Goal: Information Seeking & Learning: Learn about a topic

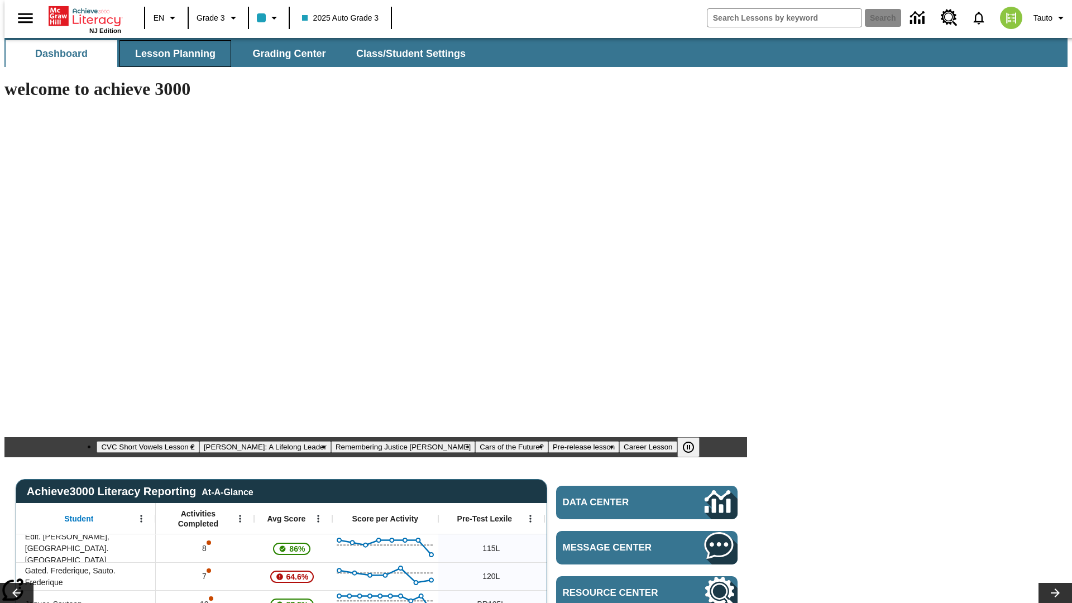
click at [171, 54] on span "Lesson Planning" at bounding box center [175, 53] width 80 height 13
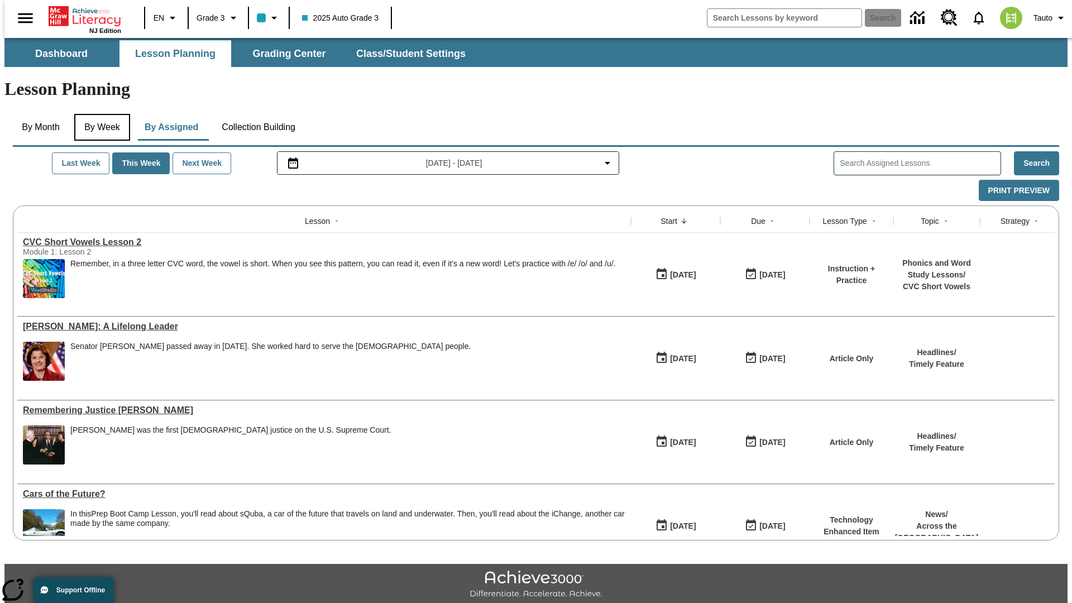
click at [100, 114] on button "By Week" at bounding box center [102, 127] width 56 height 27
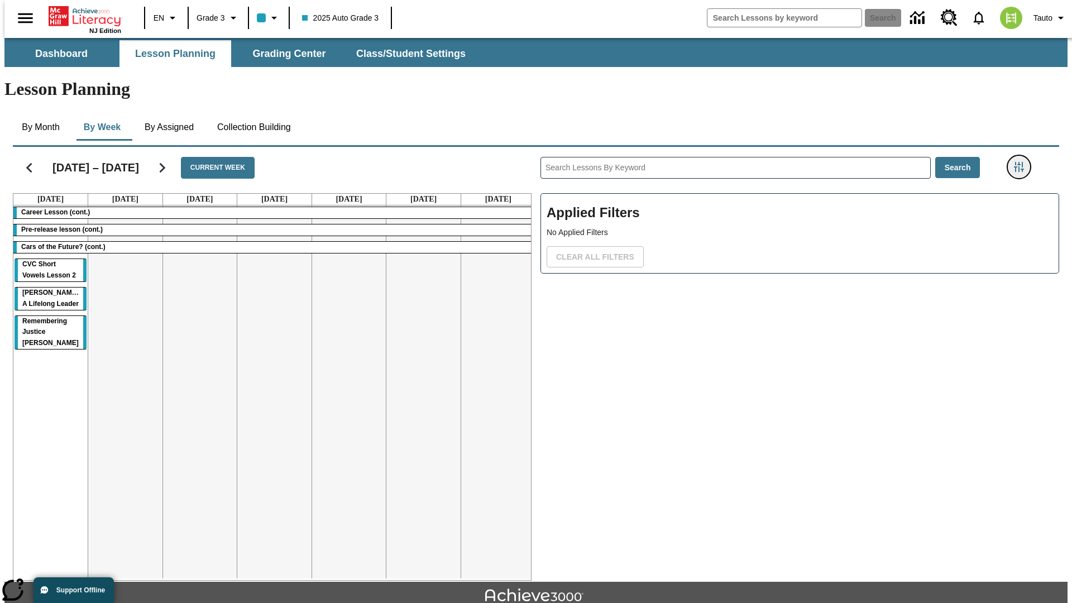
click at [1022, 162] on icon "Filters Side menu" at bounding box center [1019, 167] width 10 height 10
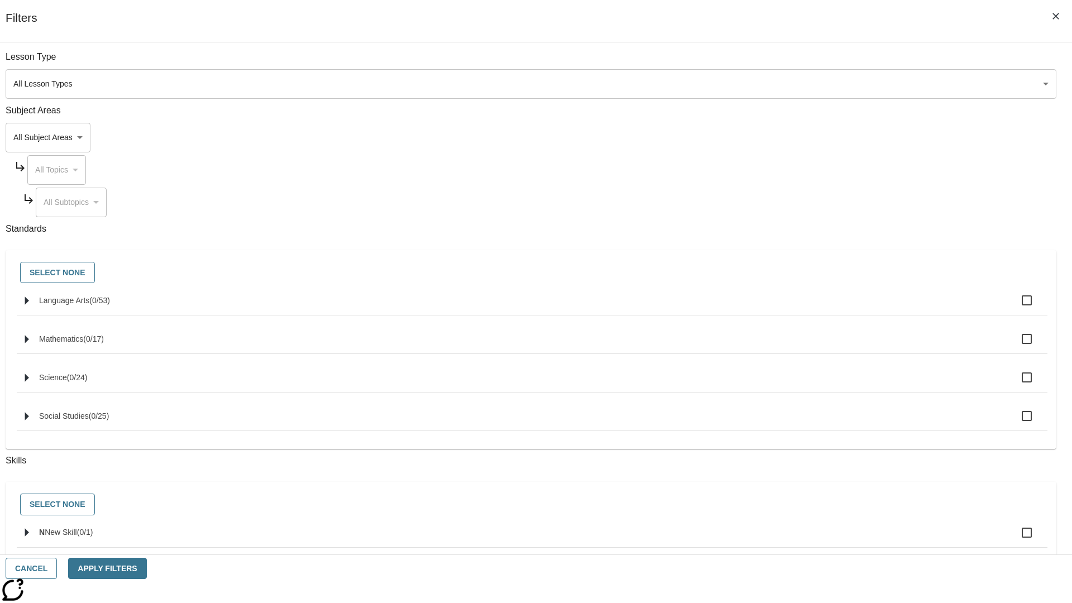
click at [804, 137] on body "Skip to main content NJ Edition EN Grade 3 2025 Auto Grade 3 Search 0 Tauto Das…" at bounding box center [535, 346] width 1063 height 616
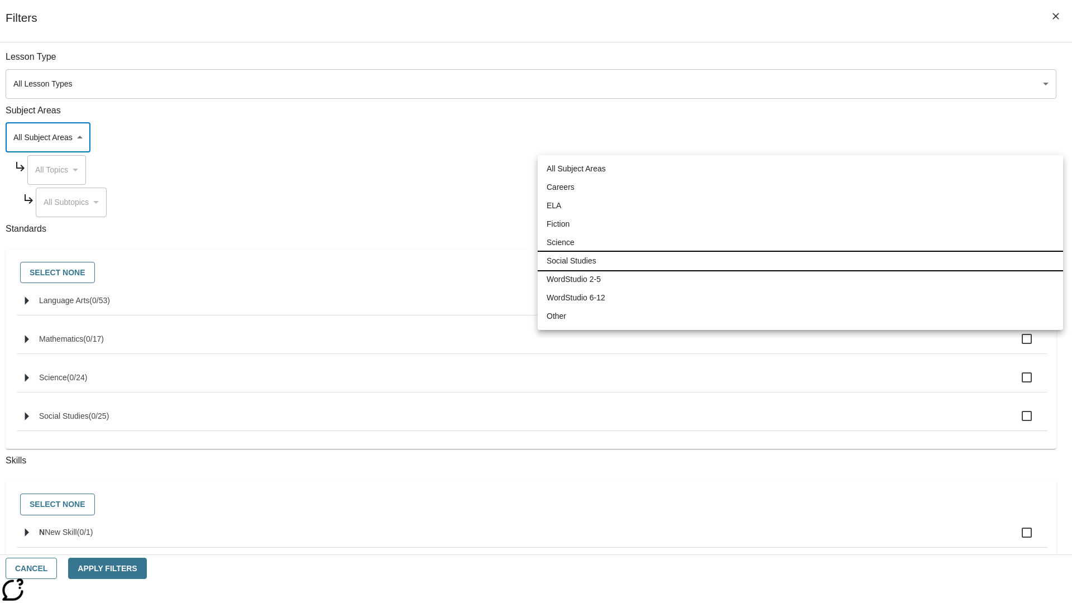
click at [800, 261] on li "Social Studies" at bounding box center [799, 261] width 525 height 18
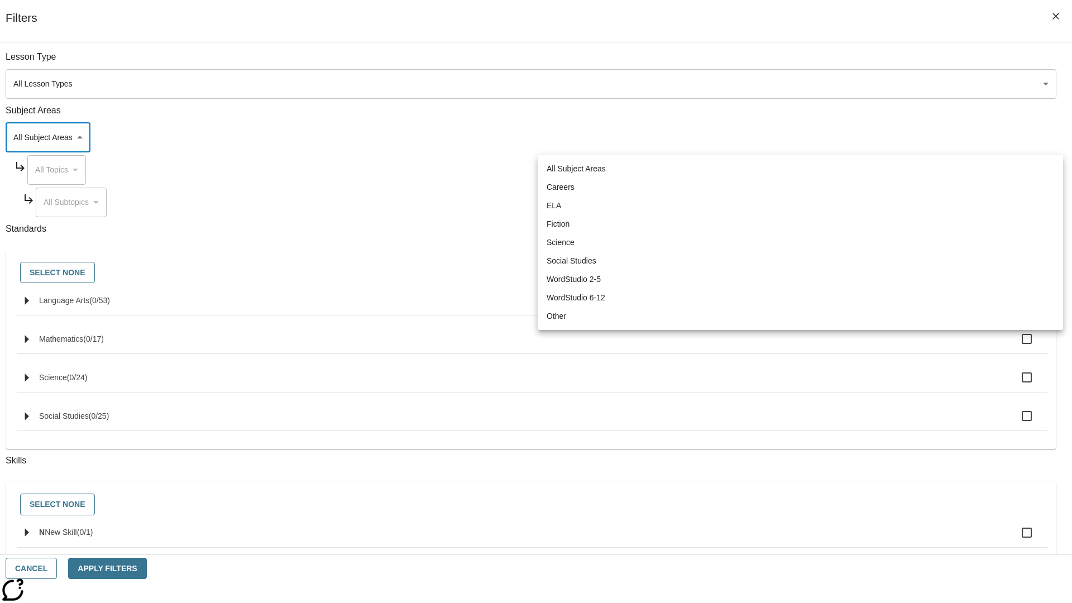
type input "3"
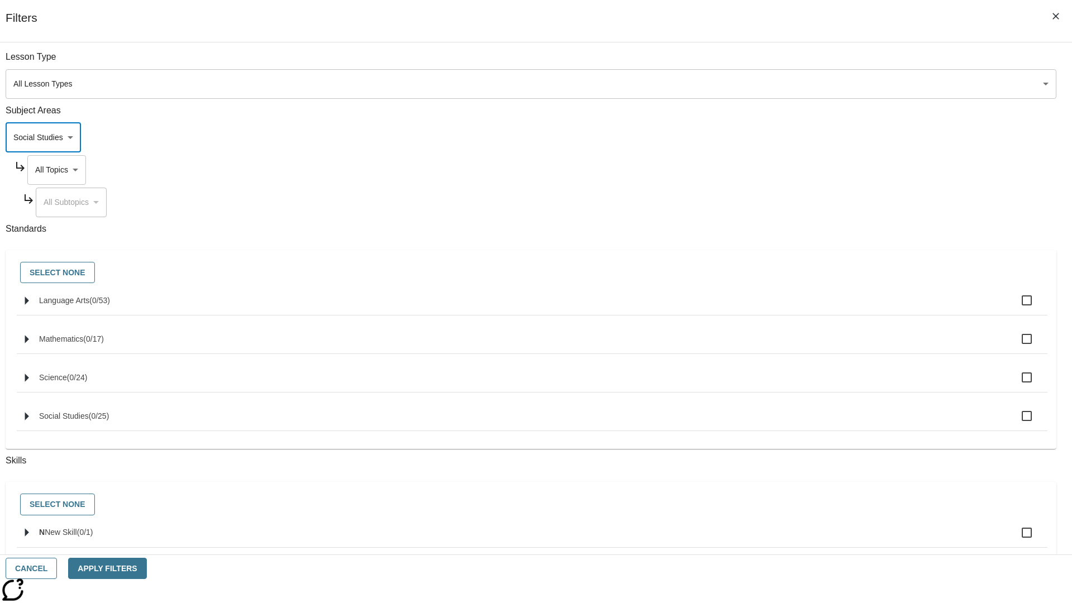
click at [814, 170] on body "Skip to main content NJ Edition EN Grade 3 2025 Auto Grade 3 Search 0 Tauto Das…" at bounding box center [535, 346] width 1063 height 616
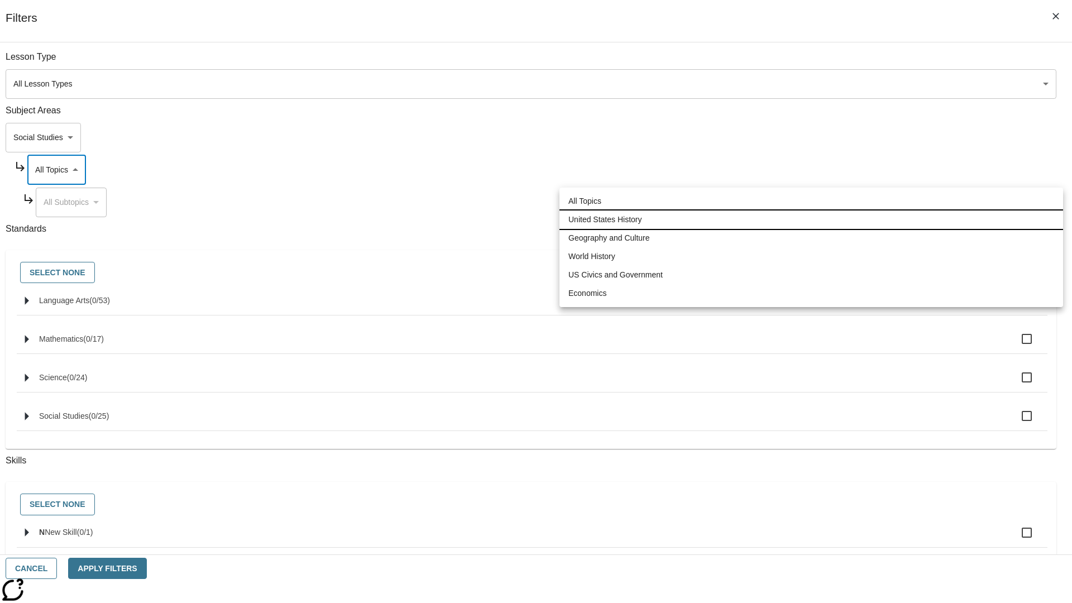
click at [811, 219] on li "United States History" at bounding box center [810, 219] width 503 height 18
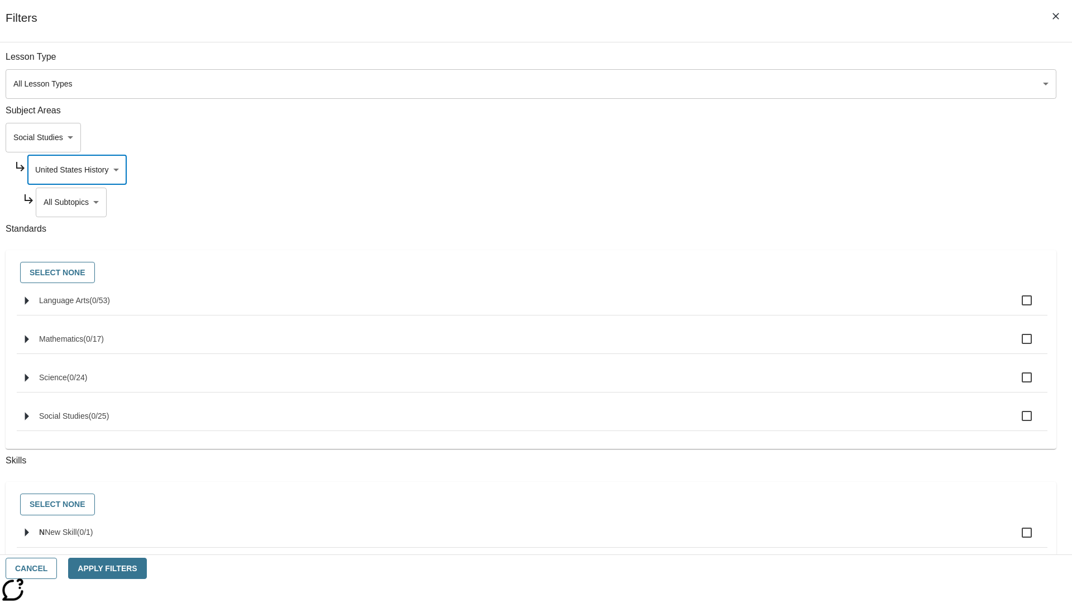
scroll to position [140, 1]
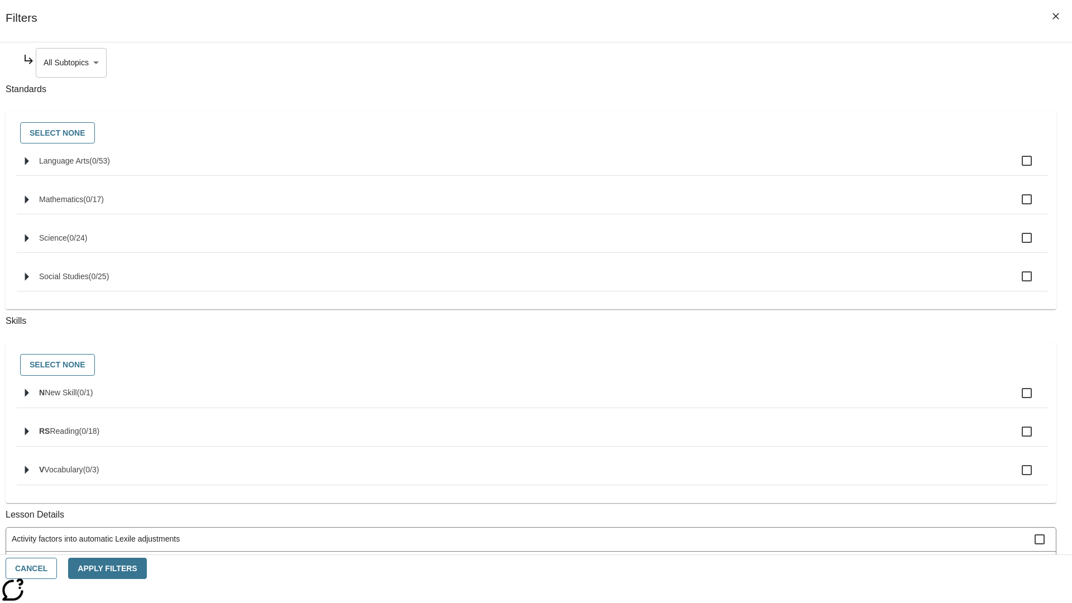
click at [818, 63] on body "Skip to main content NJ Edition EN Grade 3 2025 Auto Grade 3 Search 0 Tauto Das…" at bounding box center [535, 346] width 1063 height 616
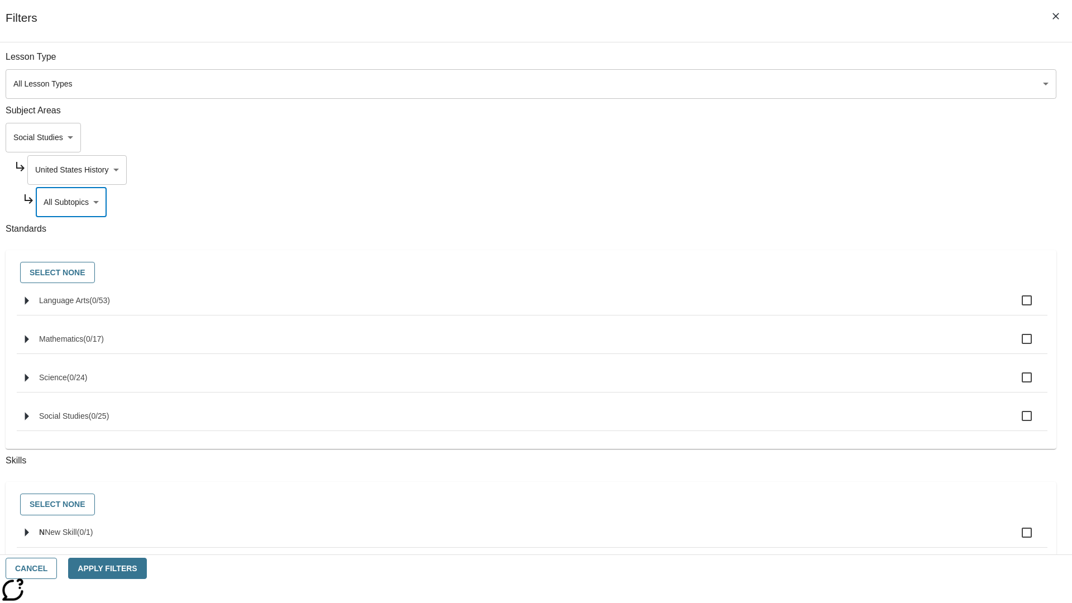
scroll to position [107, 1]
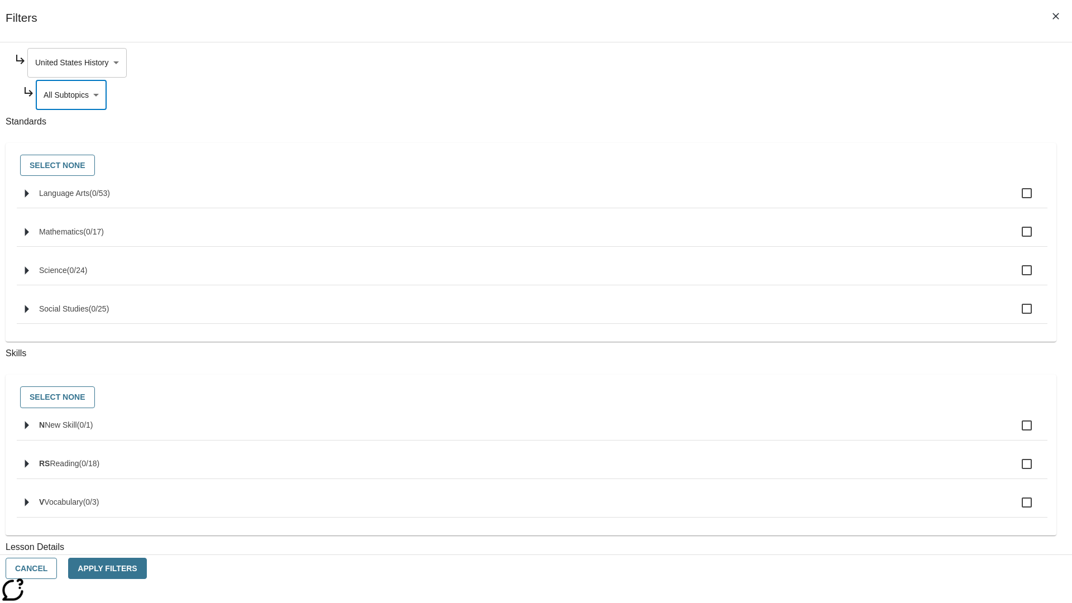
click at [814, 63] on body "Skip to main content NJ Edition EN Grade 3 2025 Auto Grade 3 Search 0 Tauto Das…" at bounding box center [535, 346] width 1063 height 616
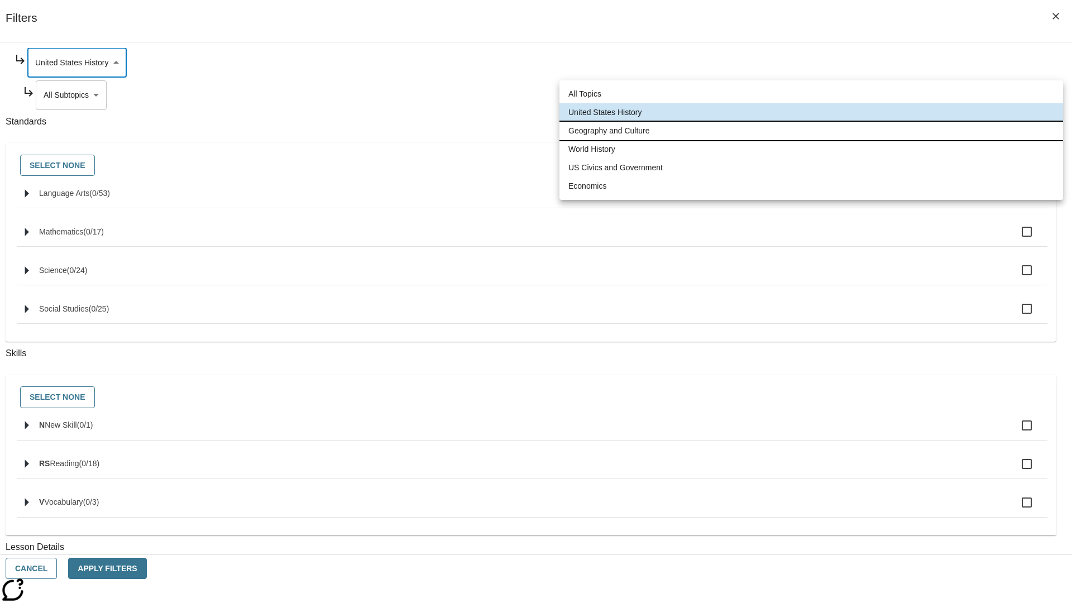
click at [811, 131] on li "Geography and Culture" at bounding box center [810, 131] width 503 height 18
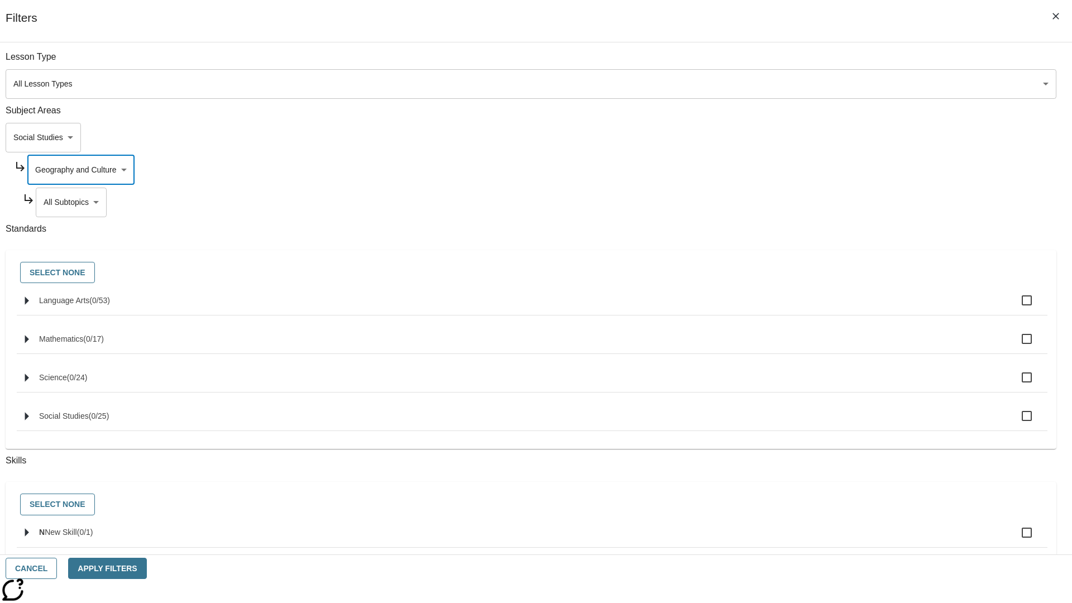
scroll to position [140, 1]
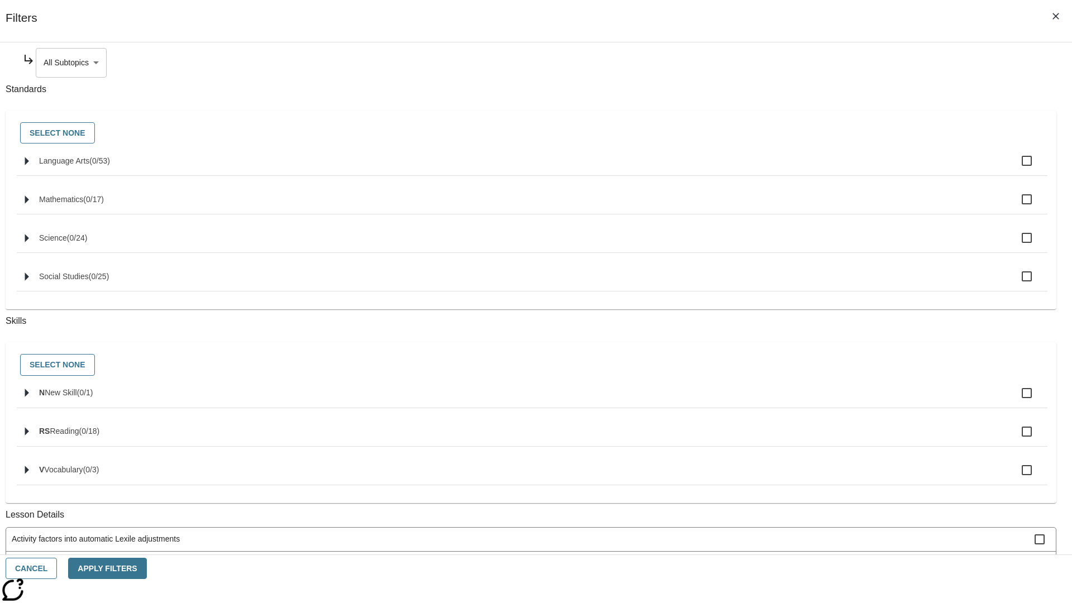
click at [818, 63] on body "Skip to main content NJ Edition EN Grade 3 2025 Auto Grade 3 Search 0 Tauto Das…" at bounding box center [535, 346] width 1063 height 616
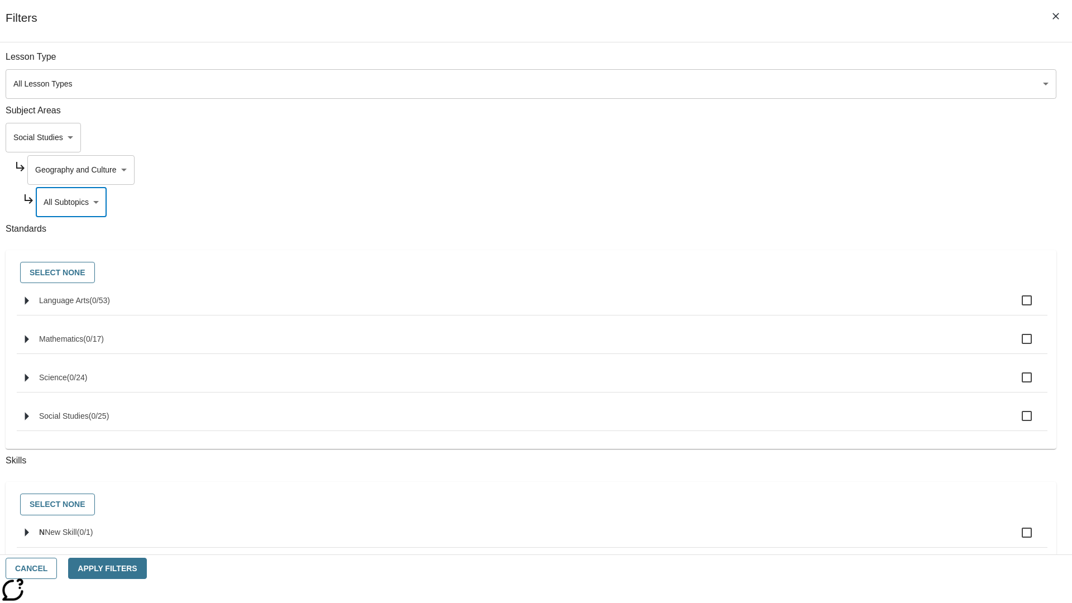
scroll to position [107, 1]
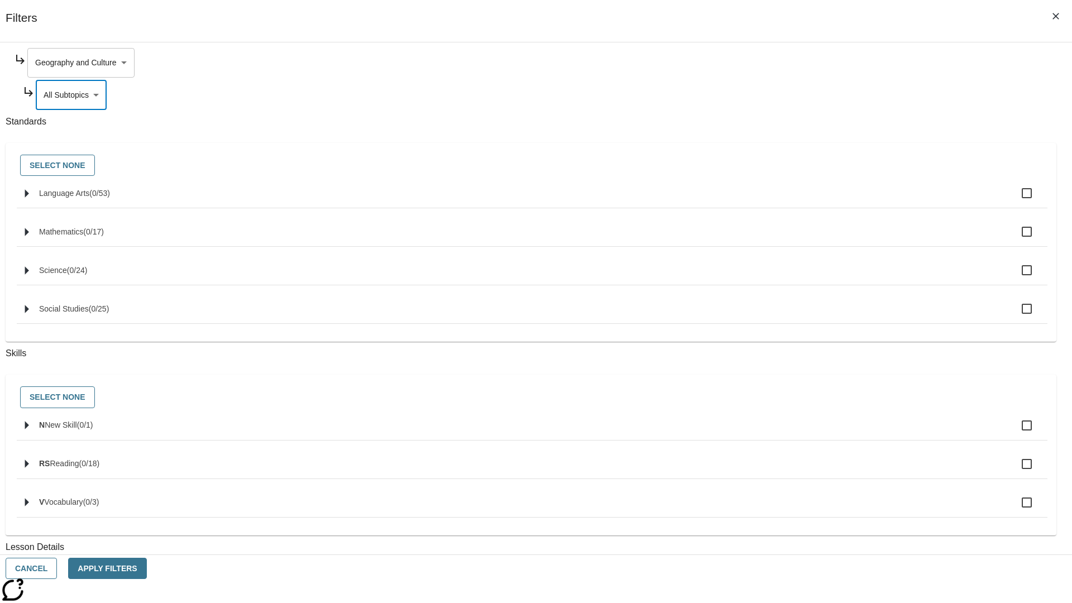
click at [814, 63] on body "Skip to main content NJ Edition EN Grade 3 2025 Auto Grade 3 Search 0 Tauto Das…" at bounding box center [535, 346] width 1063 height 616
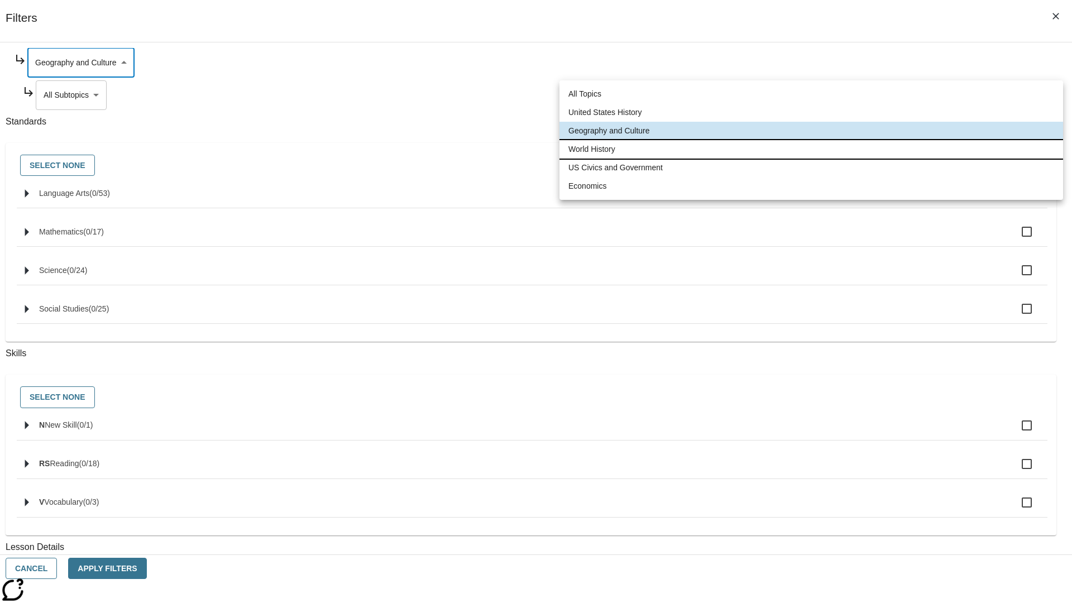
click at [811, 149] on li "World History" at bounding box center [810, 149] width 503 height 18
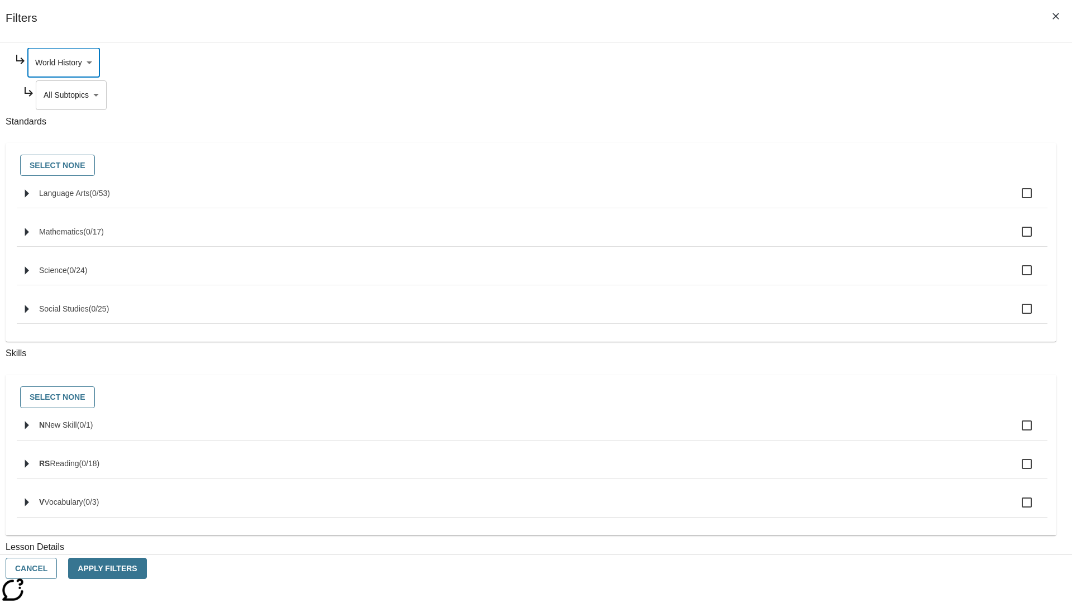
scroll to position [0, 1]
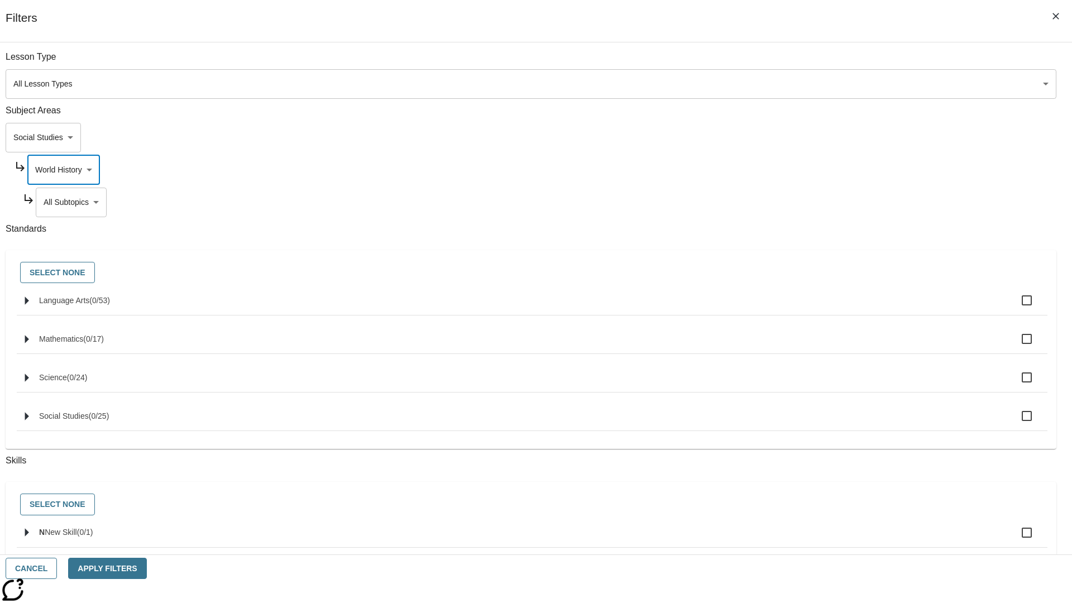
click at [818, 63] on body "Skip to main content NJ Edition EN Grade 3 2025 Auto Grade 3 Search 0 Tauto Das…" at bounding box center [535, 346] width 1063 height 616
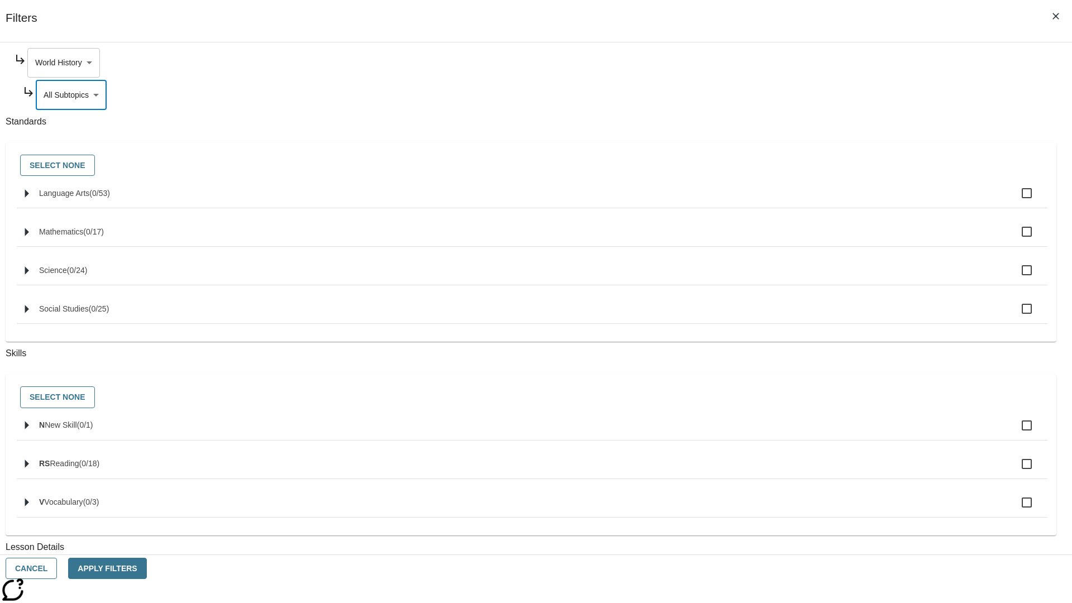
click at [814, 63] on body "Skip to main content NJ Edition EN Grade 3 2025 Auto Grade 3 Search 0 Tauto Das…" at bounding box center [535, 346] width 1063 height 616
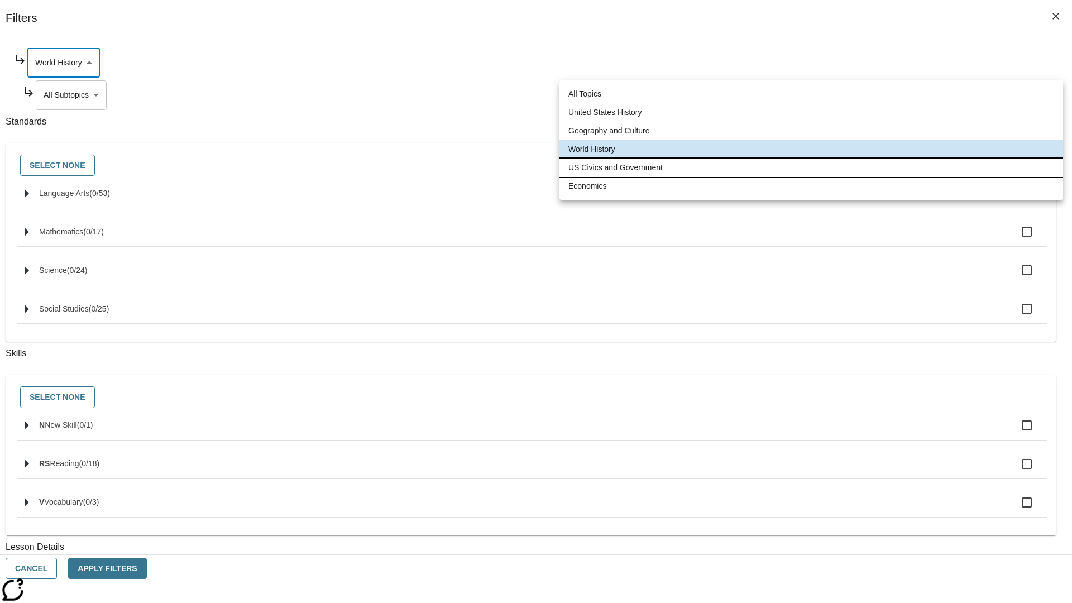
click at [811, 167] on li "US Civics and Government" at bounding box center [810, 168] width 503 height 18
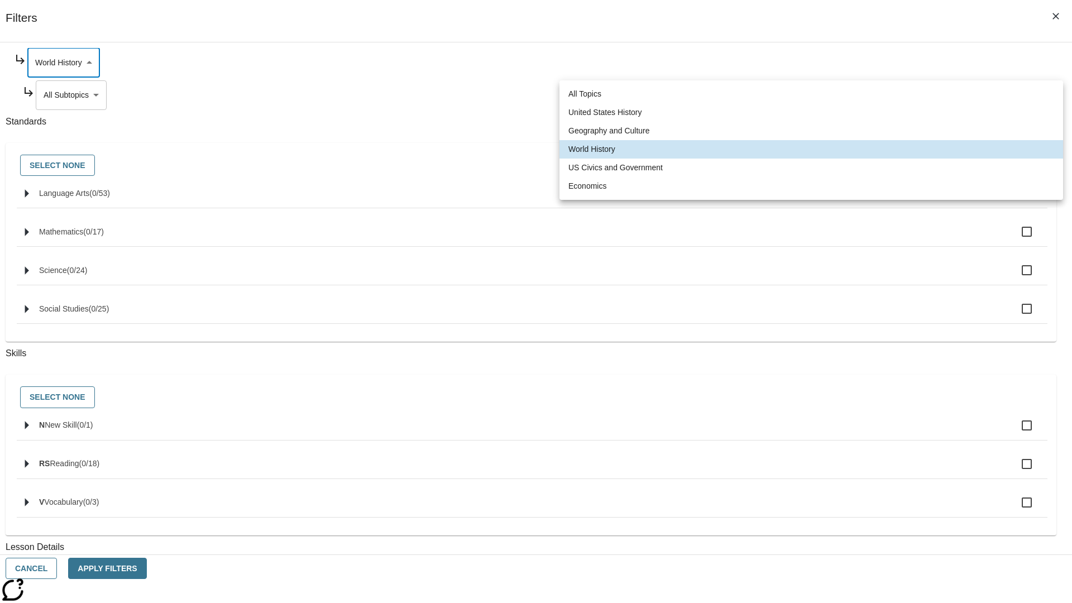
type input "194"
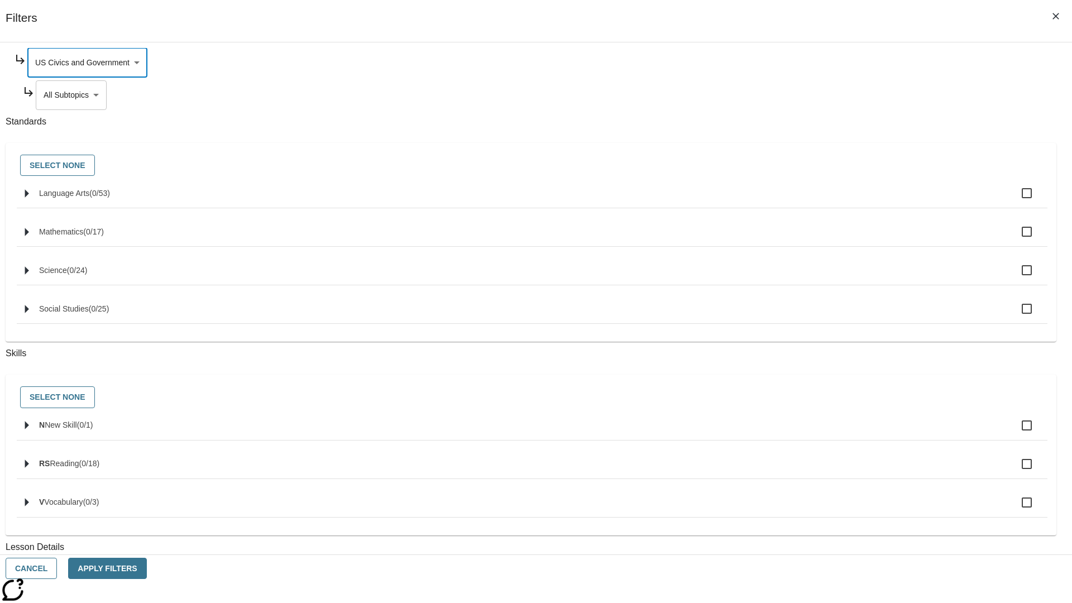
scroll to position [0, 1]
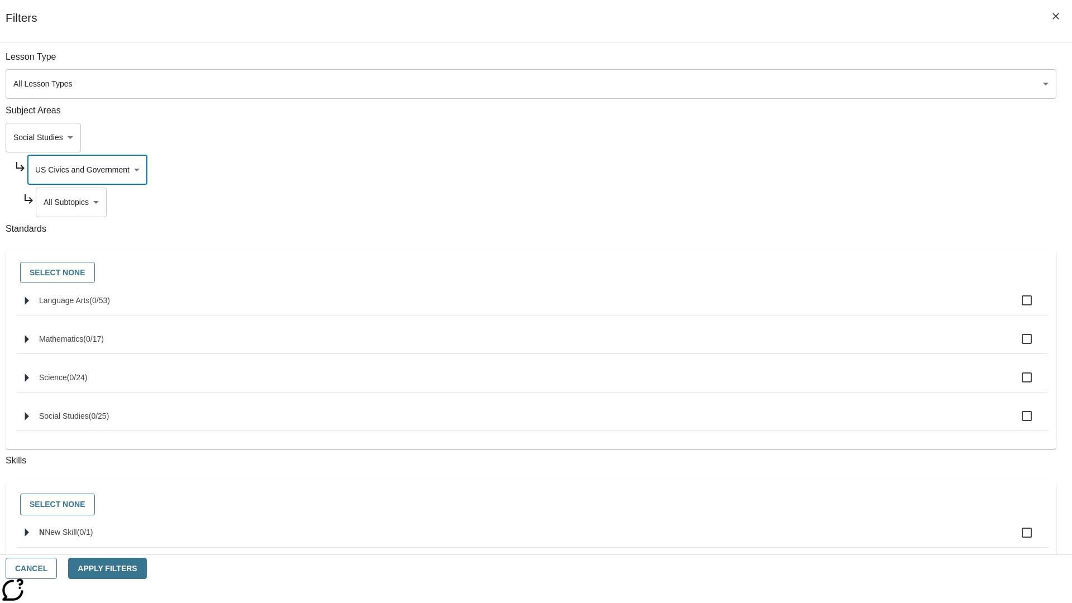
click at [818, 63] on body "Skip to main content NJ Edition EN Grade 3 2025 Auto Grade 3 Search 0 Tauto Das…" at bounding box center [535, 346] width 1063 height 616
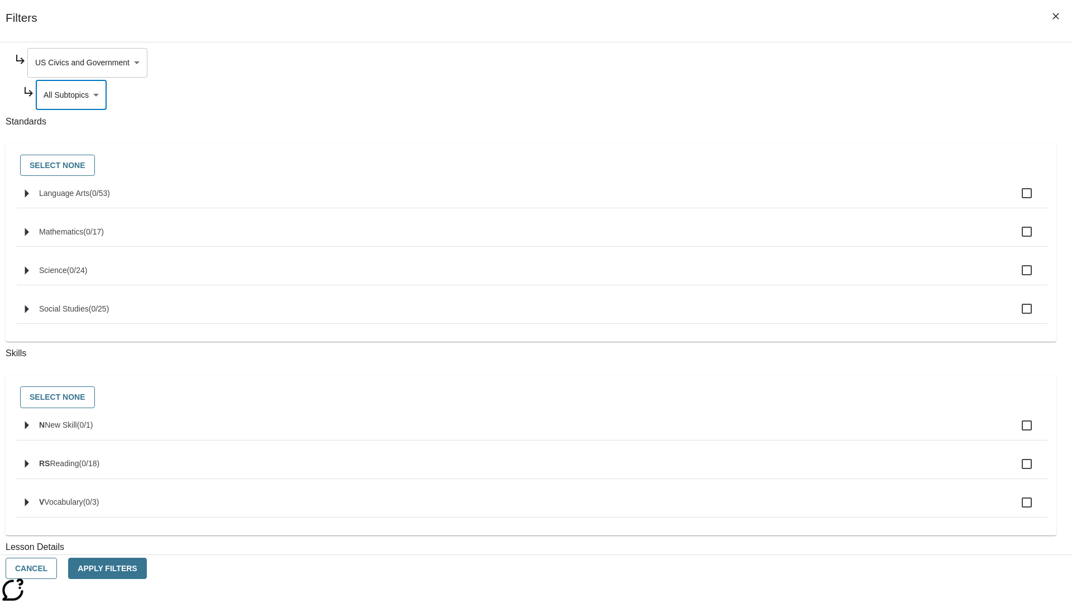
click at [814, 63] on body "Skip to main content NJ Edition EN Grade 3 2025 Auto Grade 3 Search 0 Tauto Das…" at bounding box center [535, 346] width 1063 height 616
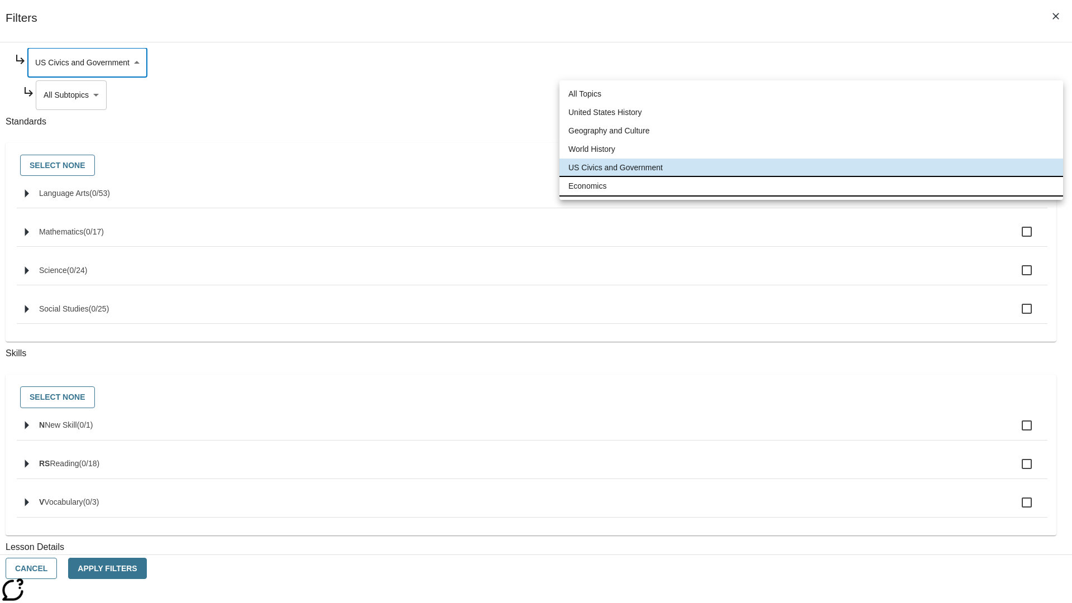
click at [811, 186] on li "Economics" at bounding box center [810, 186] width 503 height 18
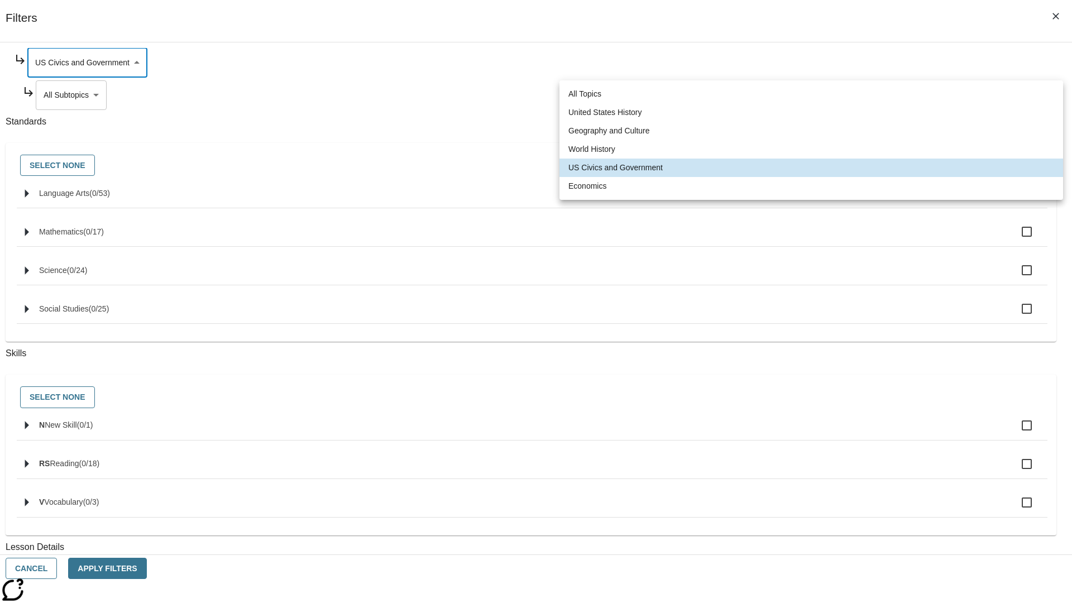
type input "195"
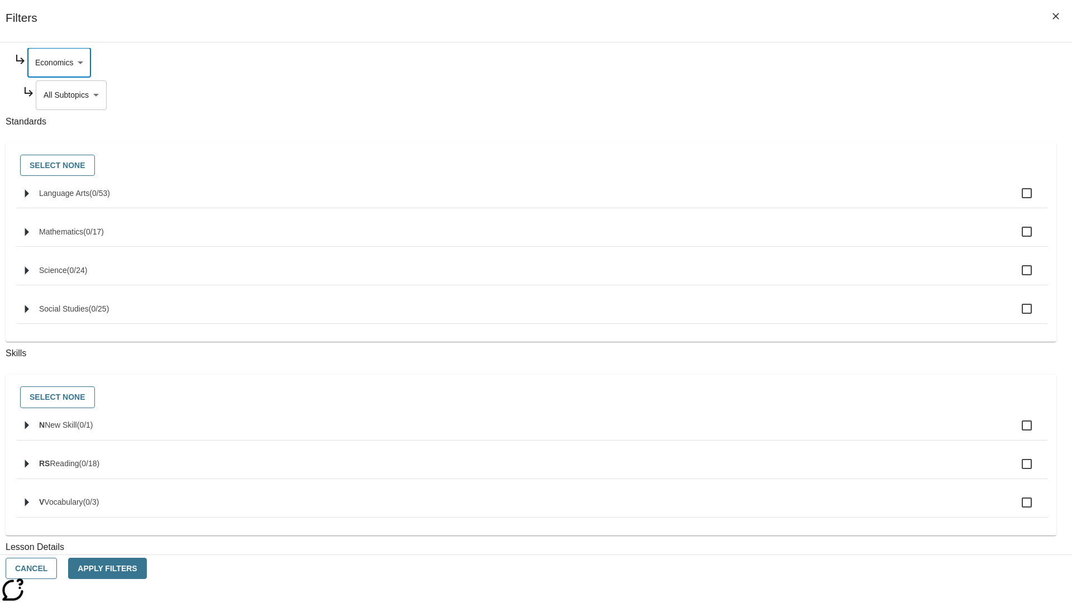
scroll to position [0, 1]
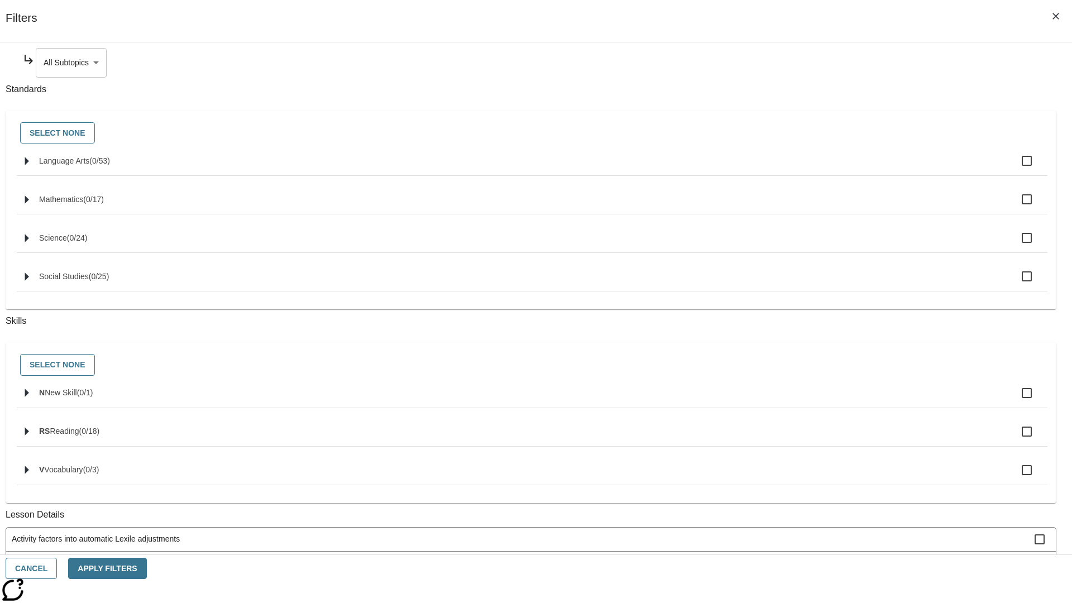
click at [818, 63] on body "Skip to main content NJ Edition EN Grade 3 2025 Auto Grade 3 Search 0 Tauto Das…" at bounding box center [535, 346] width 1063 height 616
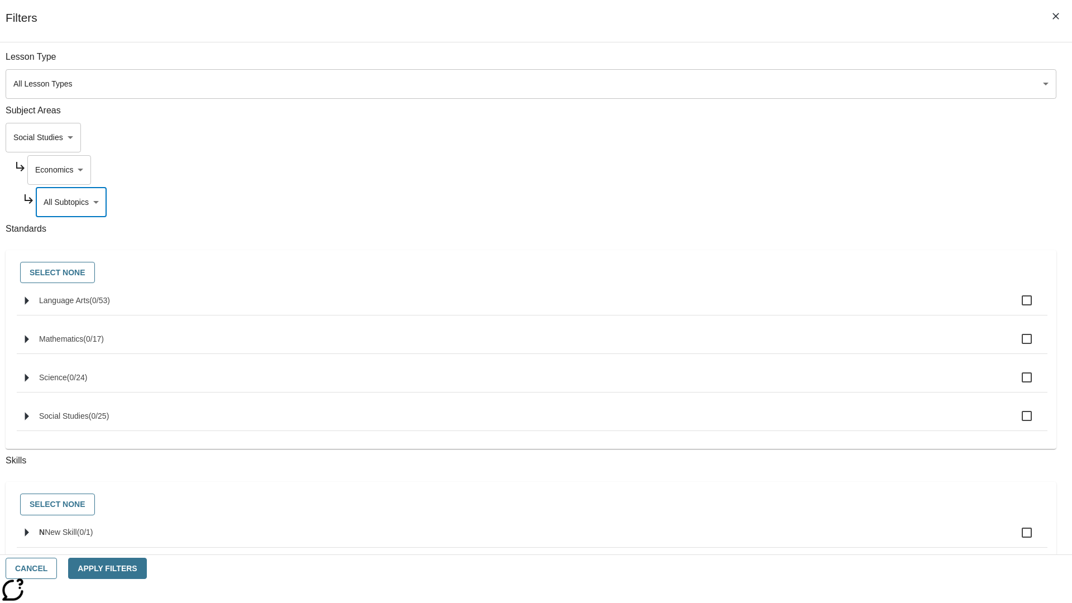
scroll to position [75, 1]
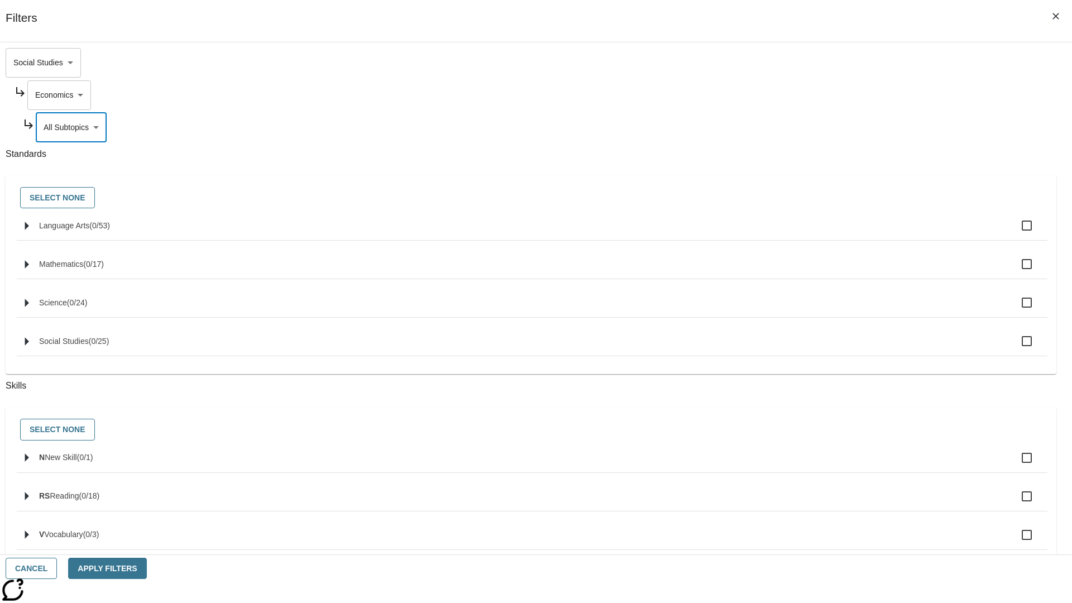
click at [803, 63] on body "Skip to main content NJ Edition EN Grade 3 2025 Auto Grade 3 Search 0 Tauto Das…" at bounding box center [535, 346] width 1063 height 616
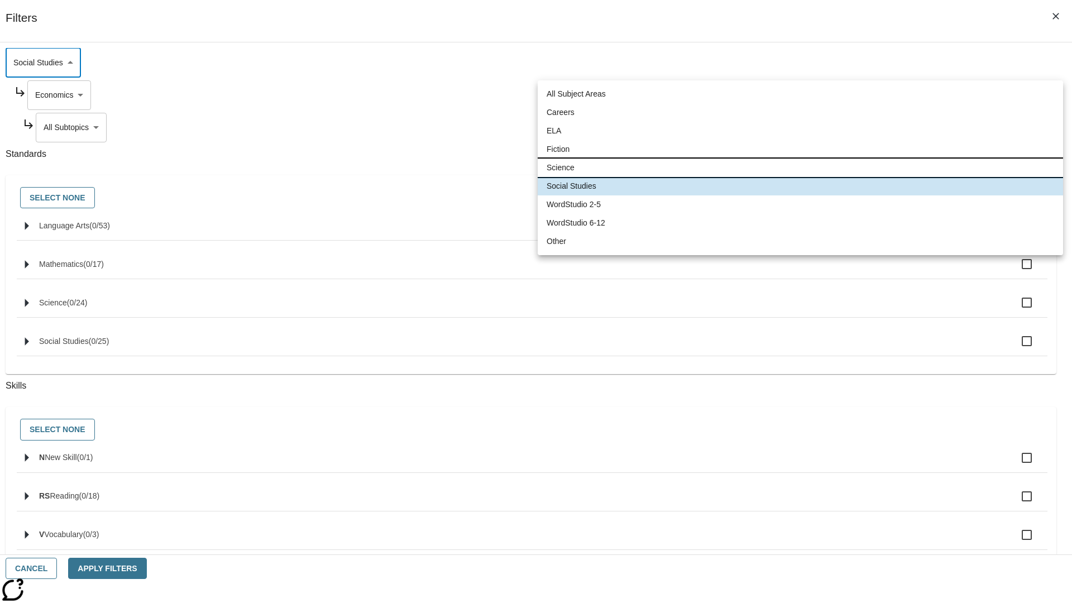
click at [800, 167] on li "Science" at bounding box center [799, 168] width 525 height 18
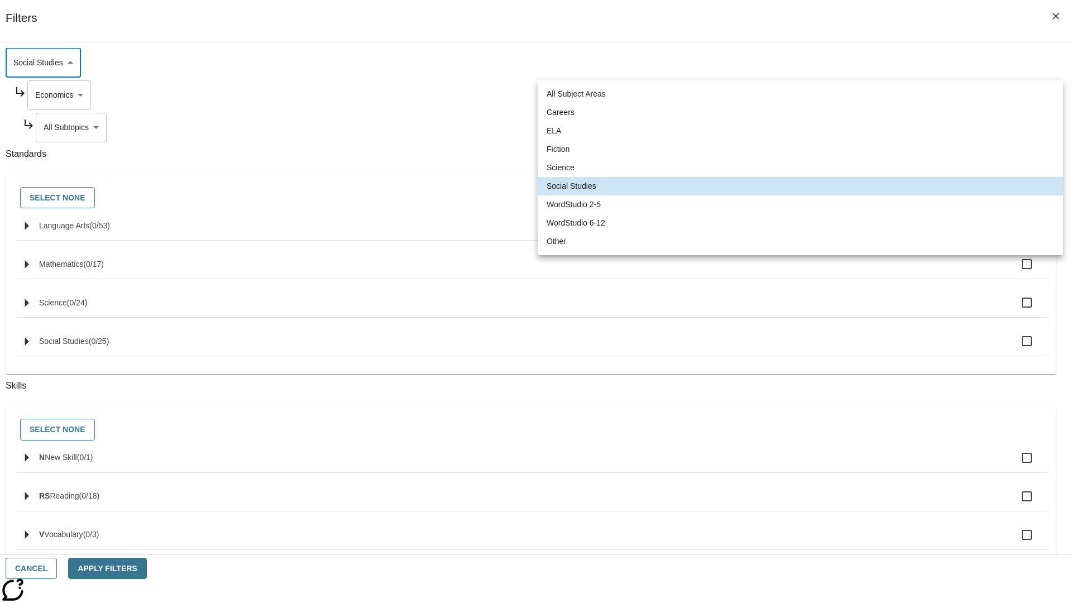
type input "2"
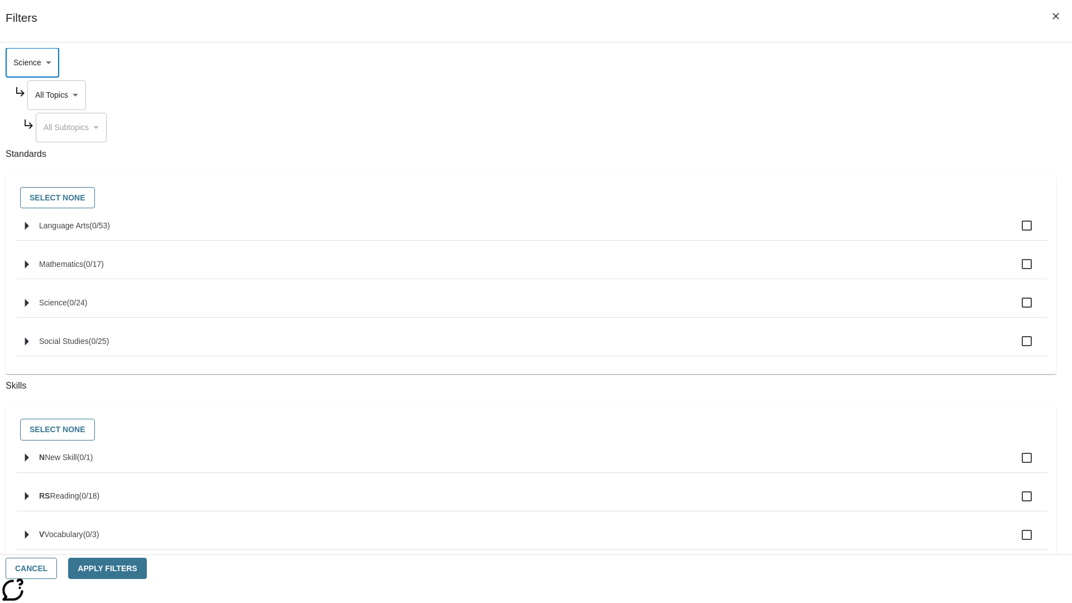
scroll to position [0, 1]
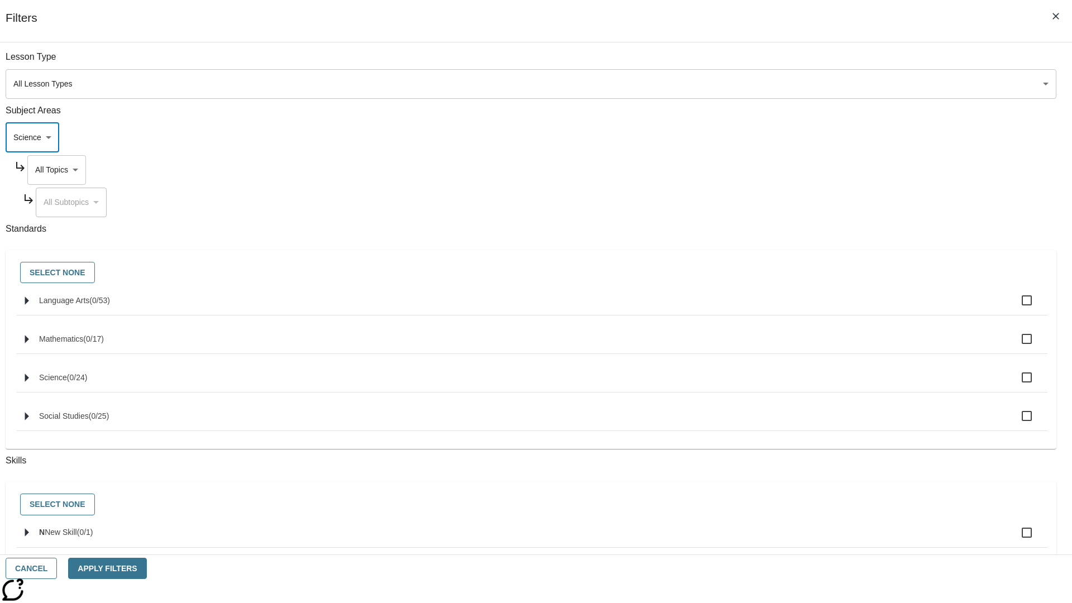
click at [814, 63] on body "Skip to main content NJ Edition EN Grade 3 2025 Auto Grade 3 Search 0 Tauto Das…" at bounding box center [535, 346] width 1063 height 616
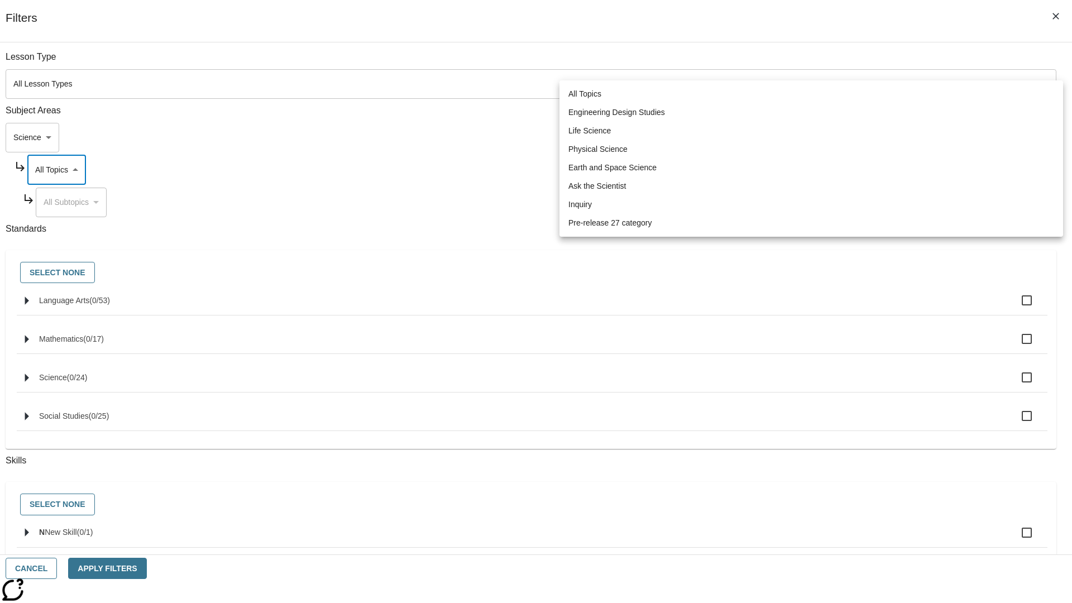
scroll to position [107, 1]
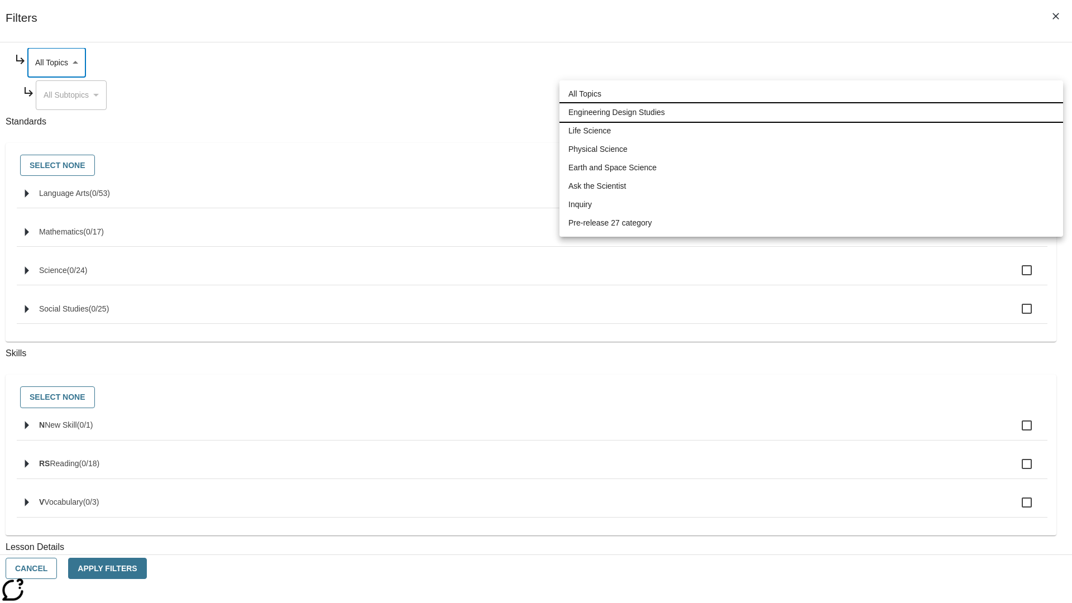
click at [811, 112] on li "Engineering Design Studies" at bounding box center [810, 112] width 503 height 18
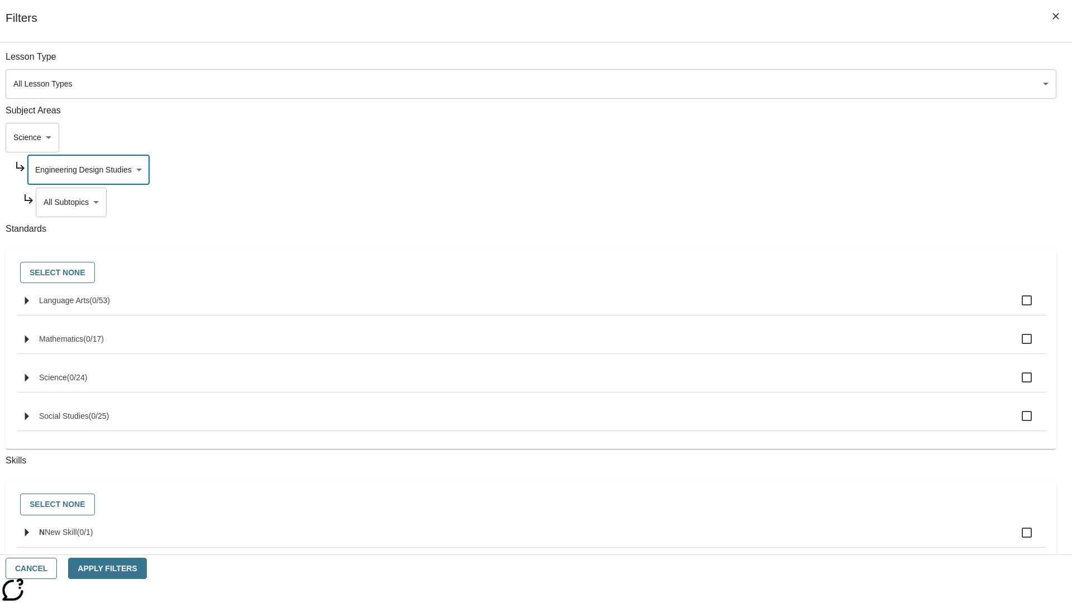
scroll to position [140, 1]
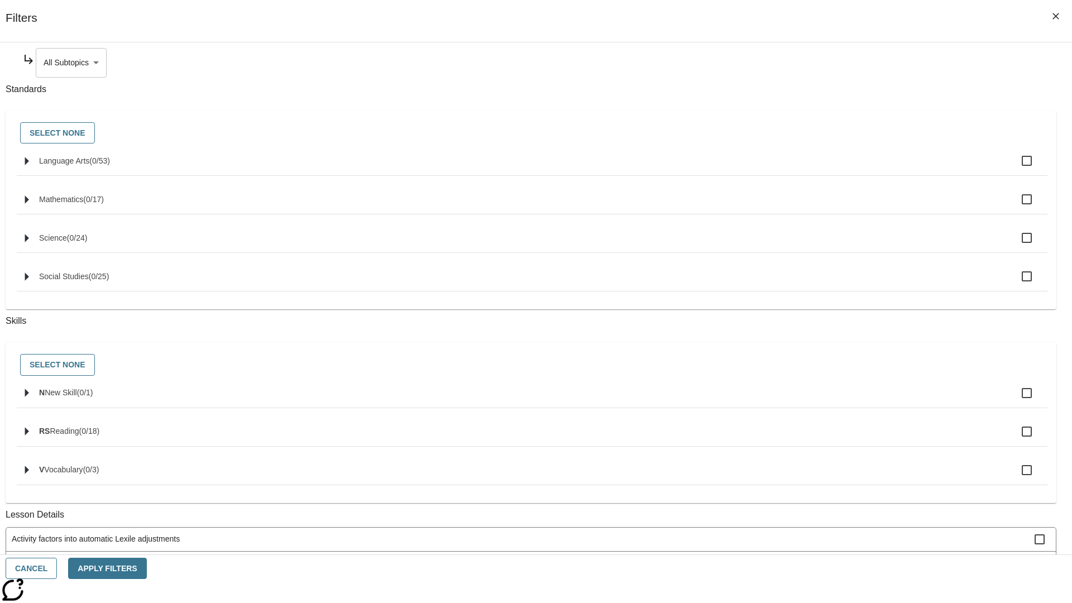
click at [818, 63] on body "Skip to main content NJ Edition EN Grade 3 2025 Auto Grade 3 Search 0 Tauto Das…" at bounding box center [535, 346] width 1063 height 616
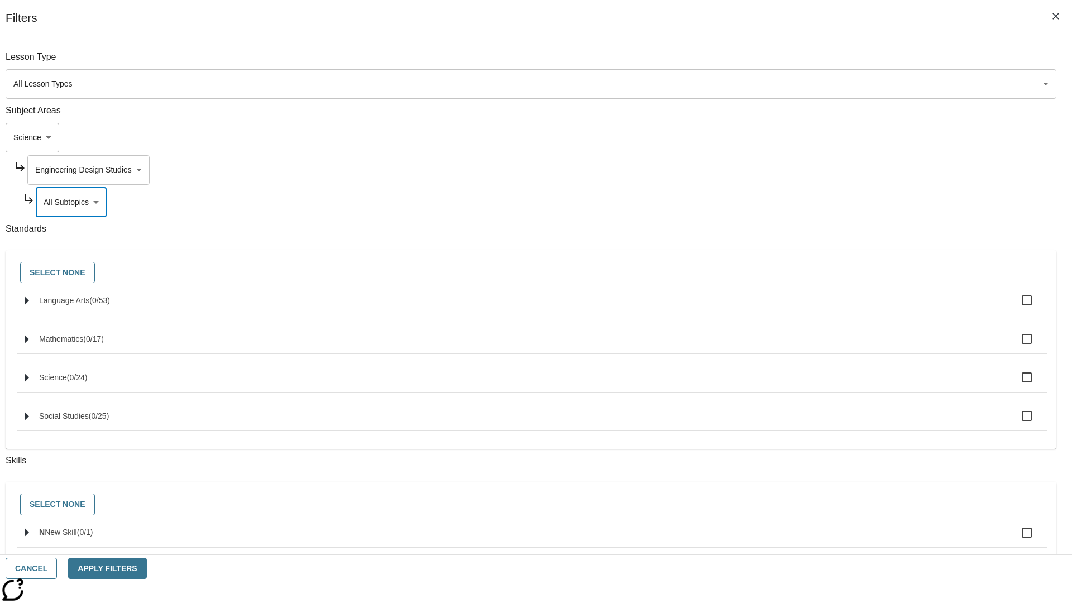
click at [814, 63] on body "Skip to main content NJ Edition EN Grade 3 2025 Auto Grade 3 Search 0 Tauto Das…" at bounding box center [535, 346] width 1063 height 616
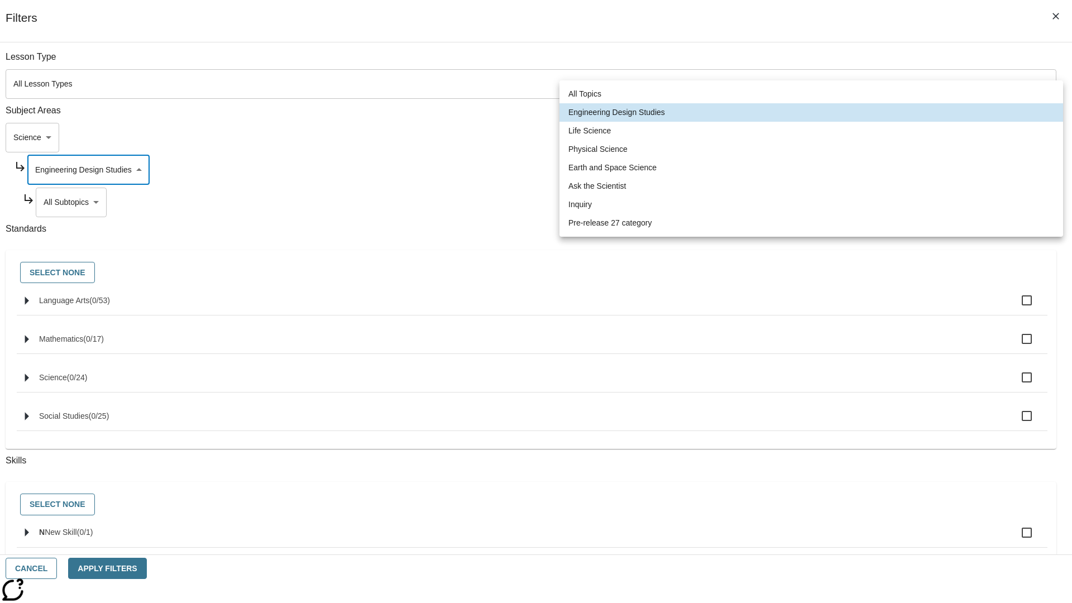
scroll to position [107, 1]
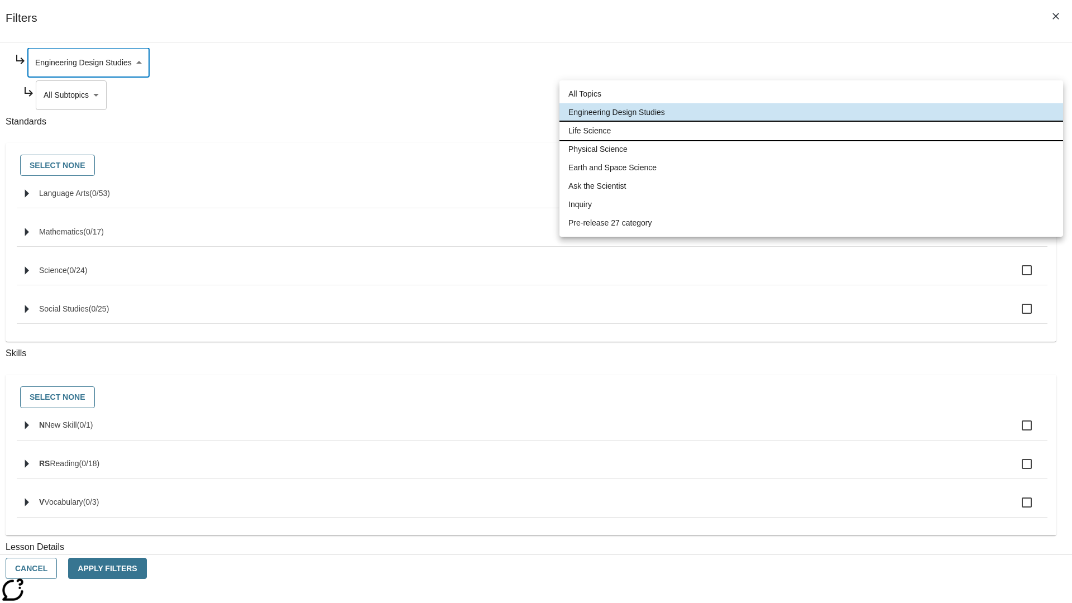
click at [811, 131] on li "Life Science" at bounding box center [810, 131] width 503 height 18
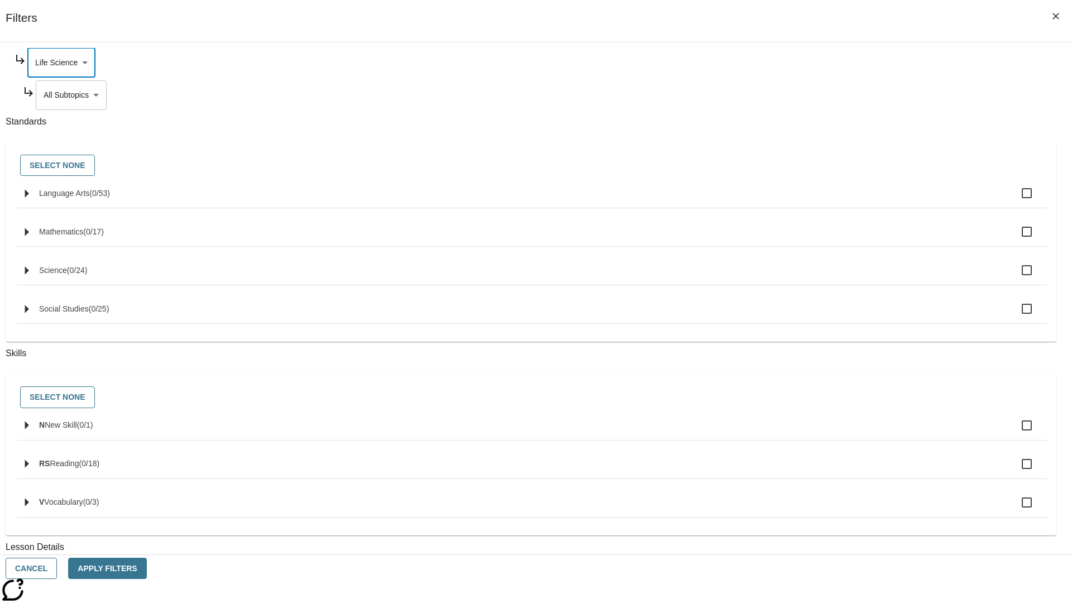
scroll to position [0, 1]
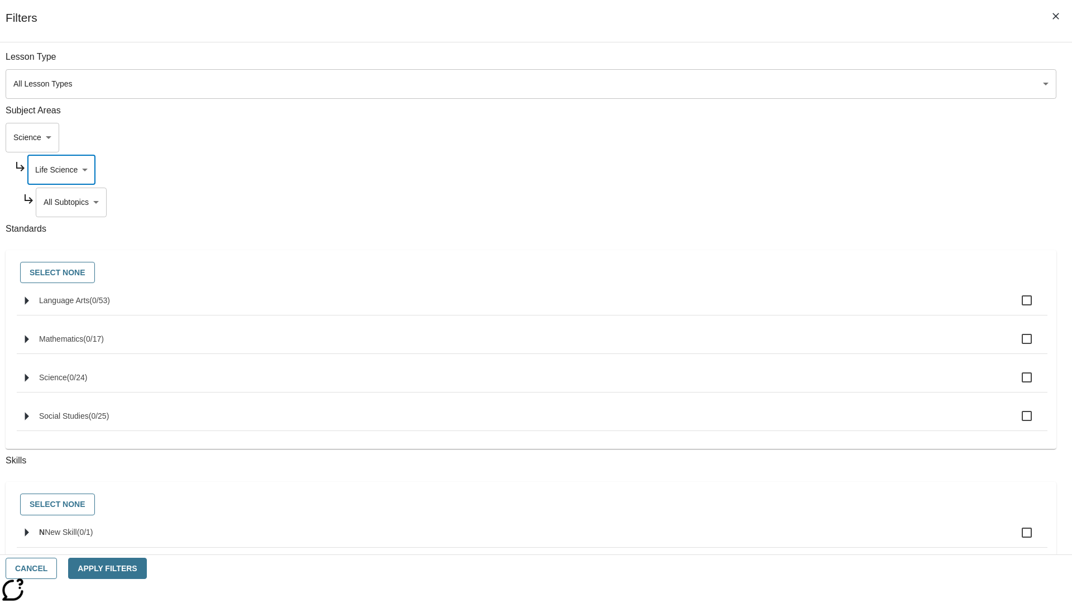
click at [818, 63] on body "Skip to main content NJ Edition EN Grade 3 2025 Auto Grade 3 Search 0 Tauto Das…" at bounding box center [535, 346] width 1063 height 616
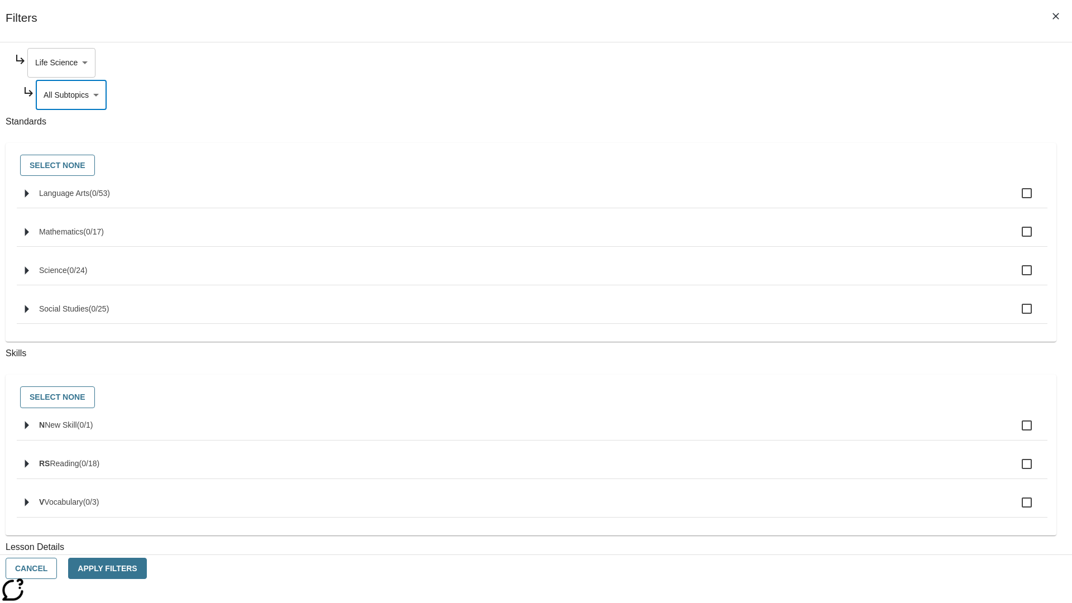
click at [814, 63] on body "Skip to main content NJ Edition EN Grade 3 2025 Auto Grade 3 Search 0 Tauto Das…" at bounding box center [535, 346] width 1063 height 616
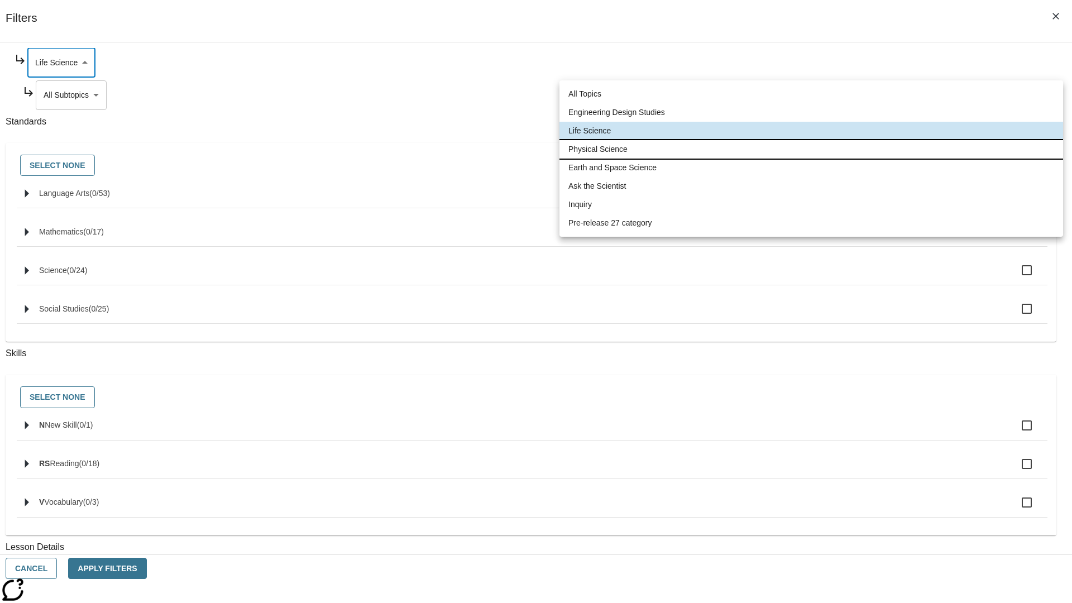
click at [811, 149] on li "Physical Science" at bounding box center [810, 149] width 503 height 18
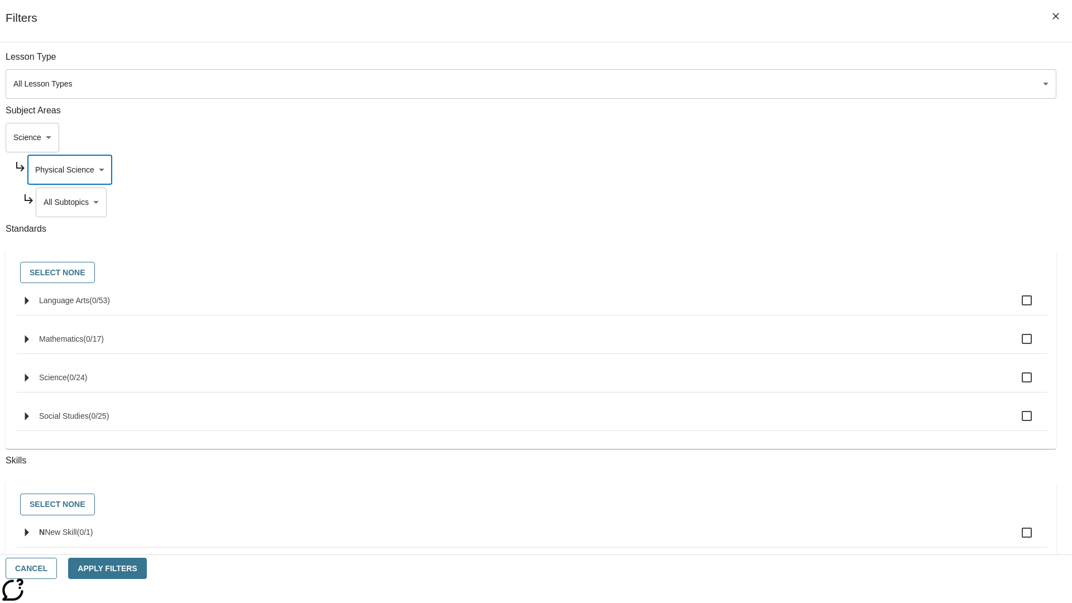
scroll to position [140, 1]
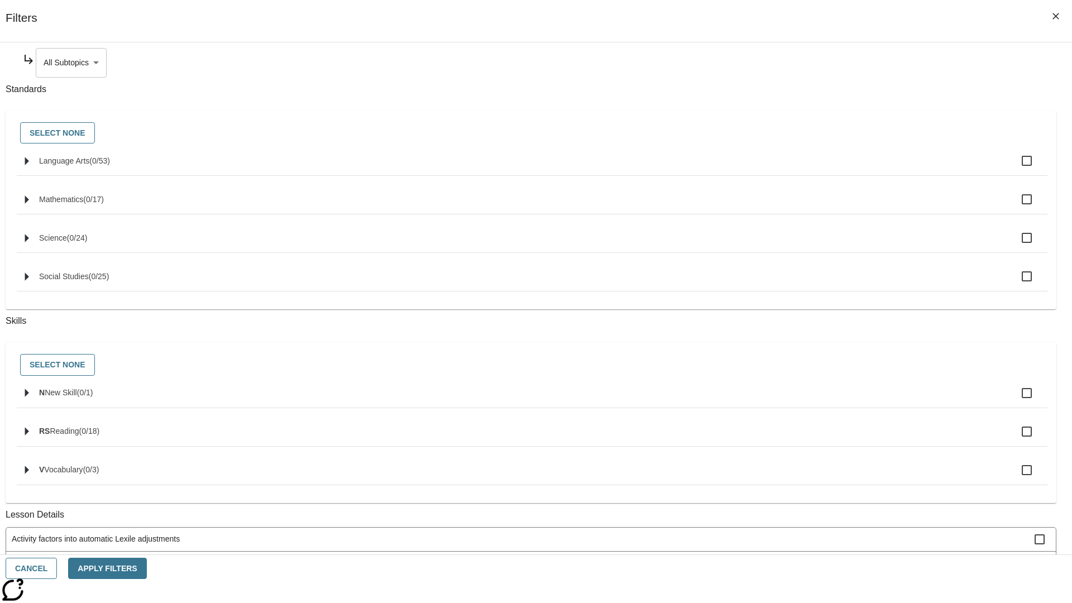
click at [818, 63] on body "Skip to main content NJ Edition EN Grade 3 2025 Auto Grade 3 Search 0 Tauto Das…" at bounding box center [535, 346] width 1063 height 616
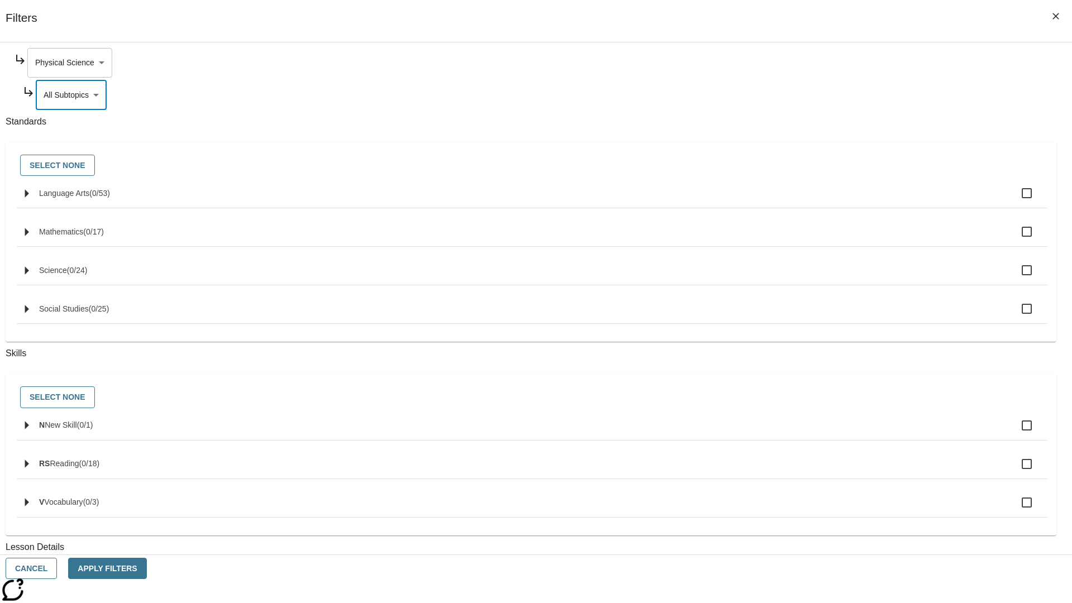
click at [814, 63] on body "Skip to main content NJ Edition EN Grade 3 2025 Auto Grade 3 Search 0 Tauto Das…" at bounding box center [535, 346] width 1063 height 616
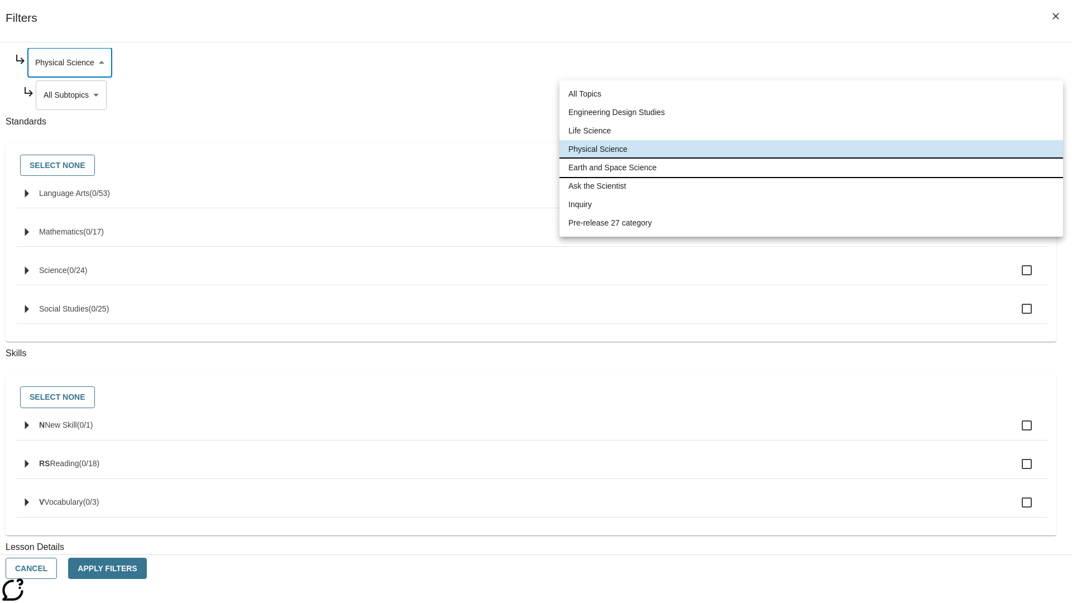
click at [811, 167] on li "Earth and Space Science" at bounding box center [810, 168] width 503 height 18
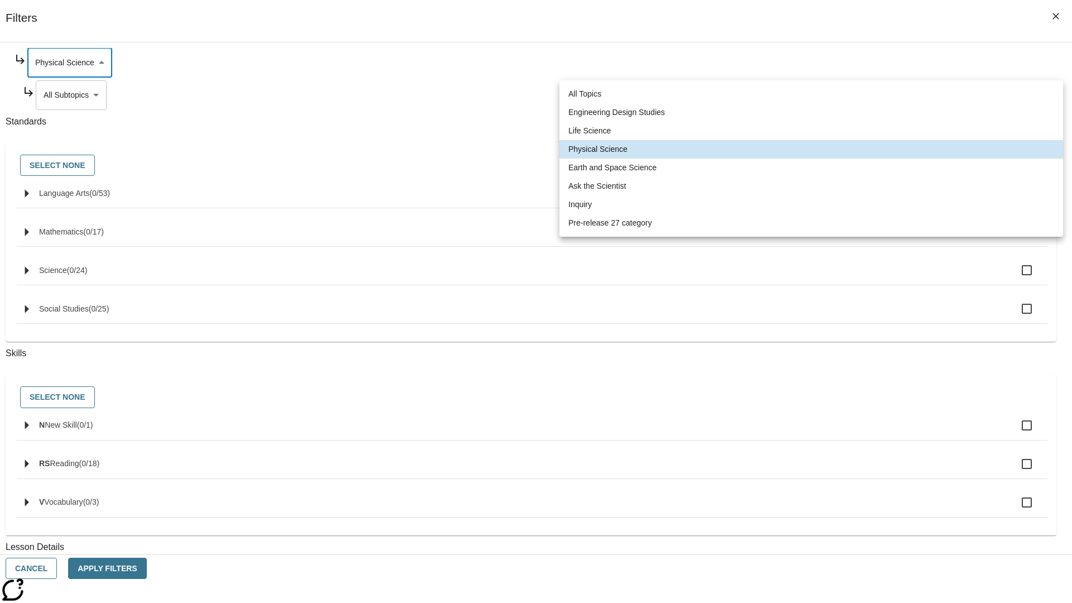
type input "192"
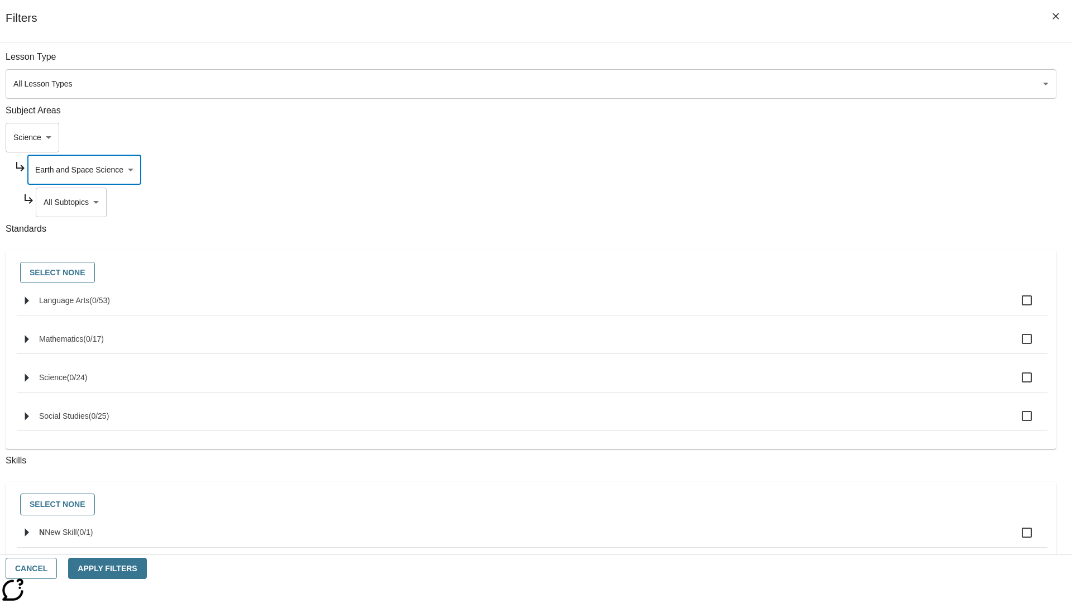
click at [818, 63] on body "Skip to main content NJ Edition EN Grade 3 2025 Auto Grade 3 Search 0 Tauto Das…" at bounding box center [535, 346] width 1063 height 616
click at [814, 63] on body "Skip to main content NJ Edition EN Grade 3 2025 Auto Grade 3 Search 0 Tauto Das…" at bounding box center [535, 346] width 1063 height 616
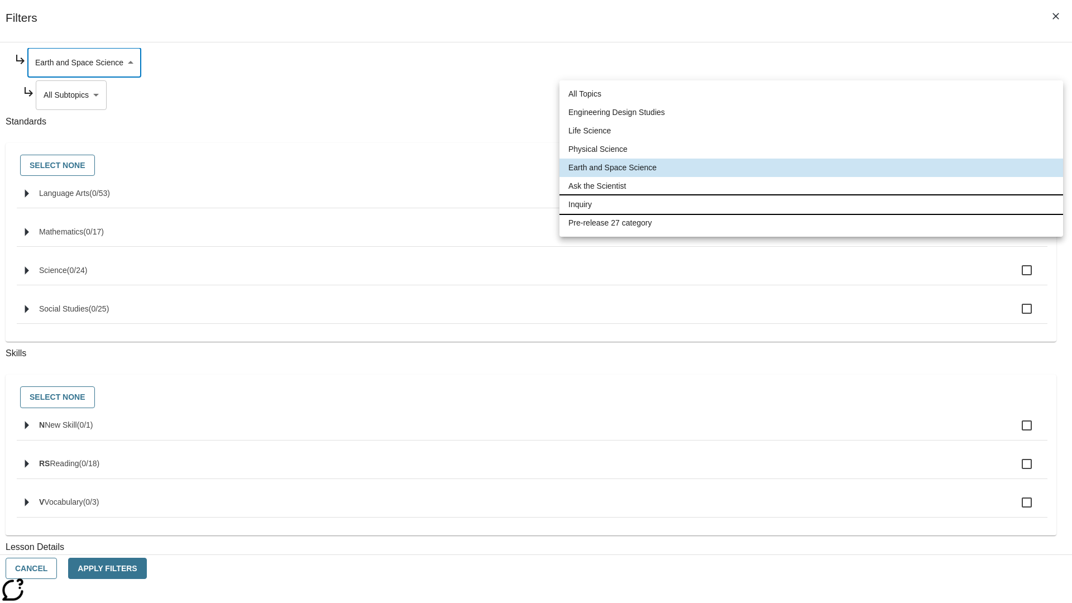
click at [811, 204] on li "Inquiry" at bounding box center [810, 204] width 503 height 18
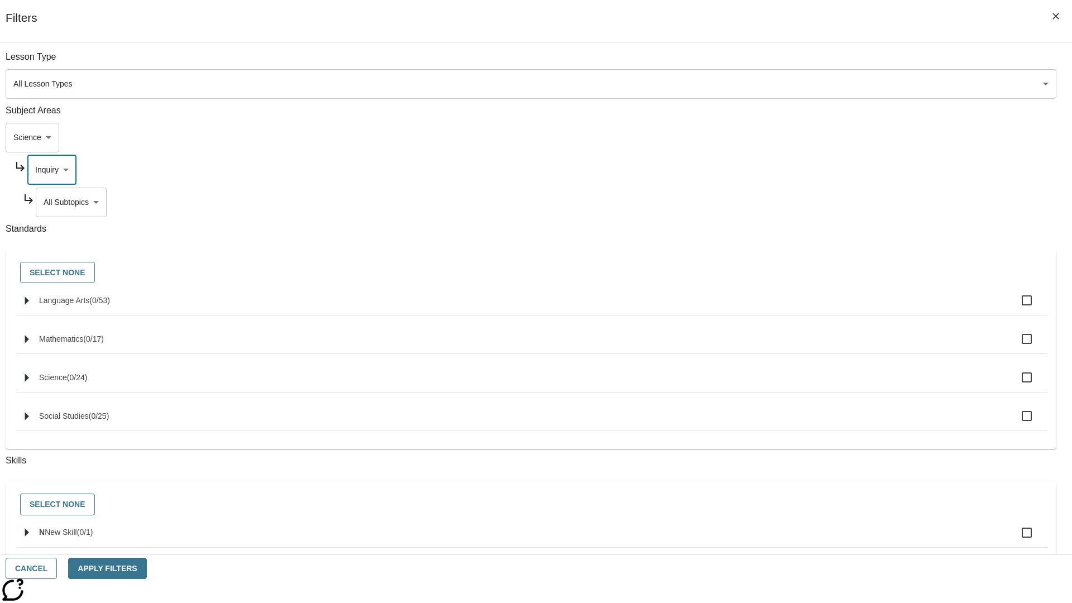
click at [818, 63] on body "Skip to main content NJ Edition EN Grade 3 2025 Auto Grade 3 Search 0 Tauto Das…" at bounding box center [535, 346] width 1063 height 616
click at [814, 63] on body "Skip to main content NJ Edition EN Grade 3 2025 Auto Grade 3 Search 0 Tauto Das…" at bounding box center [535, 346] width 1063 height 616
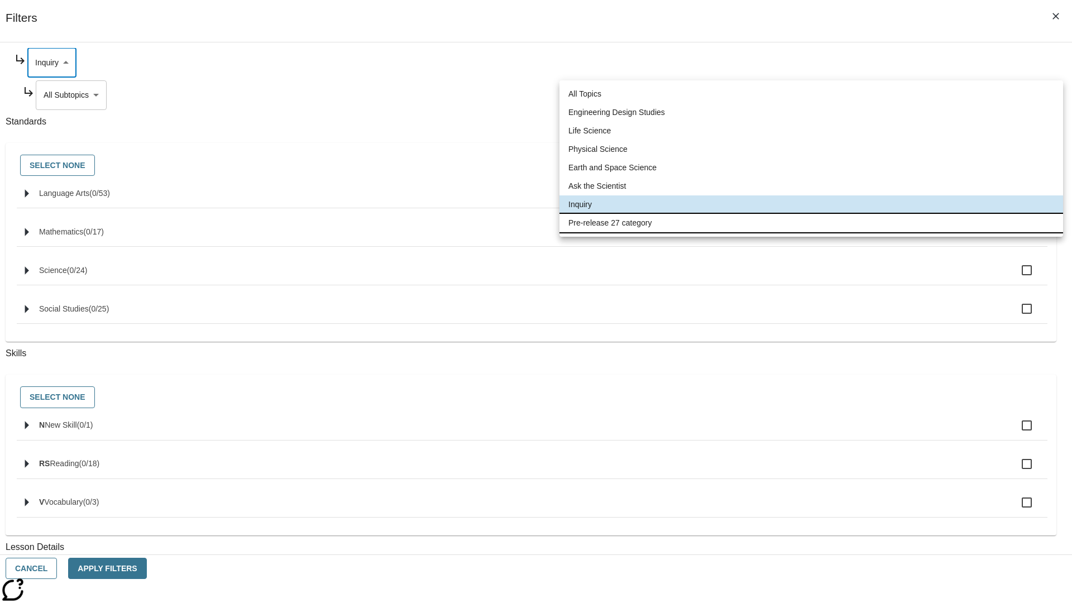
click at [811, 223] on li "Pre-release 27 category" at bounding box center [810, 223] width 503 height 18
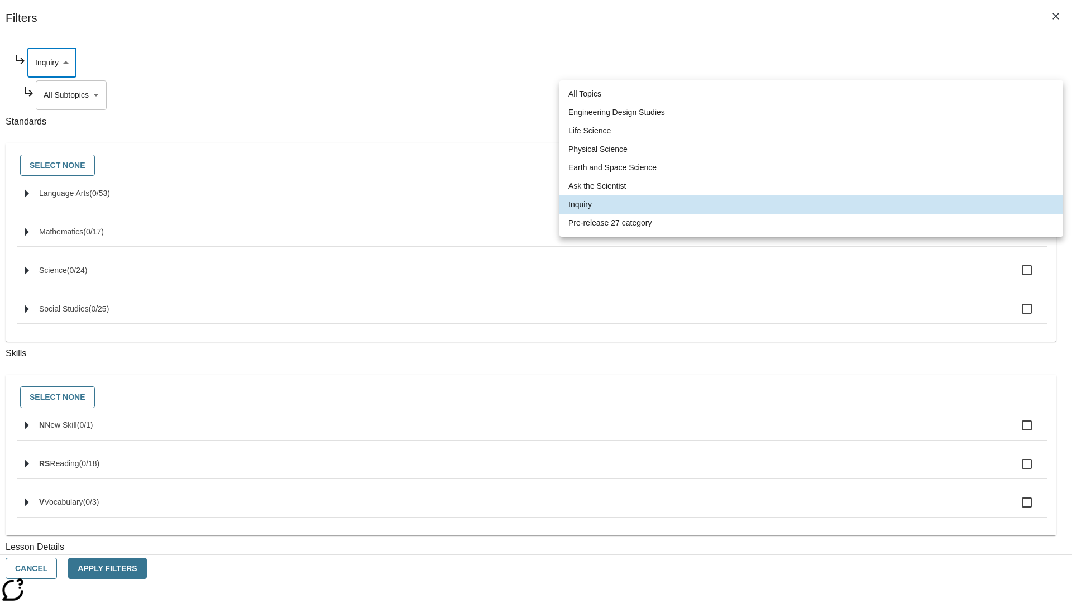
type input "271"
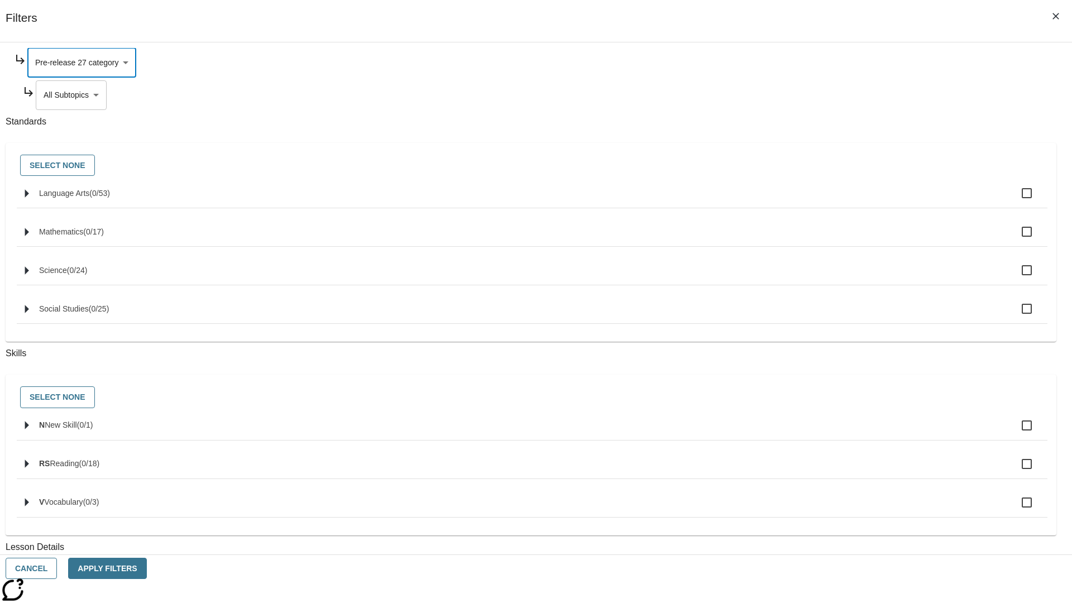
click at [818, 202] on body "Skip to main content NJ Edition EN Grade 3 2025 Auto Grade 3 Search 0 Tauto Das…" at bounding box center [535, 346] width 1063 height 616
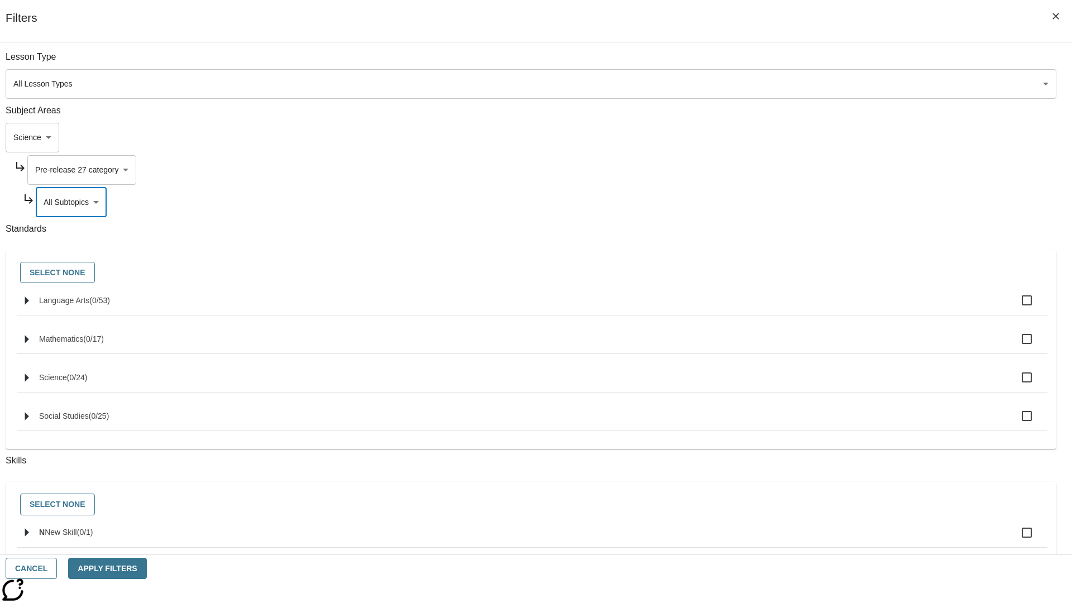
click at [803, 137] on body "Skip to main content NJ Edition EN Grade 3 2025 Auto Grade 3 Search 0 Tauto Das…" at bounding box center [535, 346] width 1063 height 616
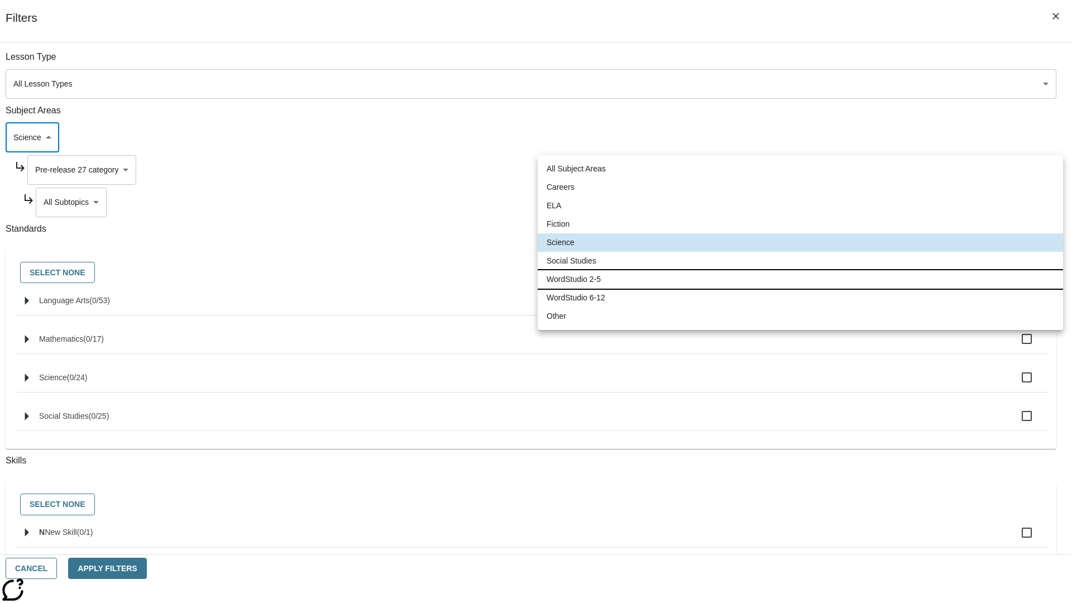
click at [800, 279] on li "WordStudio 2-5" at bounding box center [799, 279] width 525 height 18
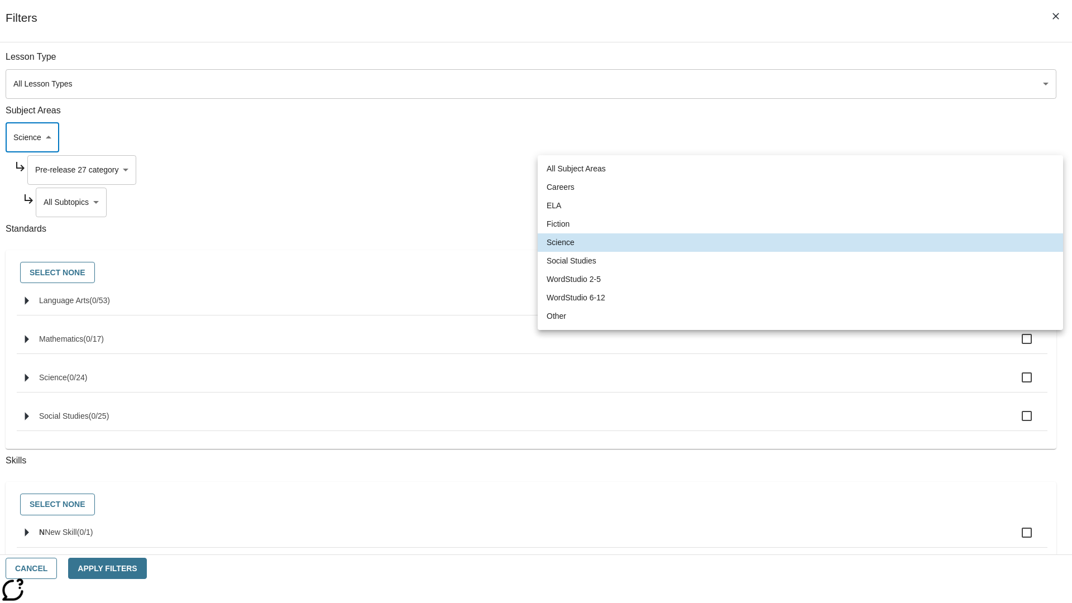
type input "6"
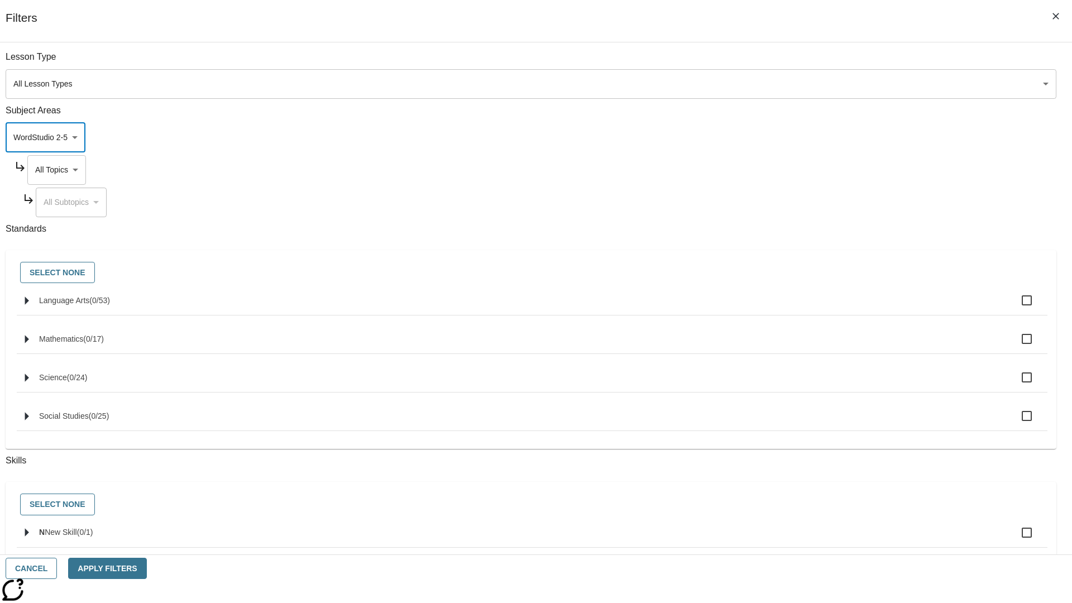
click at [814, 170] on body "Skip to main content NJ Edition EN Grade 3 2025 Auto Grade 3 Search 0 Tauto Das…" at bounding box center [535, 346] width 1063 height 616
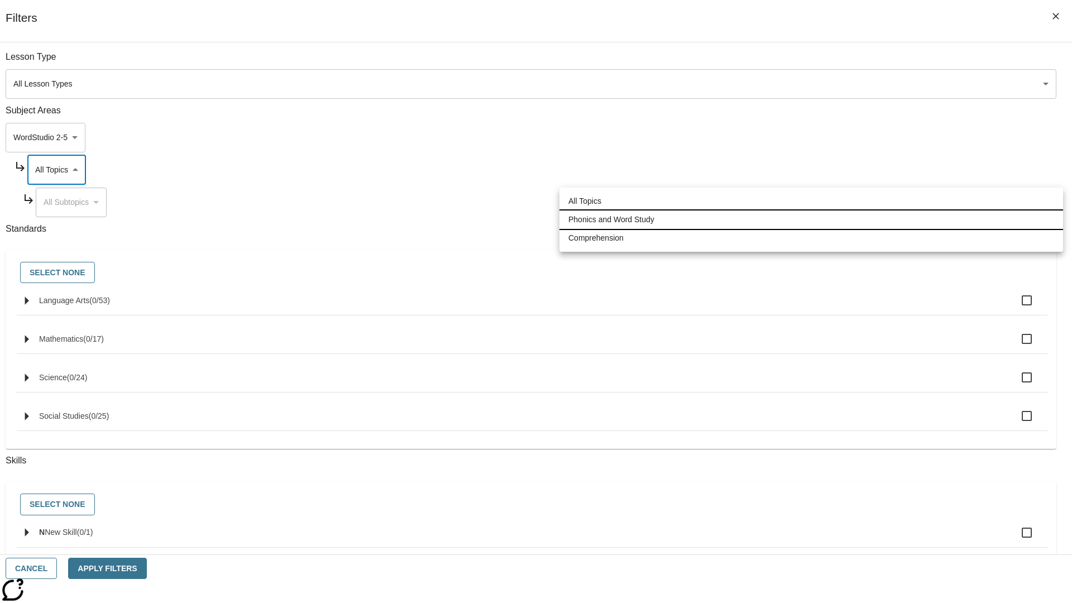
click at [811, 219] on li "Phonics and Word Study" at bounding box center [810, 219] width 503 height 18
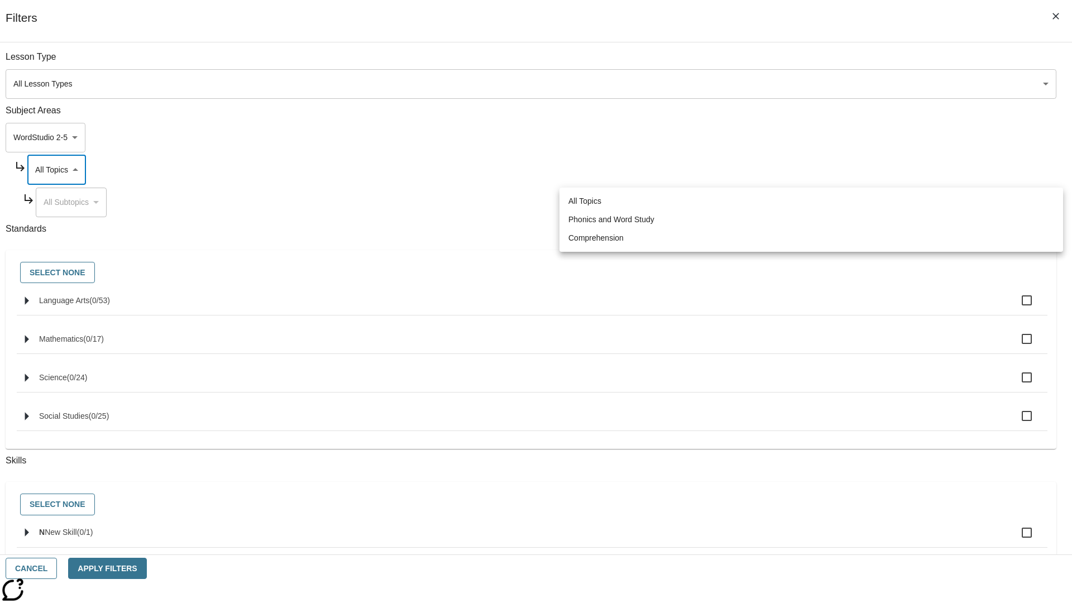
type input "249"
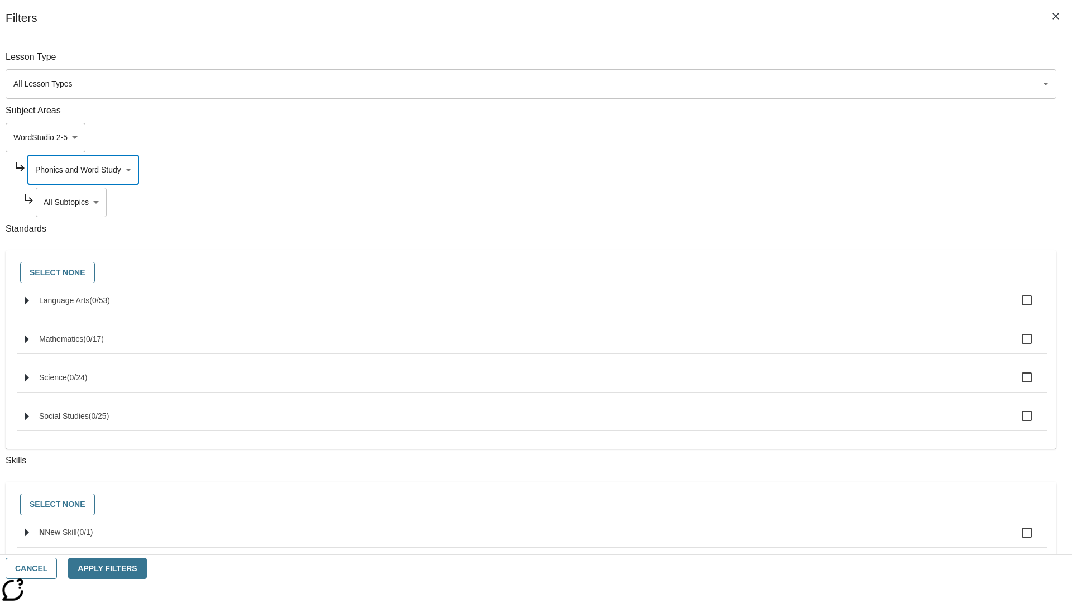
click at [818, 202] on body "Skip to main content NJ Edition EN Grade 3 2025 Auto Grade 3 Search 0 Tauto Das…" at bounding box center [535, 346] width 1063 height 616
click at [814, 63] on body "Skip to main content NJ Edition EN Grade 3 2025 Auto Grade 3 Search 0 Tauto Das…" at bounding box center [535, 346] width 1063 height 616
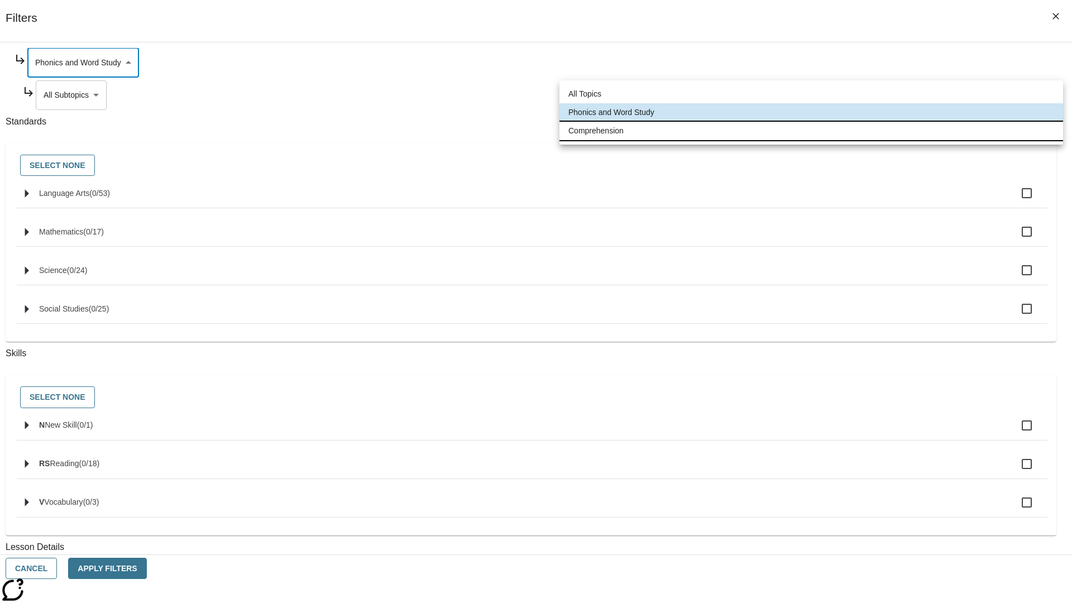
click at [811, 131] on li "Comprehension" at bounding box center [810, 131] width 503 height 18
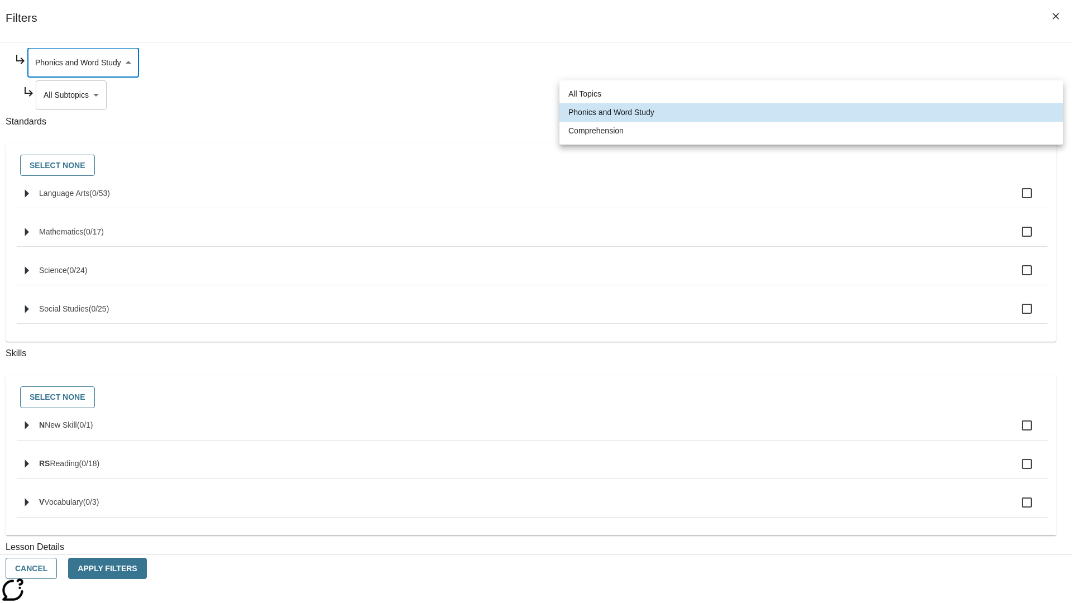
type input "252"
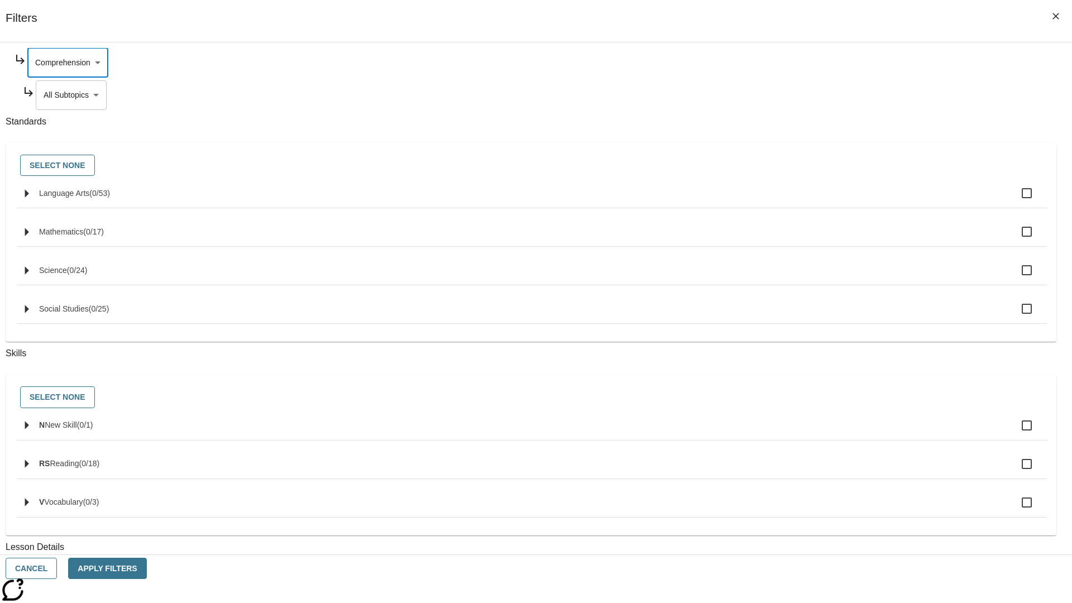
click at [819, 202] on body "Skip to main content NJ Edition EN Grade 3 2025 Auto Grade 3 Search 0 Tauto Das…" at bounding box center [535, 346] width 1063 height 616
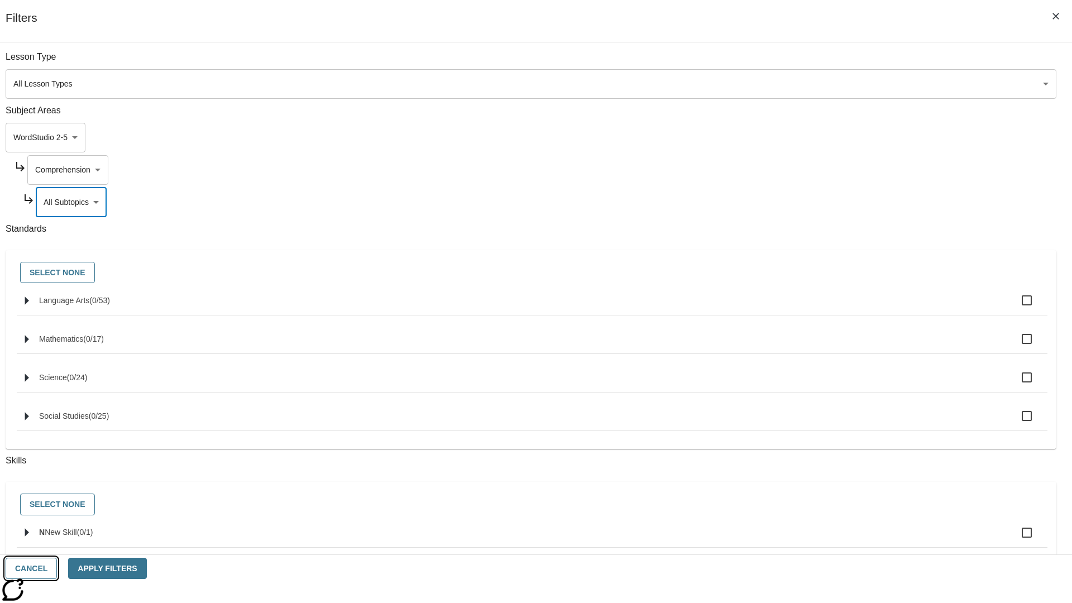
click at [57, 568] on button "Cancel" at bounding box center [31, 569] width 51 height 22
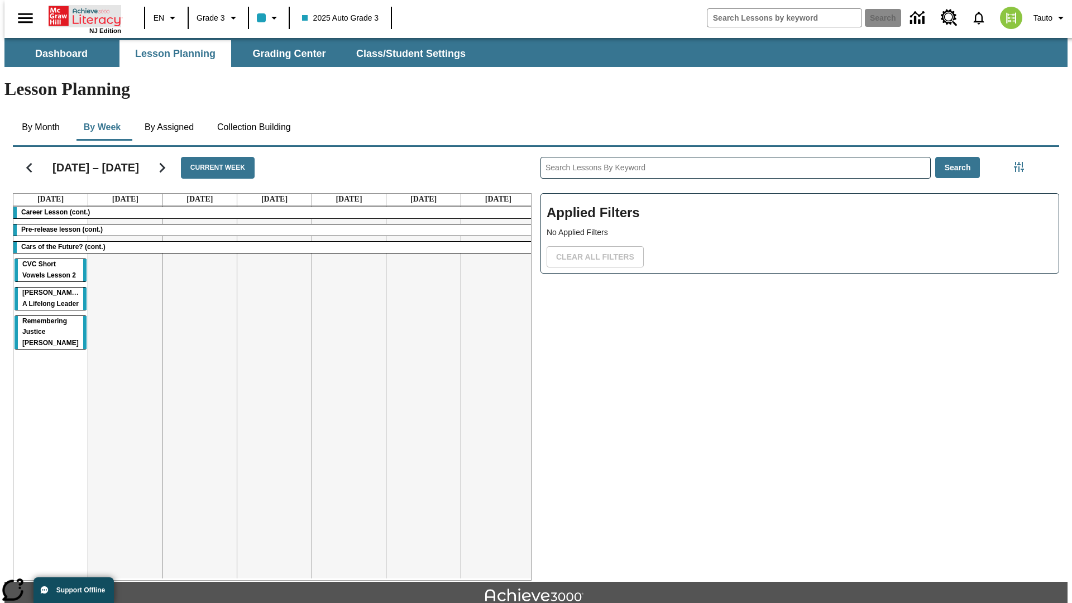
click at [80, 15] on icon "Home" at bounding box center [86, 16] width 74 height 22
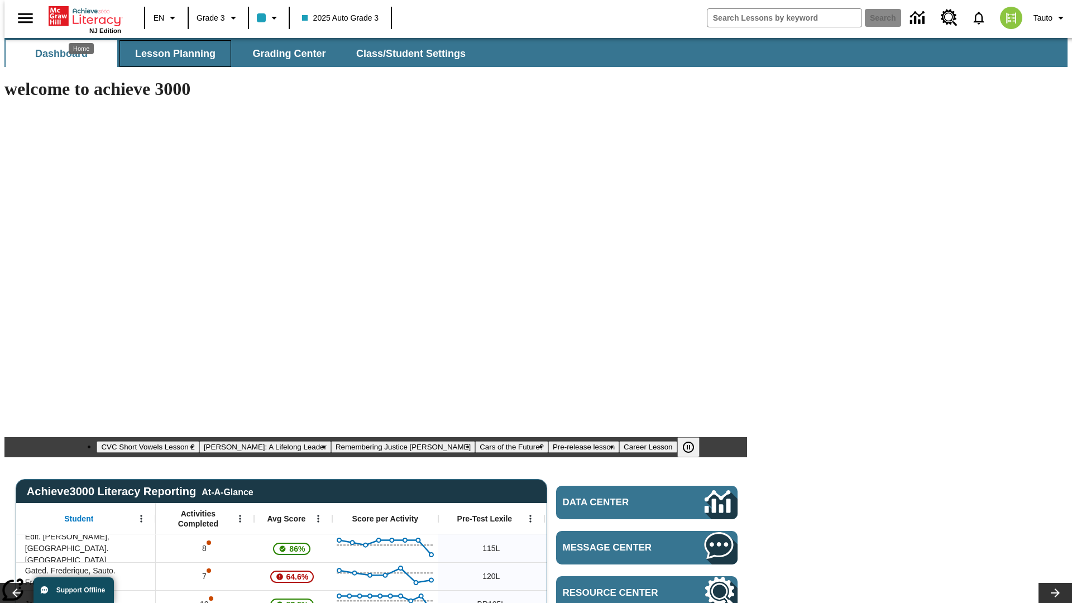
click at [171, 54] on span "Lesson Planning" at bounding box center [175, 53] width 80 height 13
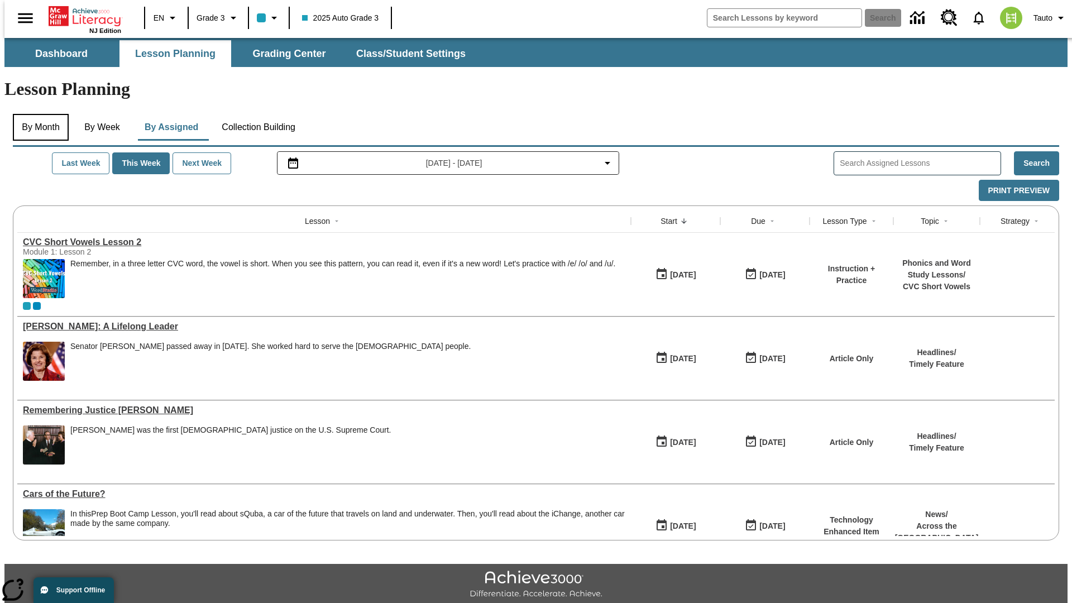
click at [37, 114] on button "By Month" at bounding box center [41, 127] width 56 height 27
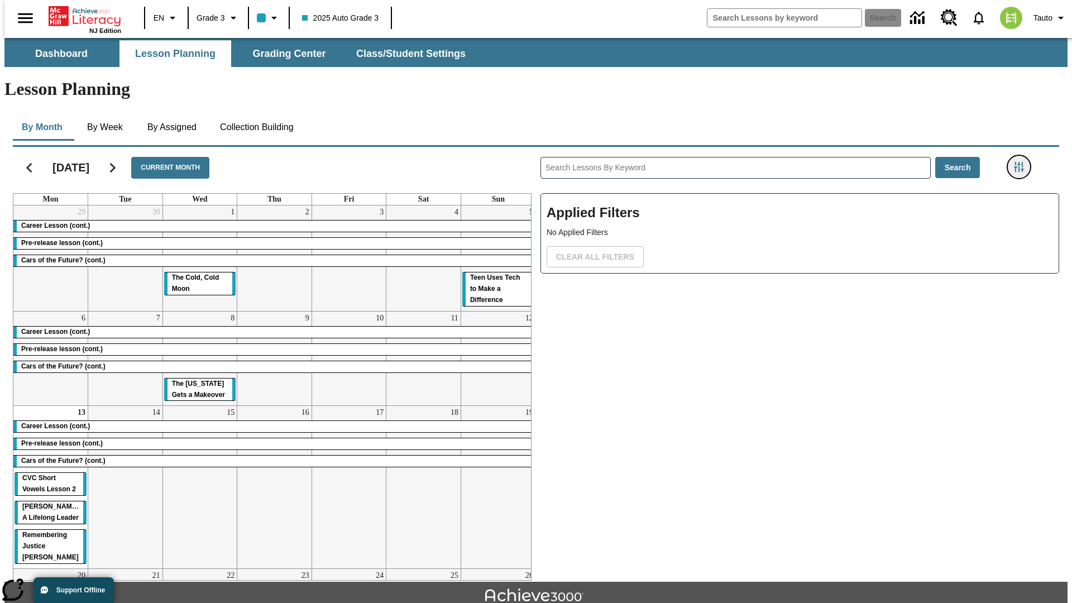
click at [1022, 162] on icon "Filters Side menu" at bounding box center [1019, 167] width 10 height 10
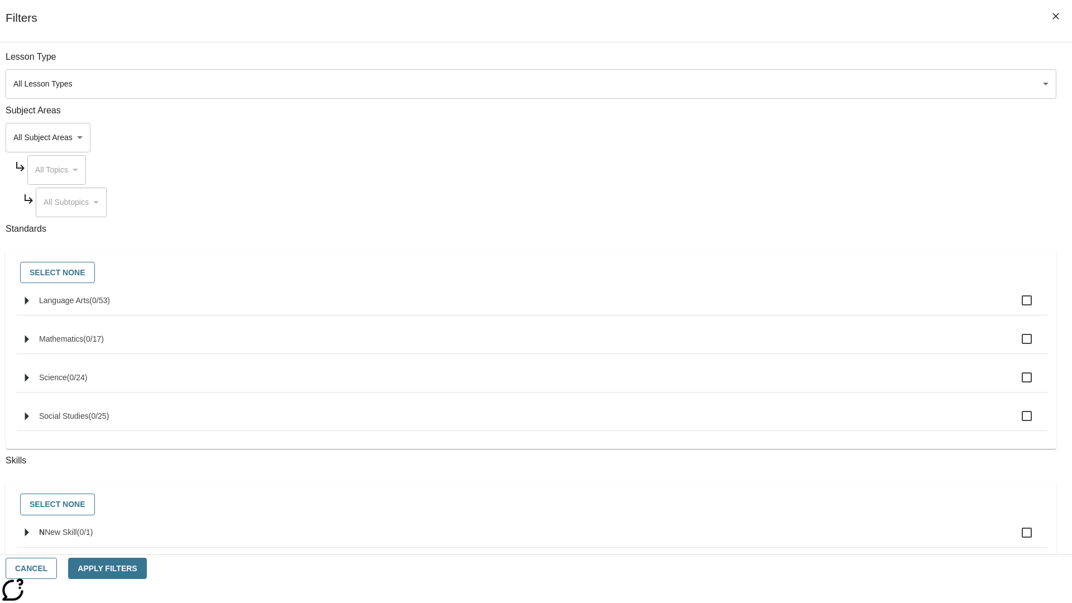
click at [804, 137] on body "Skip to main content [GEOGRAPHIC_DATA] Edition EN Grade 3 2025 Auto Grade 3 Sea…" at bounding box center [535, 346] width 1063 height 616
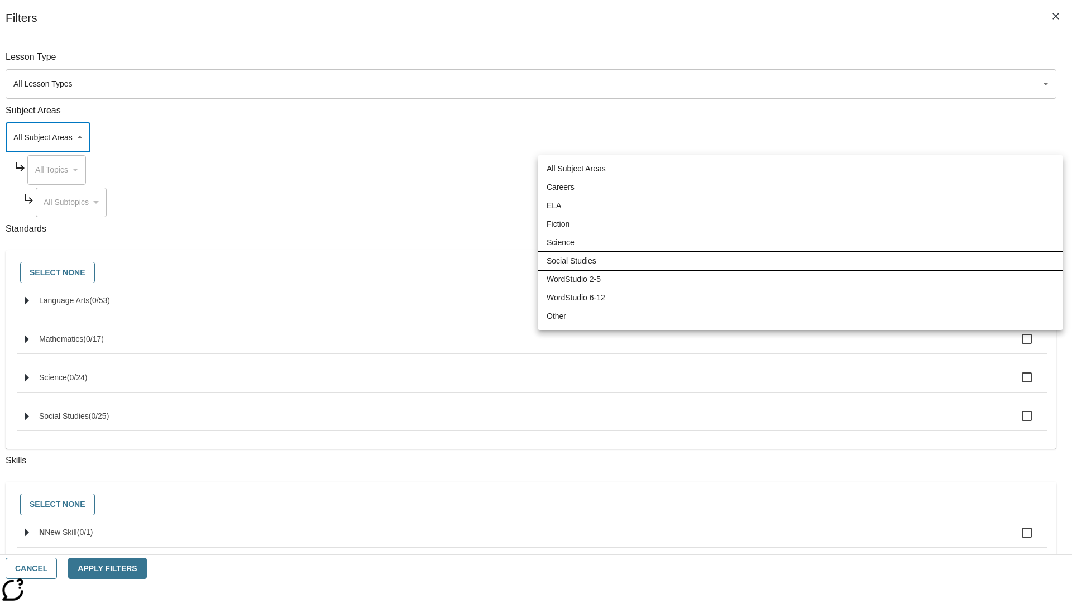
click at [800, 261] on li "Social Studies" at bounding box center [799, 261] width 525 height 18
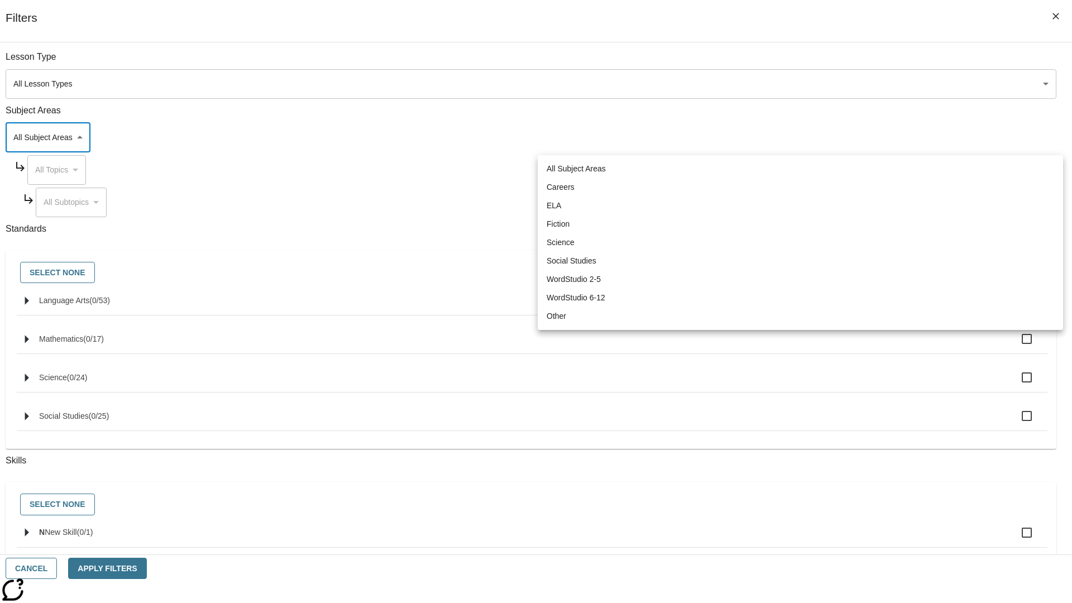
type input "3"
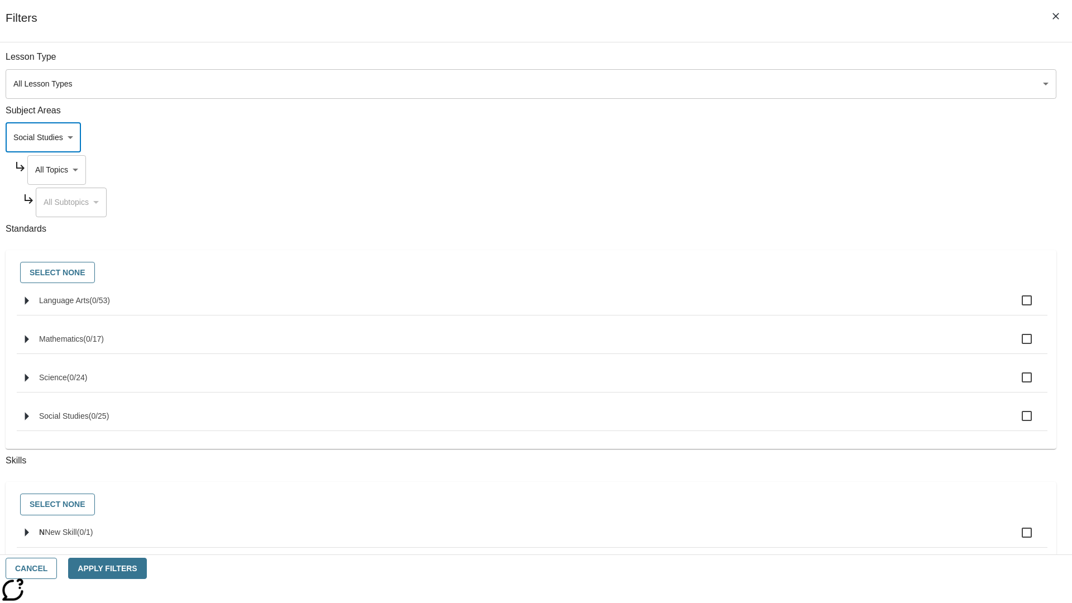
click at [814, 63] on body "Skip to main content [GEOGRAPHIC_DATA] Edition EN Grade 3 2025 Auto Grade 3 Sea…" at bounding box center [535, 346] width 1063 height 616
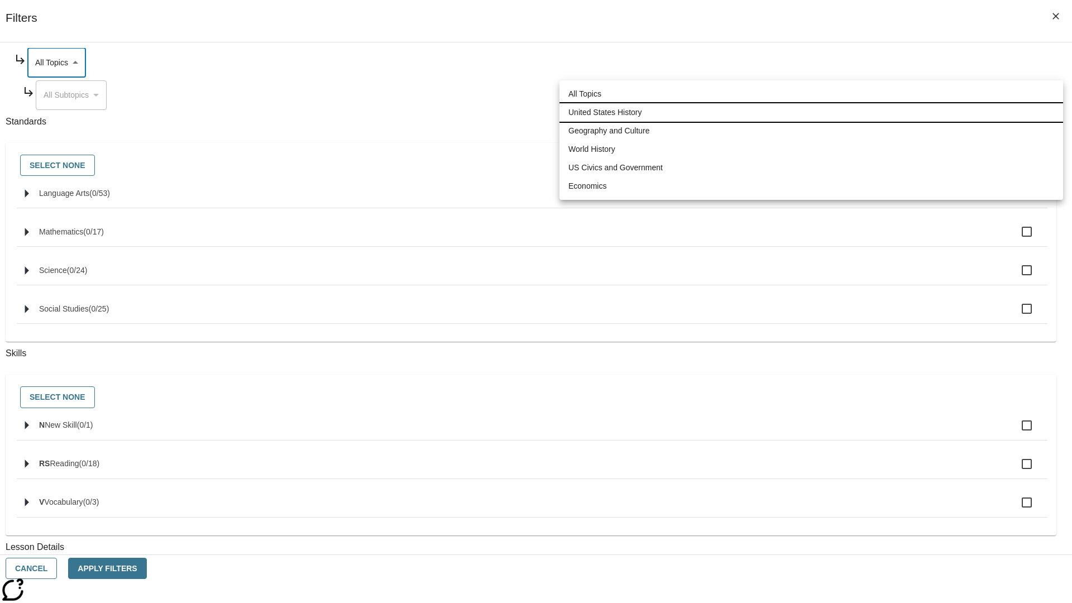
click at [811, 112] on li "United States History" at bounding box center [810, 112] width 503 height 18
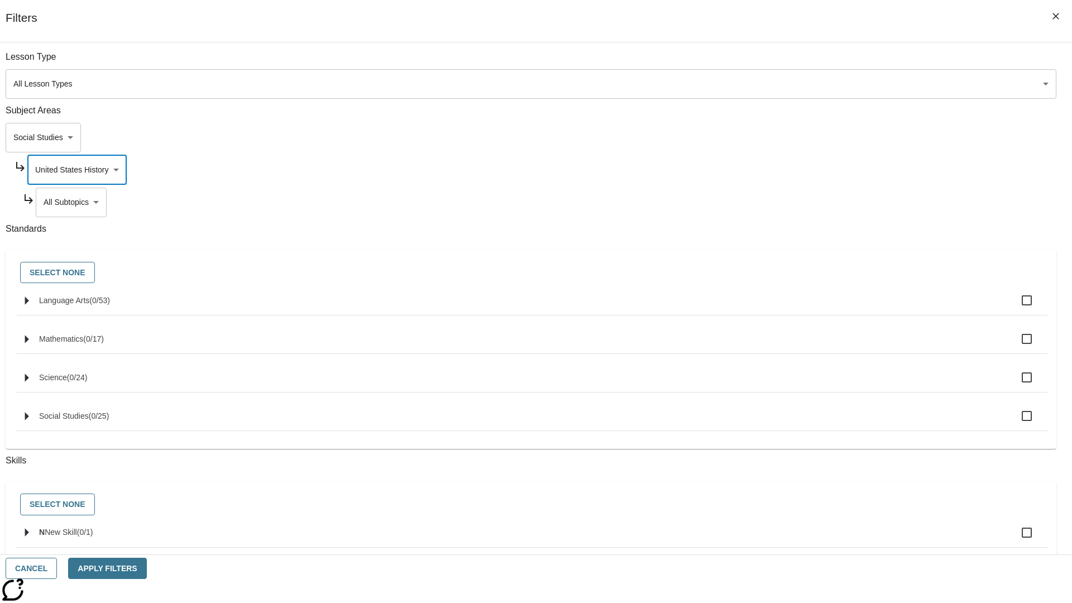
click at [818, 63] on body "Skip to main content [GEOGRAPHIC_DATA] Edition EN Grade 3 2025 Auto Grade 3 Sea…" at bounding box center [535, 346] width 1063 height 616
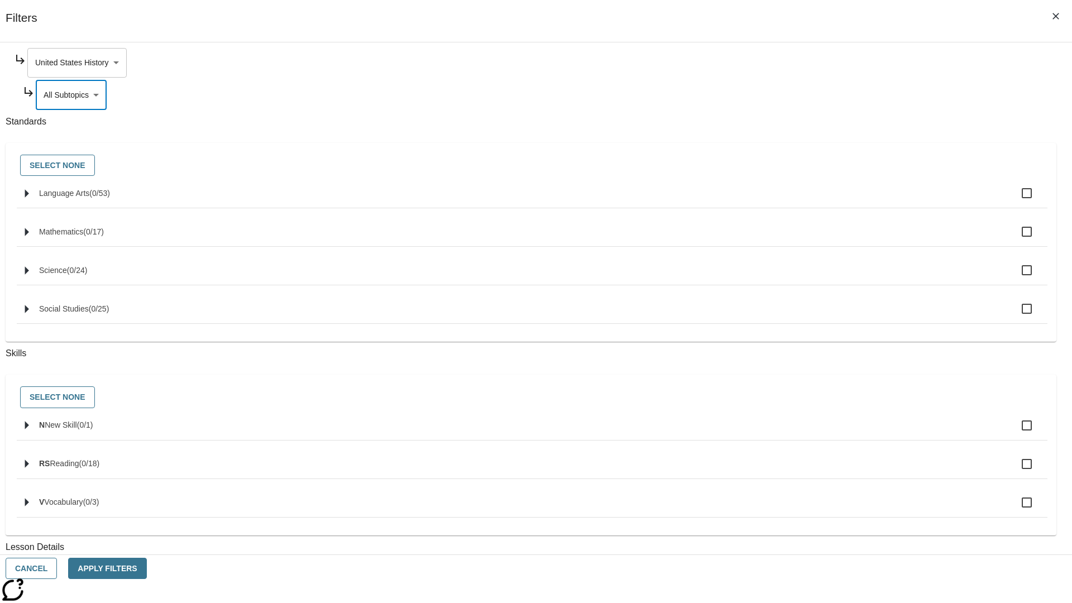
click at [814, 63] on body "Skip to main content [GEOGRAPHIC_DATA] Edition EN Grade 3 2025 Auto Grade 3 Sea…" at bounding box center [535, 346] width 1063 height 616
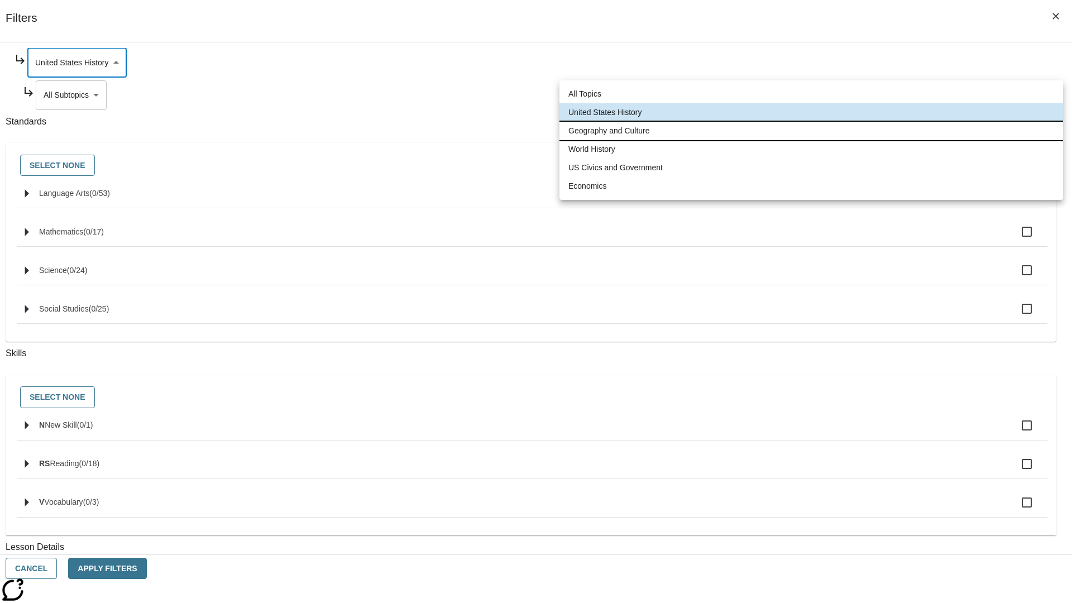
click at [811, 131] on li "Geography and Culture" at bounding box center [810, 131] width 503 height 18
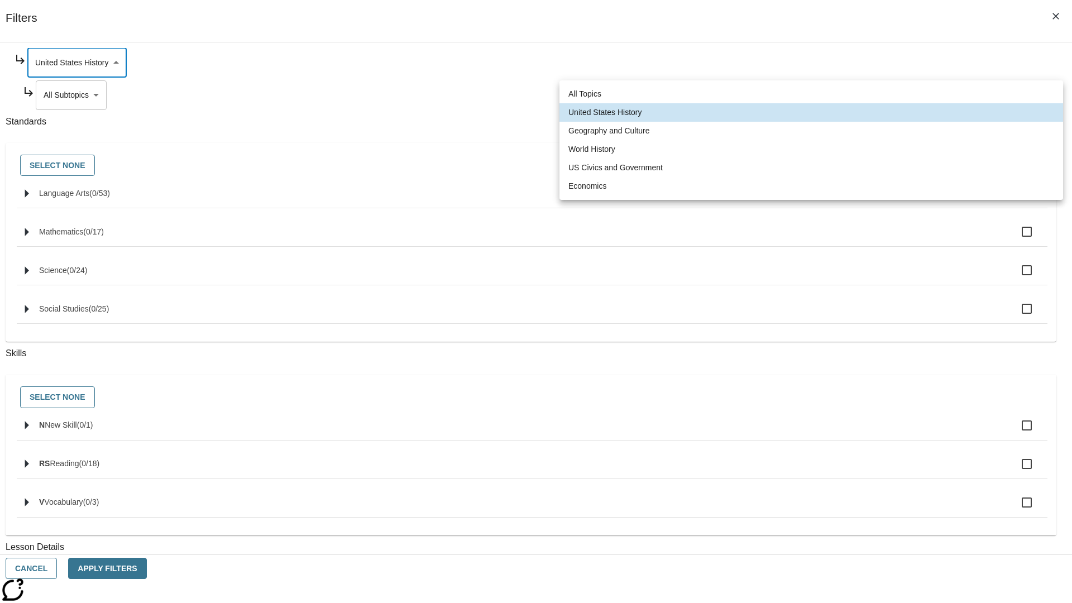
type input "186"
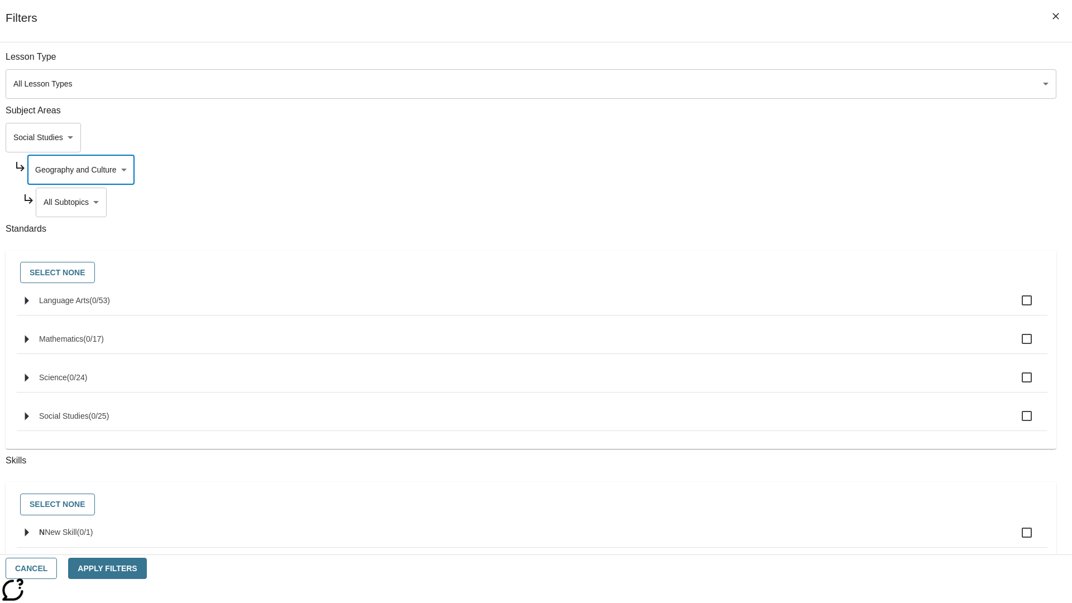
click at [818, 63] on body "Skip to main content [GEOGRAPHIC_DATA] Edition EN Grade 3 2025 Auto Grade 3 Sea…" at bounding box center [535, 346] width 1063 height 616
click at [814, 63] on body "Skip to main content [GEOGRAPHIC_DATA] Edition EN Grade 3 2025 Auto Grade 3 Sea…" at bounding box center [535, 346] width 1063 height 616
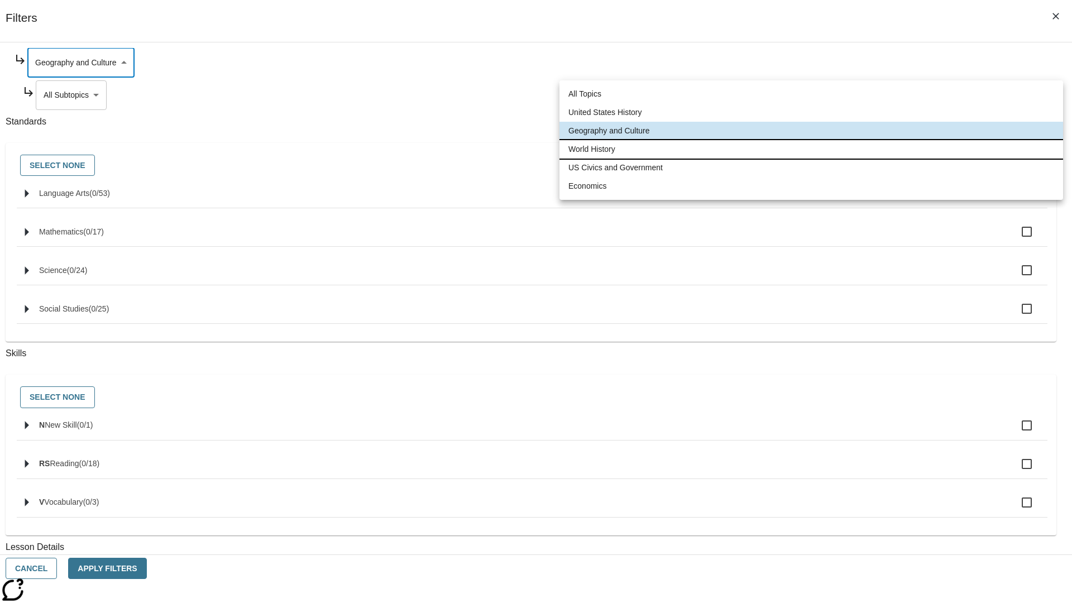
click at [811, 149] on li "World History" at bounding box center [810, 149] width 503 height 18
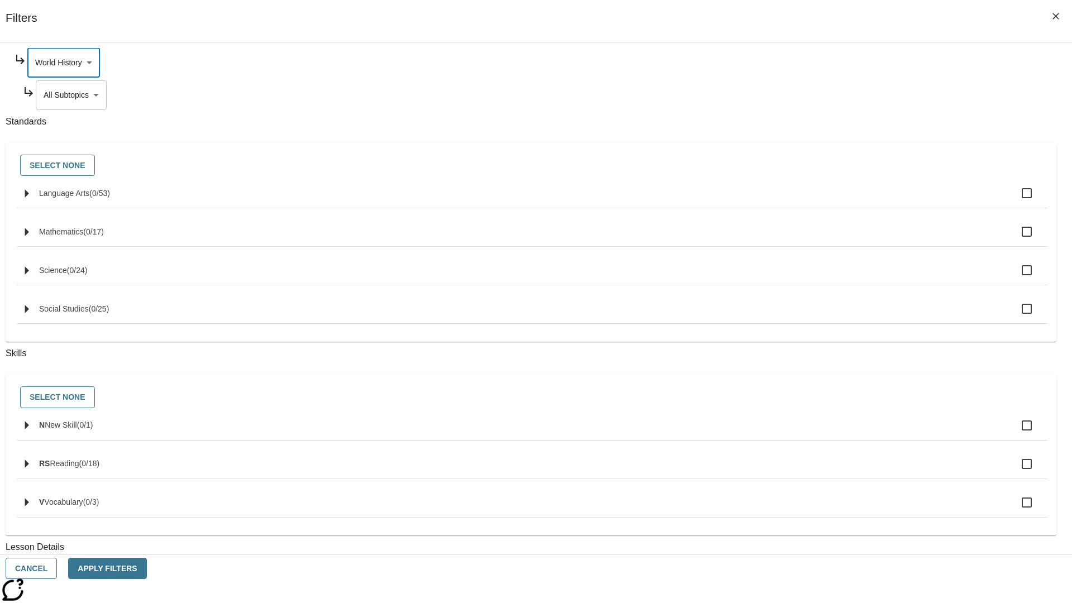
click at [818, 95] on body "Skip to main content [GEOGRAPHIC_DATA] Edition EN Grade 3 2025 Auto Grade 3 Sea…" at bounding box center [535, 346] width 1063 height 616
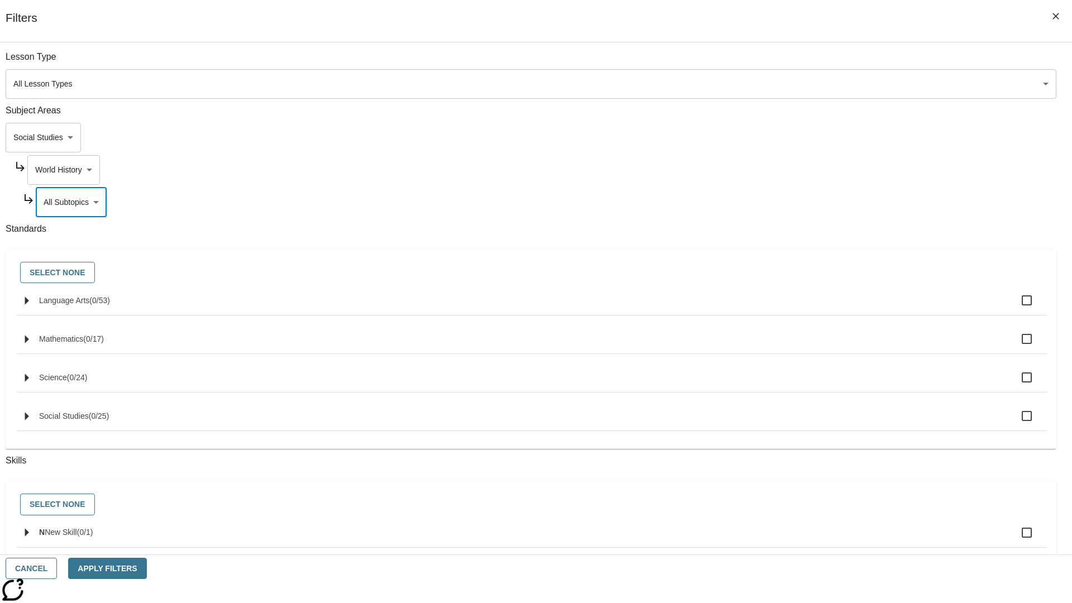
click at [814, 63] on body "Skip to main content [GEOGRAPHIC_DATA] Edition EN Grade 3 2025 Auto Grade 3 Sea…" at bounding box center [535, 346] width 1063 height 616
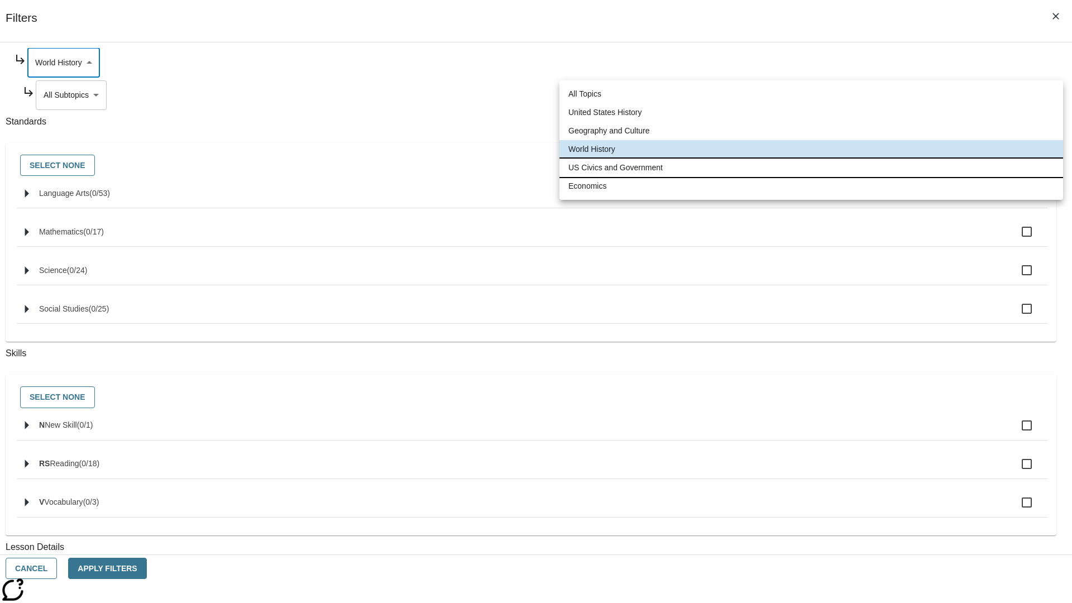
click at [811, 167] on li "US Civics and Government" at bounding box center [810, 168] width 503 height 18
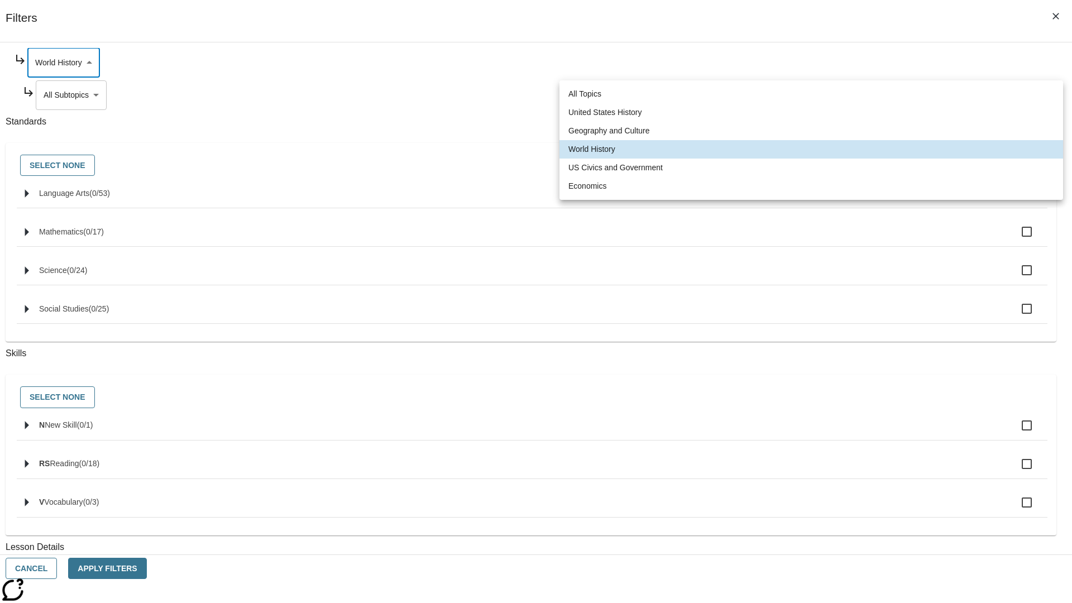
type input "194"
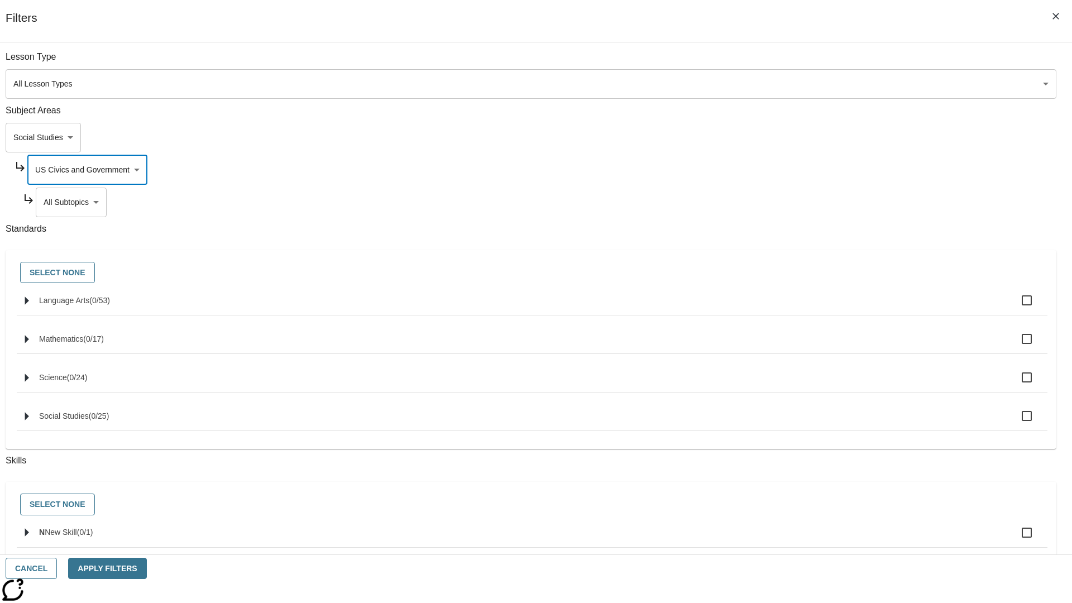
click at [818, 63] on body "Skip to main content [GEOGRAPHIC_DATA] Edition EN Grade 3 2025 Auto Grade 3 Sea…" at bounding box center [535, 346] width 1063 height 616
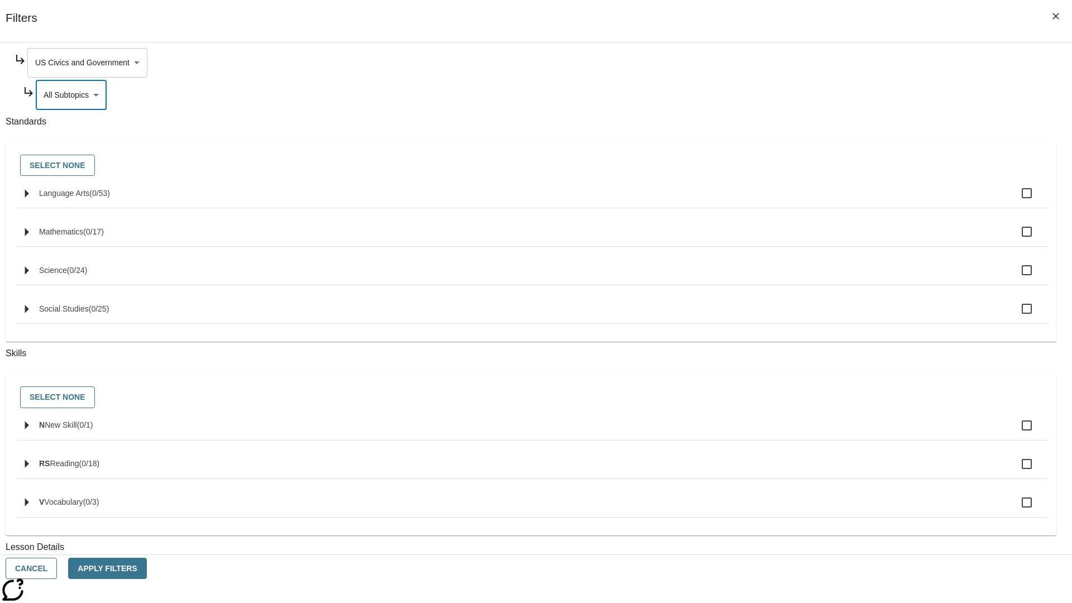
click at [814, 63] on body "Skip to main content [GEOGRAPHIC_DATA] Edition EN Grade 3 2025 Auto Grade 3 Sea…" at bounding box center [535, 346] width 1063 height 616
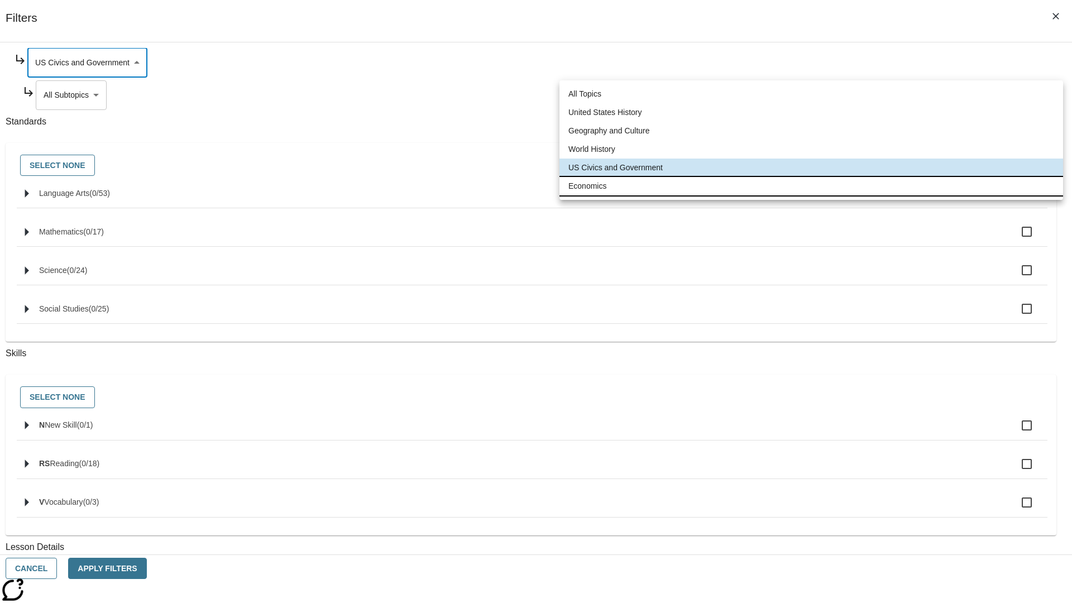
click at [811, 186] on li "Economics" at bounding box center [810, 186] width 503 height 18
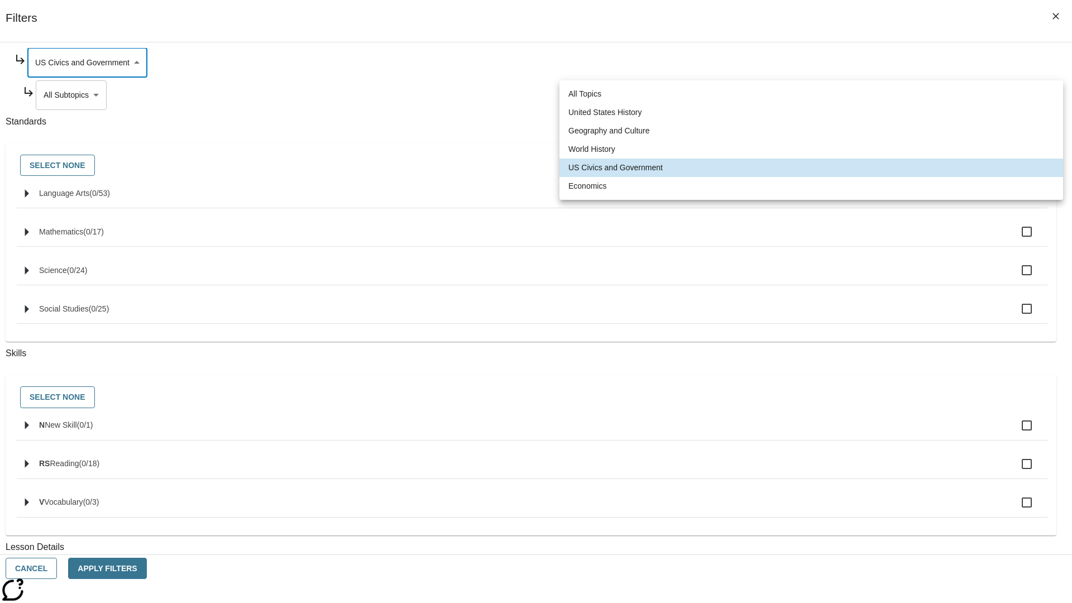
type input "195"
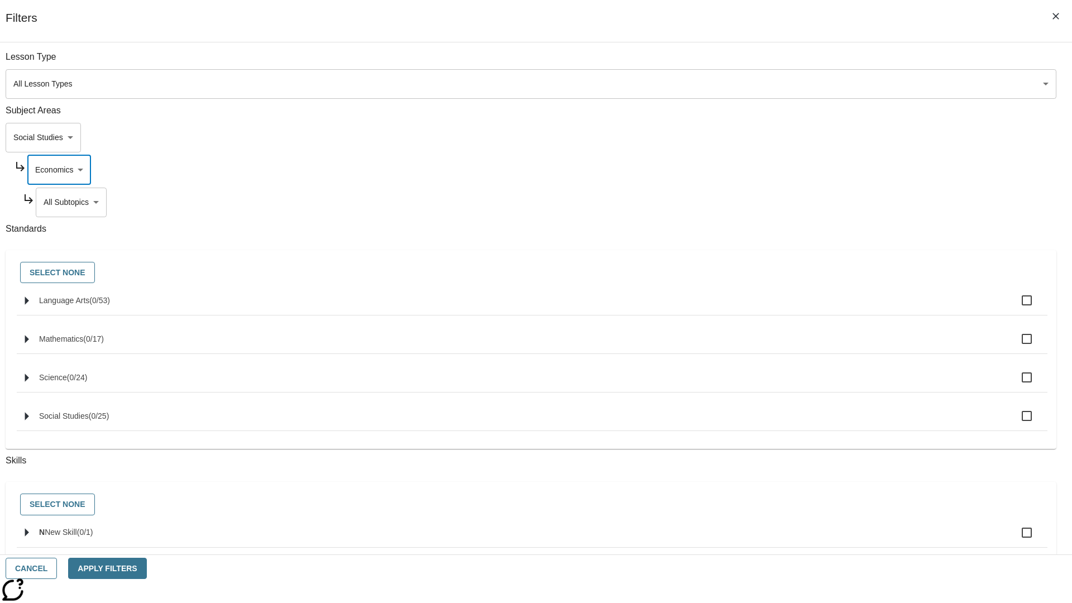
click at [818, 63] on body "Skip to main content [GEOGRAPHIC_DATA] Edition EN Grade 3 2025 Auto Grade 3 Sea…" at bounding box center [535, 346] width 1063 height 616
click at [803, 63] on body "Skip to main content [GEOGRAPHIC_DATA] Edition EN Grade 3 2025 Auto Grade 3 Sea…" at bounding box center [535, 346] width 1063 height 616
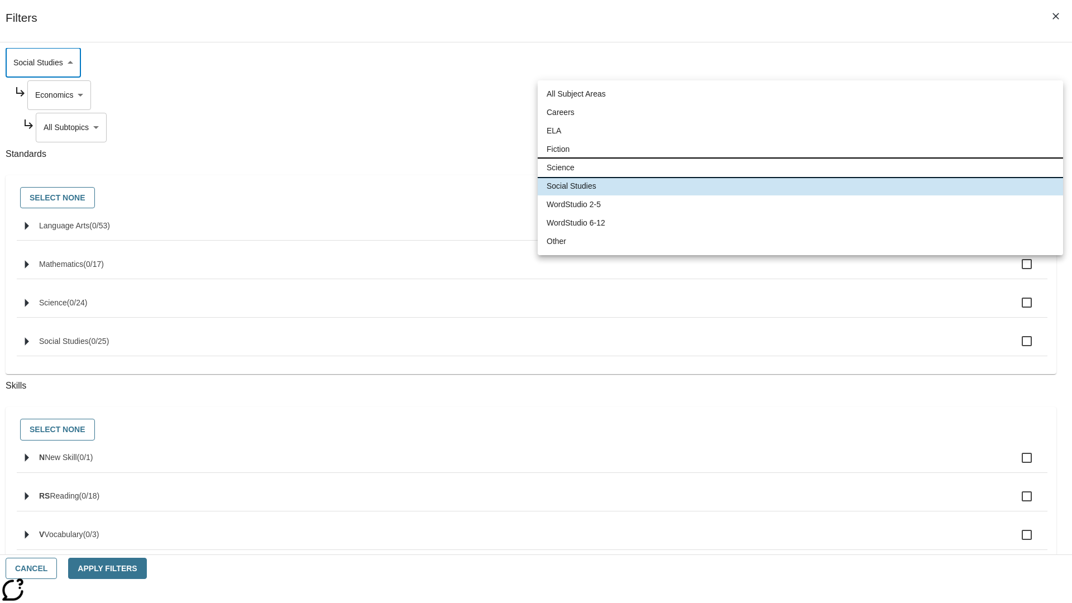
click at [800, 167] on li "Science" at bounding box center [799, 168] width 525 height 18
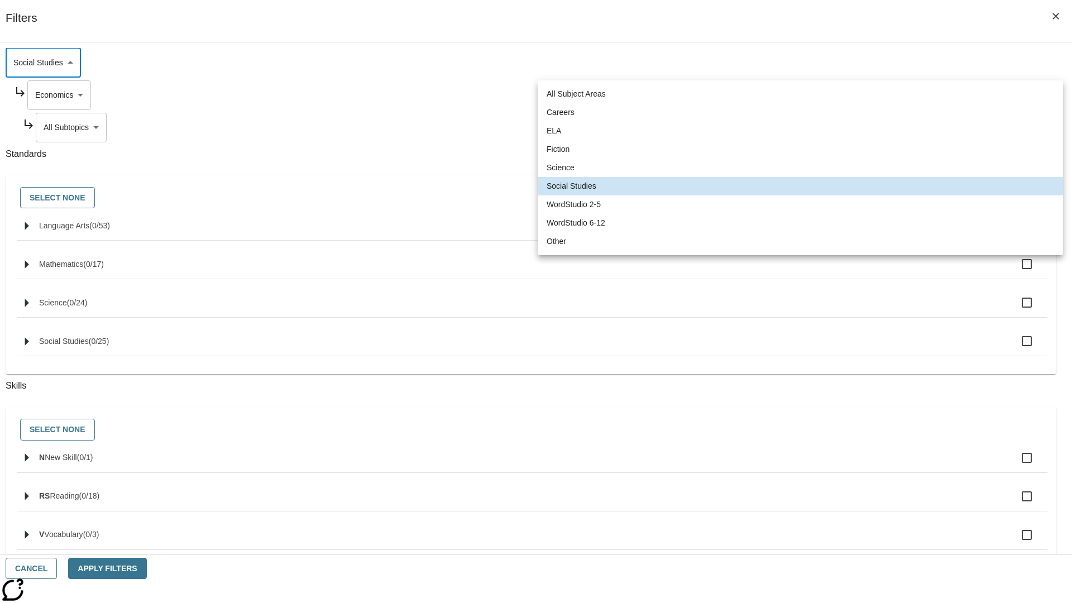
type input "2"
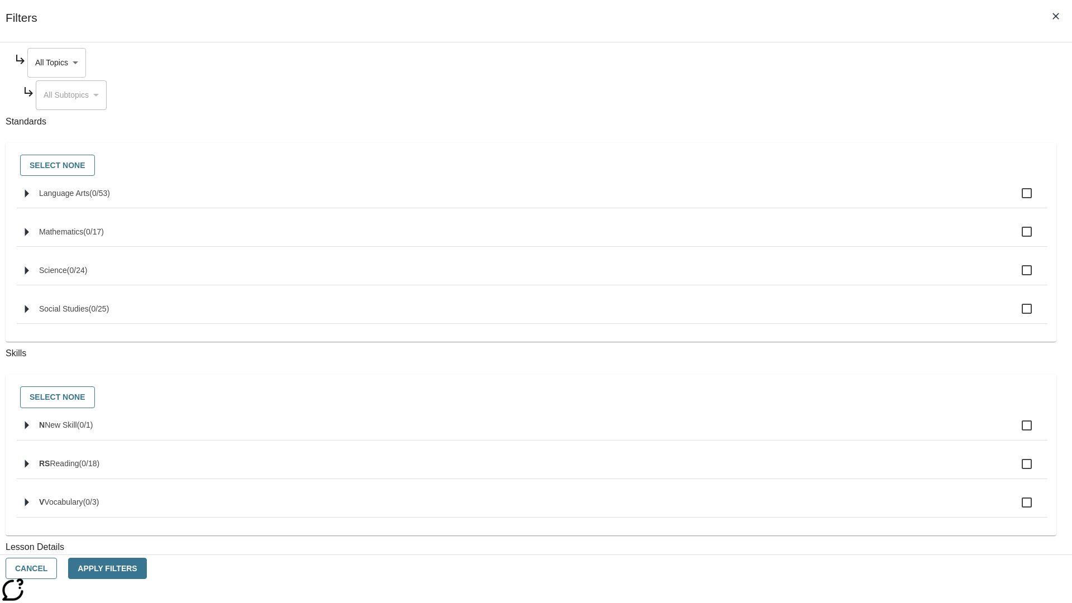
click at [814, 63] on body "Skip to main content [GEOGRAPHIC_DATA] Edition EN Grade 3 2025 Auto Grade 3 Sea…" at bounding box center [535, 346] width 1063 height 616
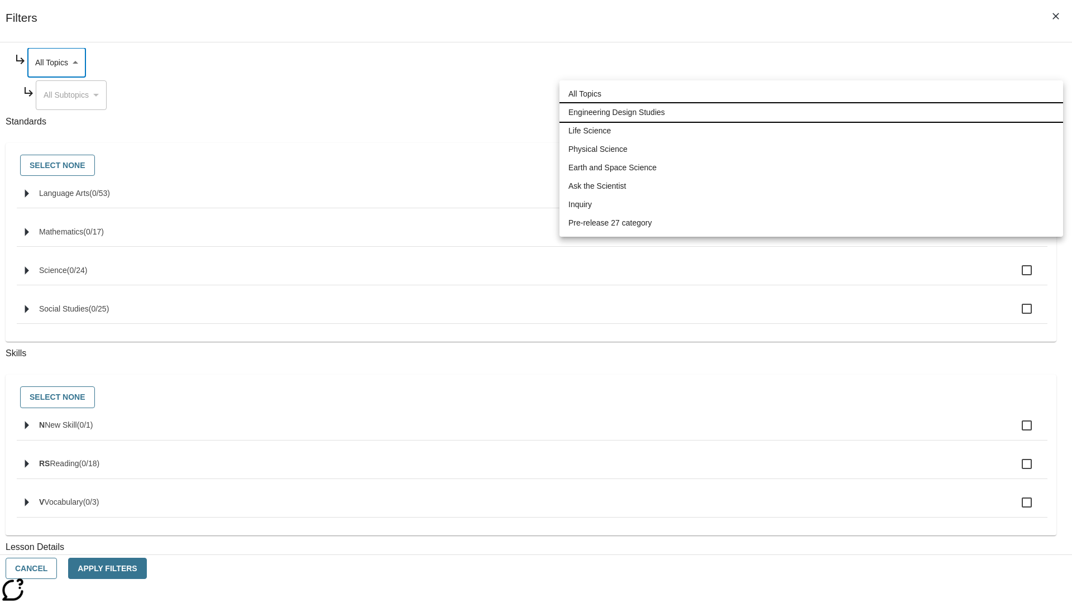
click at [811, 112] on li "Engineering Design Studies" at bounding box center [810, 112] width 503 height 18
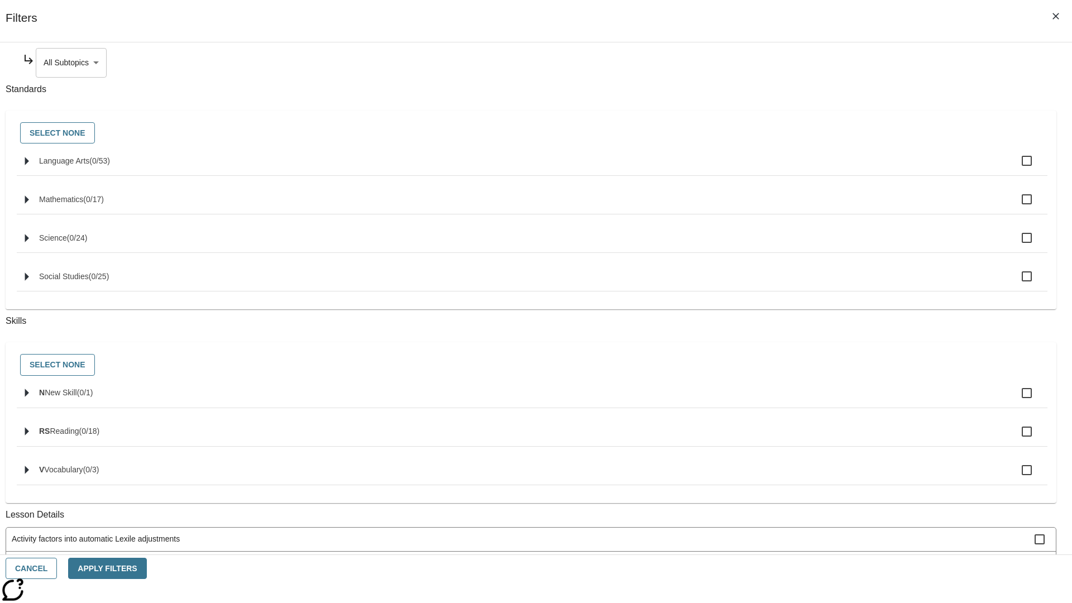
click at [818, 63] on body "Skip to main content [GEOGRAPHIC_DATA] Edition EN Grade 3 2025 Auto Grade 3 Sea…" at bounding box center [535, 346] width 1063 height 616
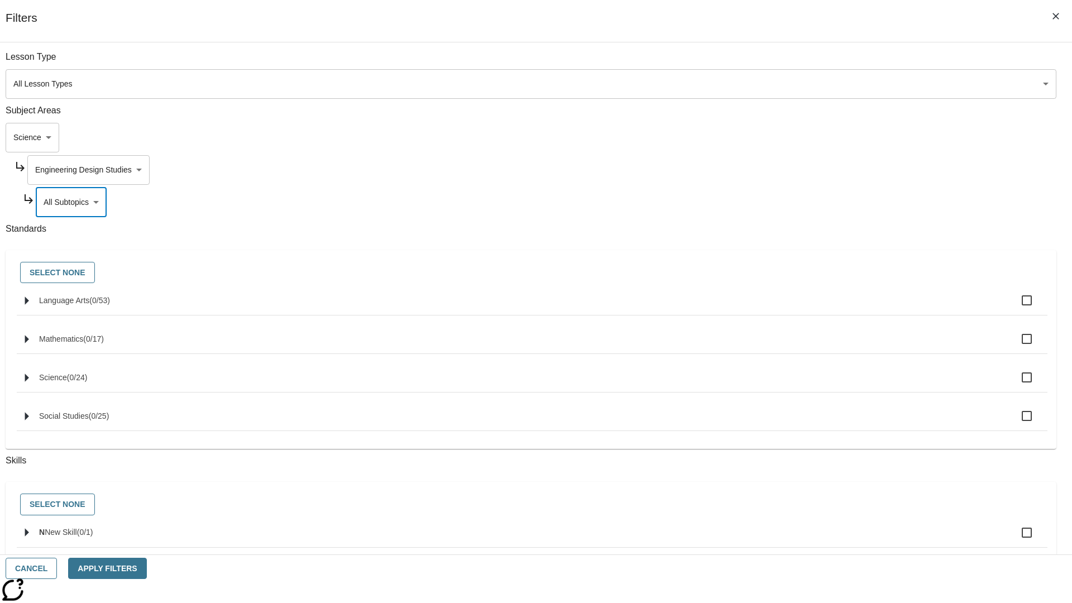
click at [814, 63] on body "Skip to main content [GEOGRAPHIC_DATA] Edition EN Grade 3 2025 Auto Grade 3 Sea…" at bounding box center [535, 346] width 1063 height 616
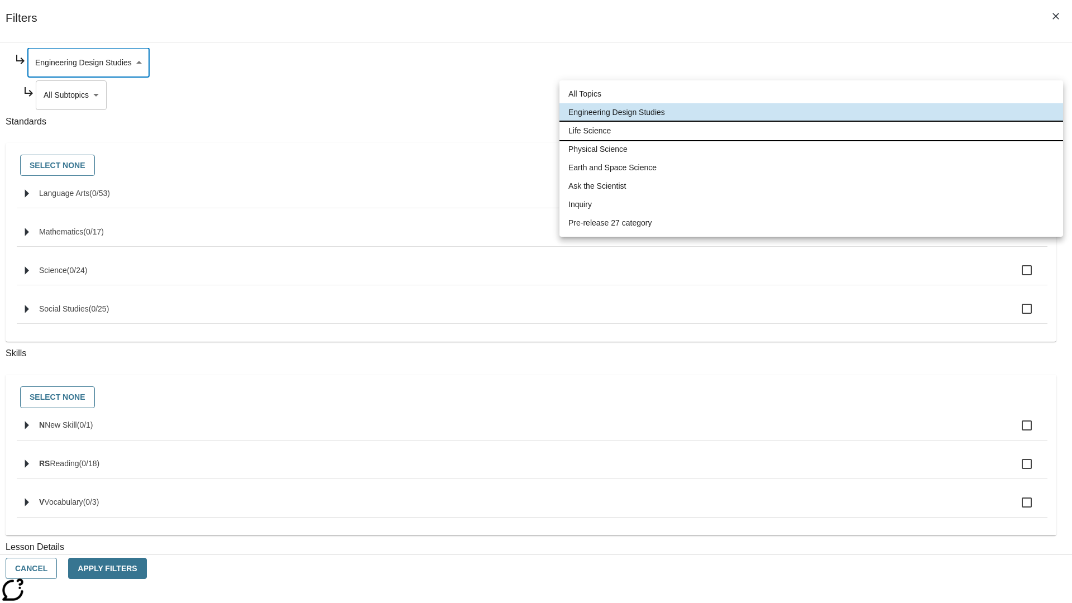
click at [811, 131] on li "Life Science" at bounding box center [810, 131] width 503 height 18
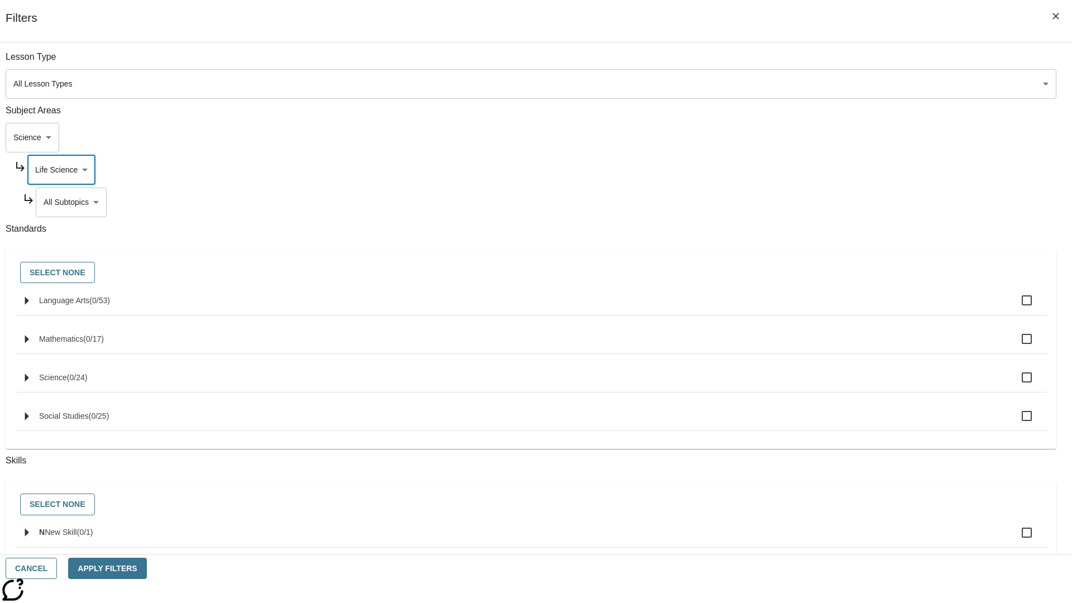
click at [818, 63] on body "Skip to main content [GEOGRAPHIC_DATA] Edition EN Grade 3 2025 Auto Grade 3 Sea…" at bounding box center [535, 346] width 1063 height 616
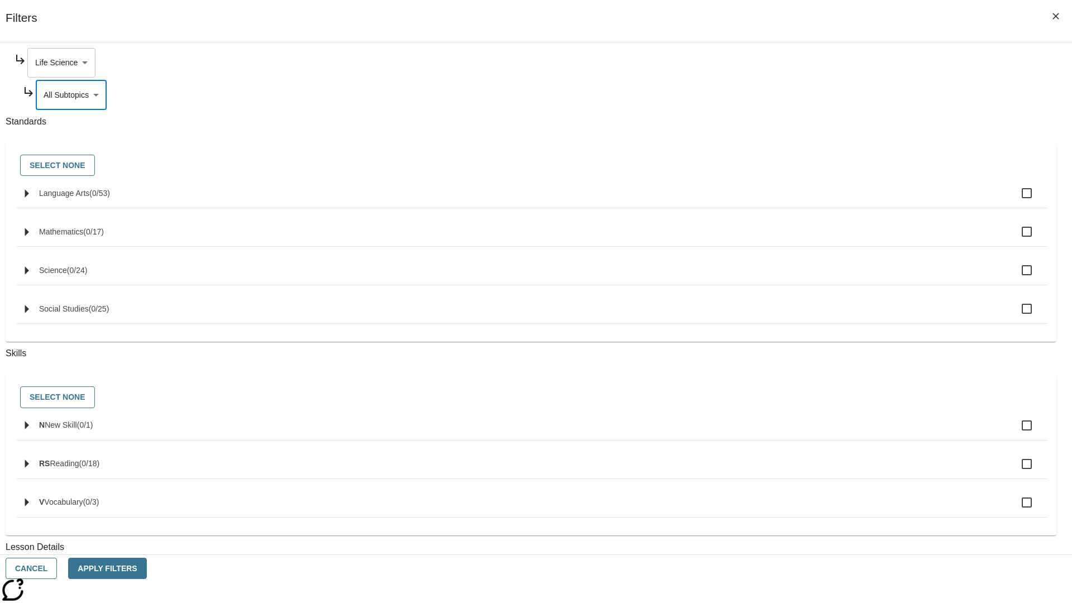
click at [814, 63] on body "Skip to main content [GEOGRAPHIC_DATA] Edition EN Grade 3 2025 Auto Grade 3 Sea…" at bounding box center [535, 346] width 1063 height 616
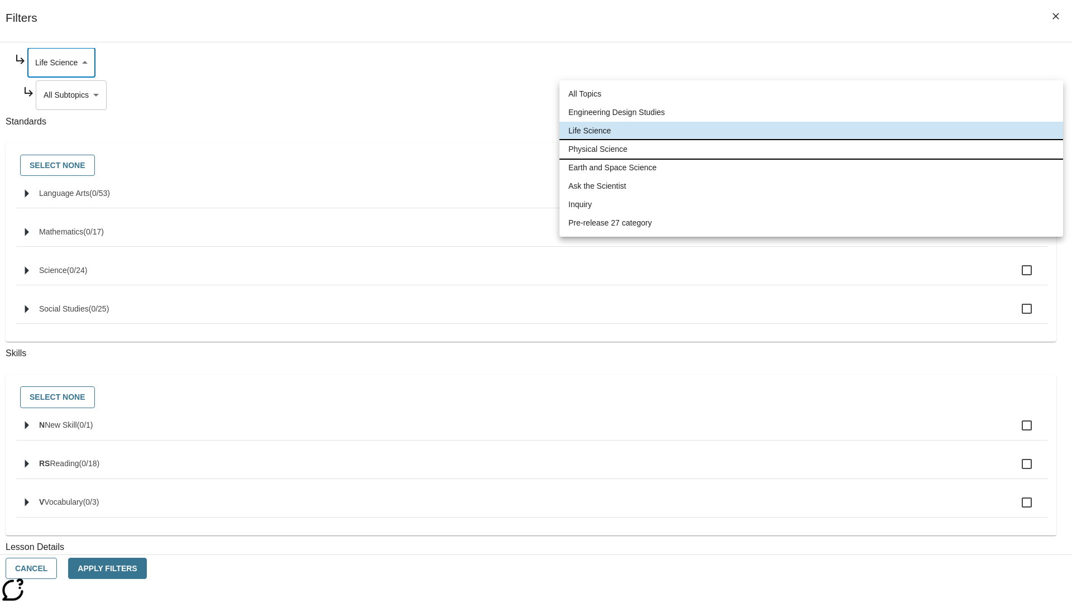
click at [811, 149] on li "Physical Science" at bounding box center [810, 149] width 503 height 18
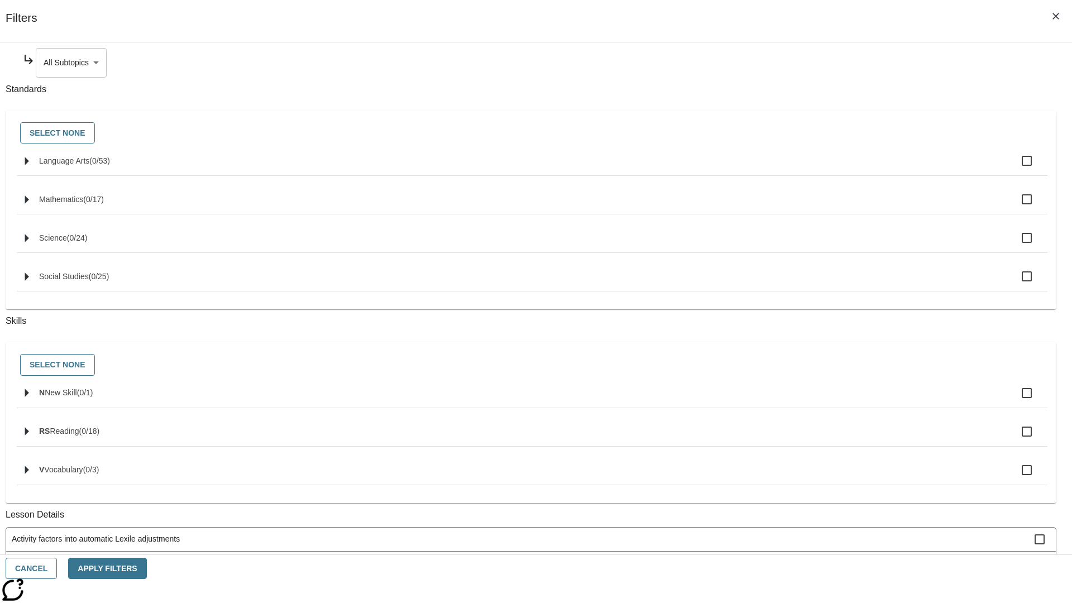
click at [818, 63] on body "Skip to main content [GEOGRAPHIC_DATA] Edition EN Grade 3 2025 Auto Grade 3 Sea…" at bounding box center [535, 346] width 1063 height 616
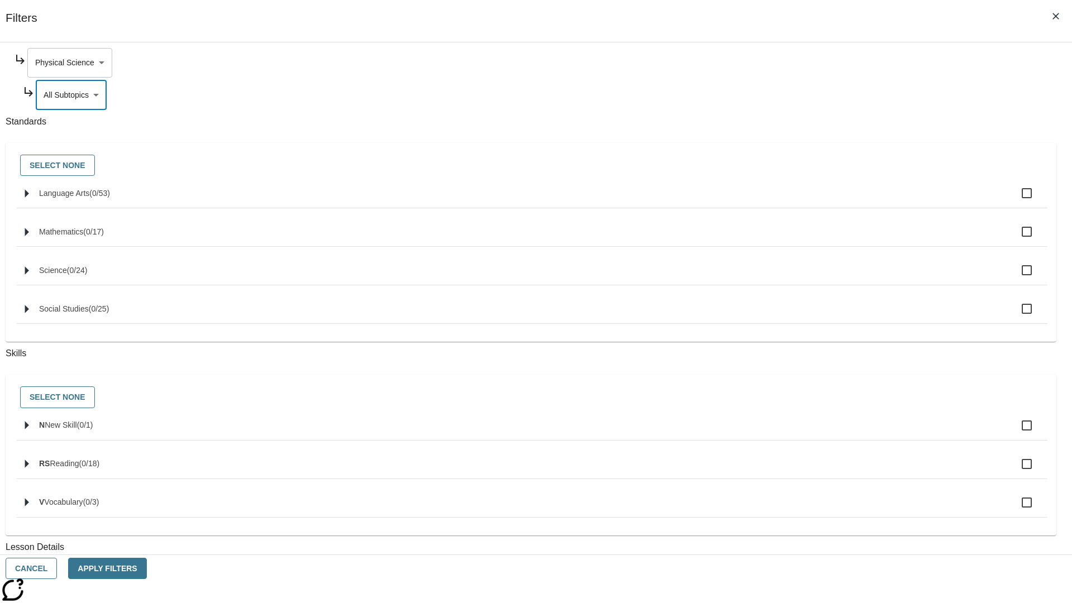
click at [814, 63] on body "Skip to main content [GEOGRAPHIC_DATA] Edition EN Grade 3 2025 Auto Grade 3 Sea…" at bounding box center [535, 346] width 1063 height 616
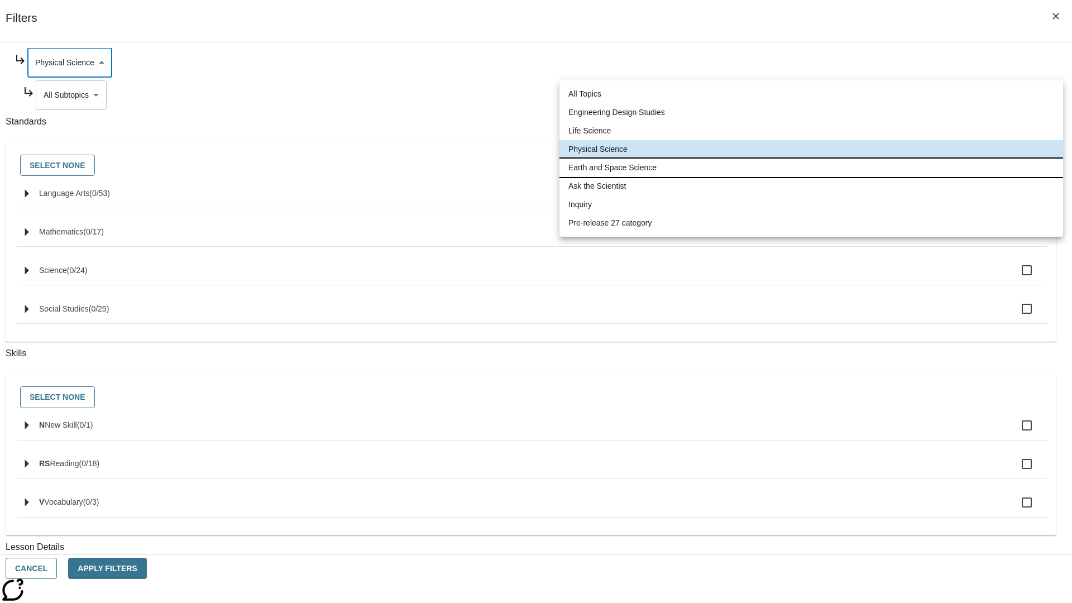
click at [811, 167] on li "Earth and Space Science" at bounding box center [810, 168] width 503 height 18
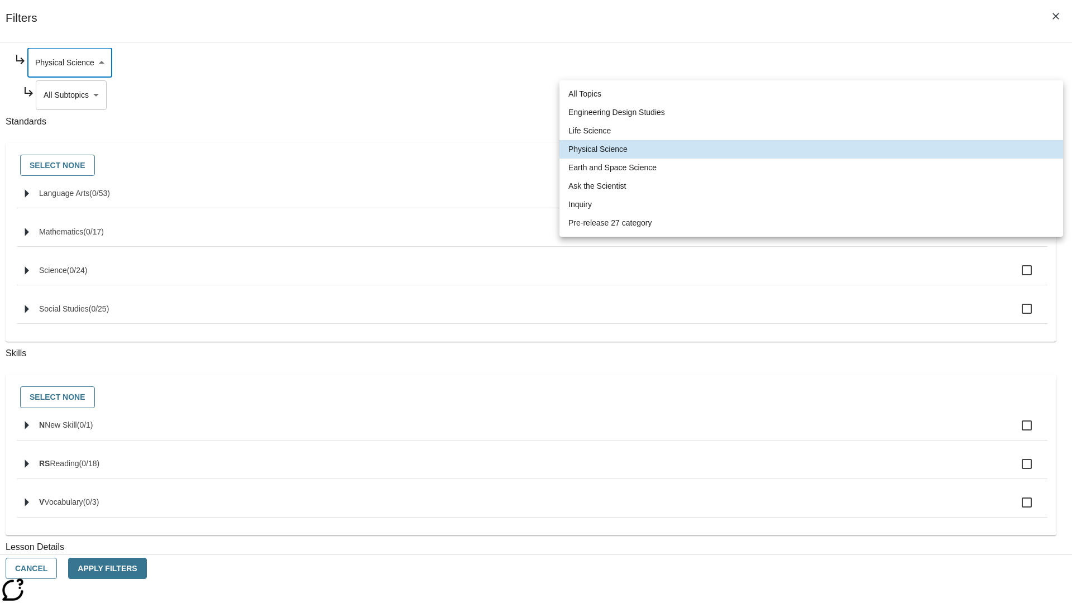
type input "192"
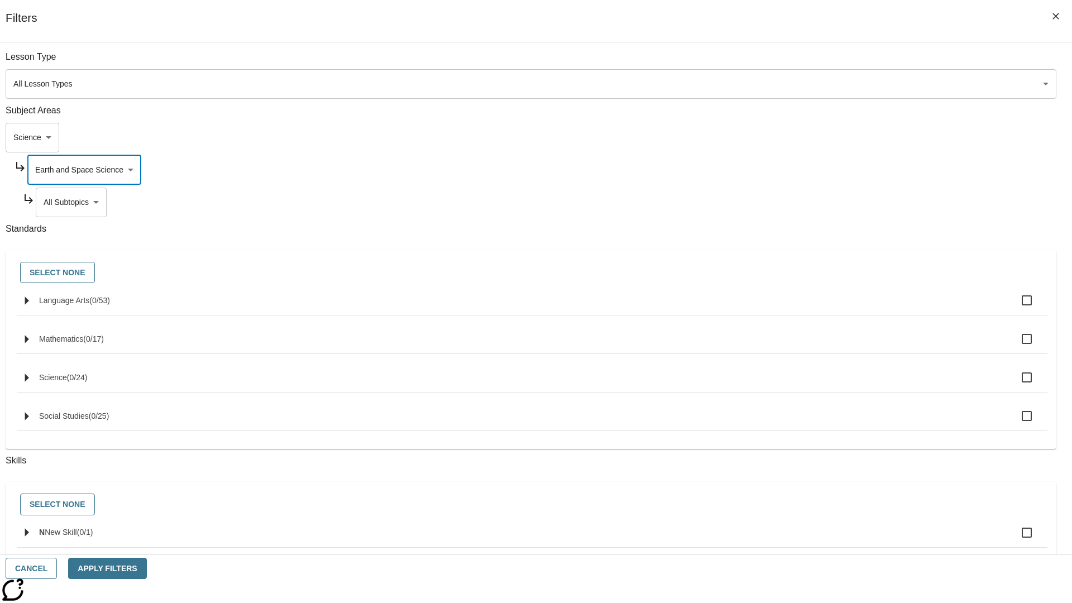
click at [818, 63] on body "Skip to main content [GEOGRAPHIC_DATA] Edition EN Grade 3 2025 Auto Grade 3 Sea…" at bounding box center [535, 346] width 1063 height 616
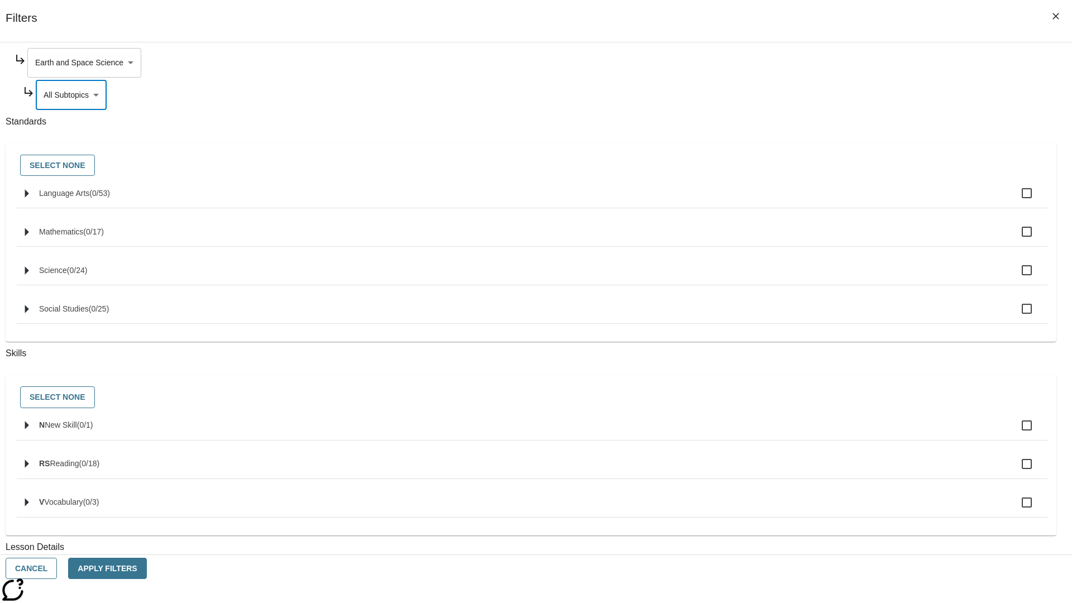
click at [814, 63] on body "Skip to main content [GEOGRAPHIC_DATA] Edition EN Grade 3 2025 Auto Grade 3 Sea…" at bounding box center [535, 346] width 1063 height 616
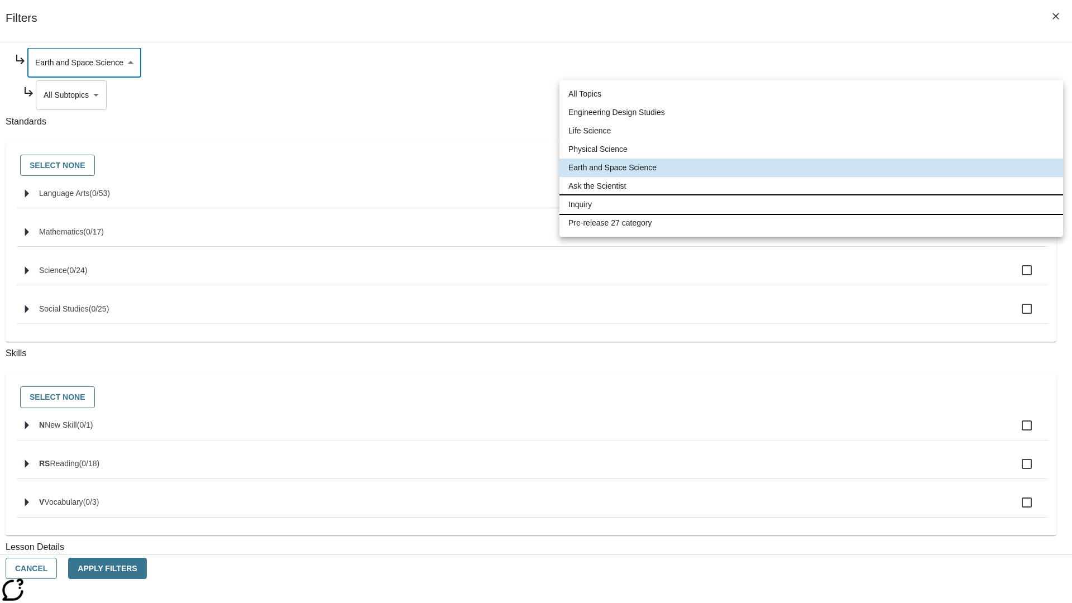
click at [811, 204] on li "Inquiry" at bounding box center [810, 204] width 503 height 18
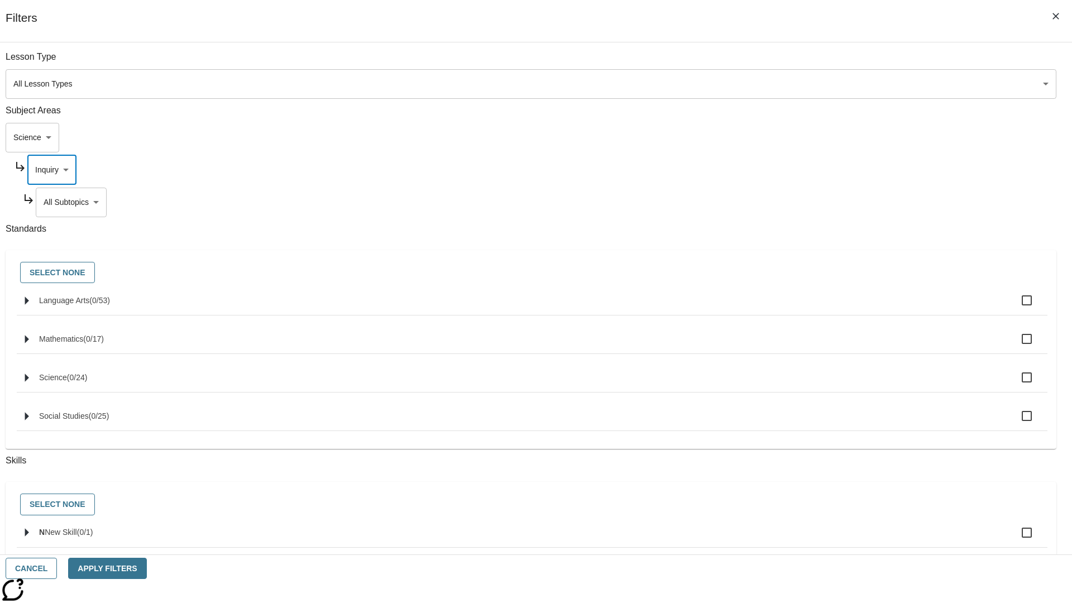
click at [818, 63] on body "Skip to main content [GEOGRAPHIC_DATA] Edition EN Grade 3 2025 Auto Grade 3 Sea…" at bounding box center [535, 346] width 1063 height 616
click at [814, 63] on body "Skip to main content [GEOGRAPHIC_DATA] Edition EN Grade 3 2025 Auto Grade 3 Sea…" at bounding box center [535, 346] width 1063 height 616
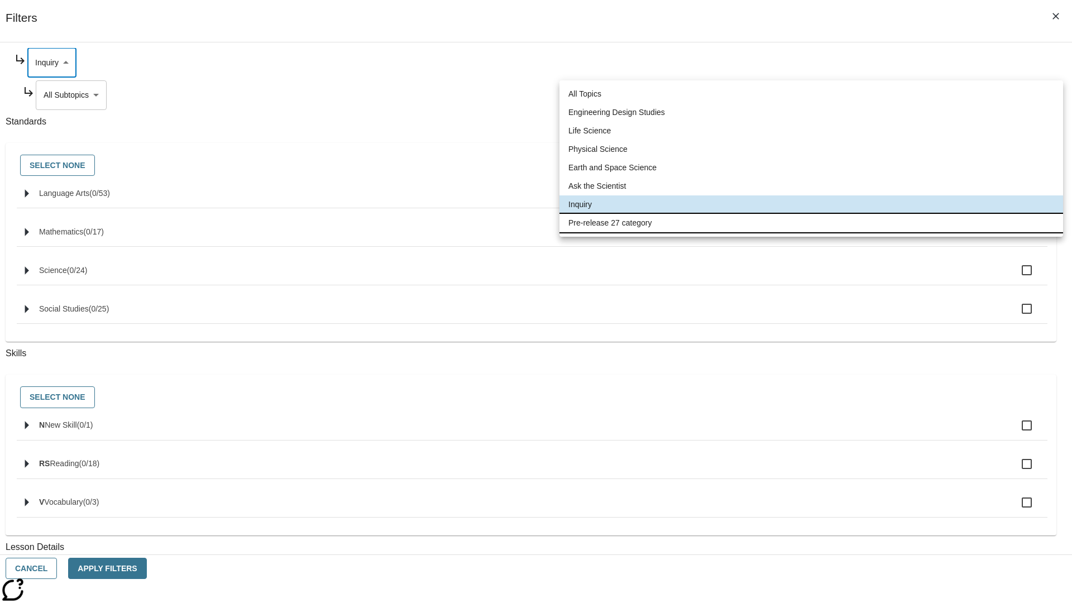
click at [811, 223] on li "Pre-release 27 category" at bounding box center [810, 223] width 503 height 18
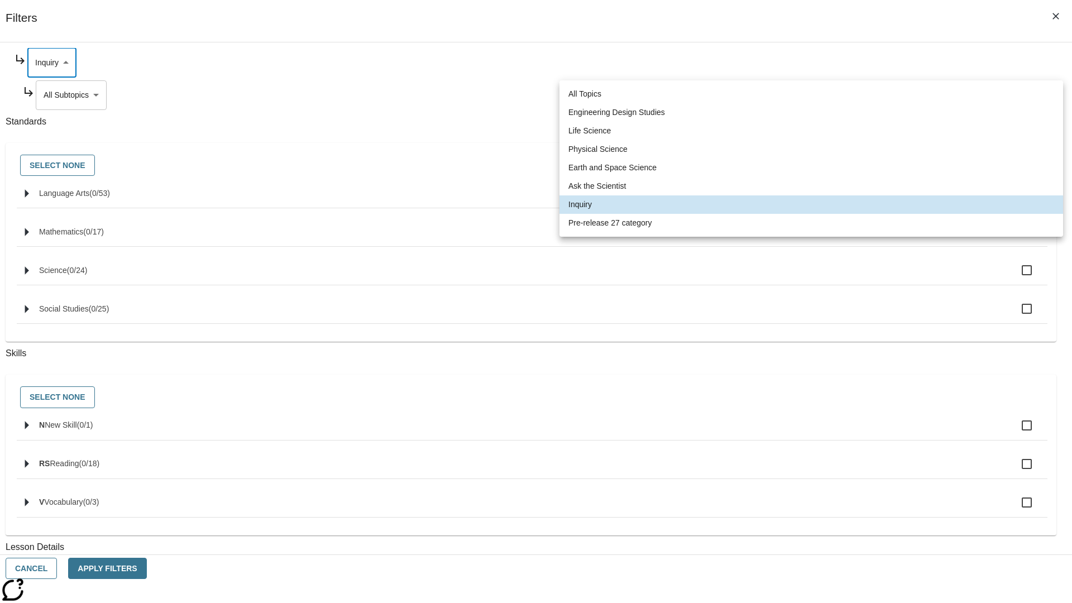
type input "271"
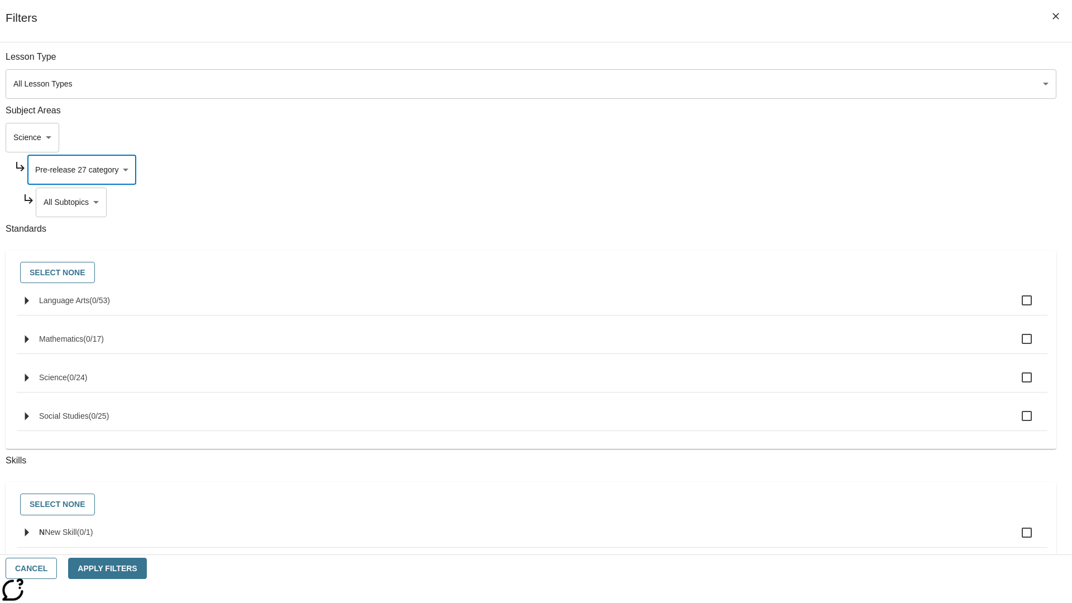
click at [818, 63] on body "Skip to main content [GEOGRAPHIC_DATA] Edition EN Grade 3 2025 Auto Grade 3 Sea…" at bounding box center [535, 346] width 1063 height 616
click at [804, 137] on body "Skip to main content [GEOGRAPHIC_DATA] Edition EN Grade 3 2025 Auto Grade 3 Sea…" at bounding box center [535, 346] width 1063 height 616
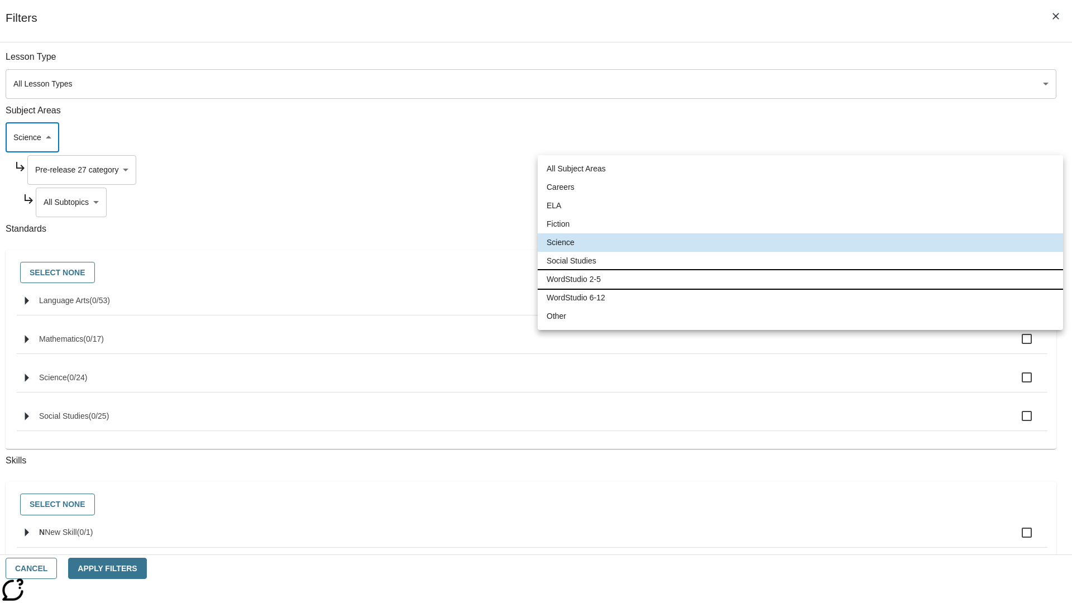
click at [800, 279] on li "WordStudio 2-5" at bounding box center [799, 279] width 525 height 18
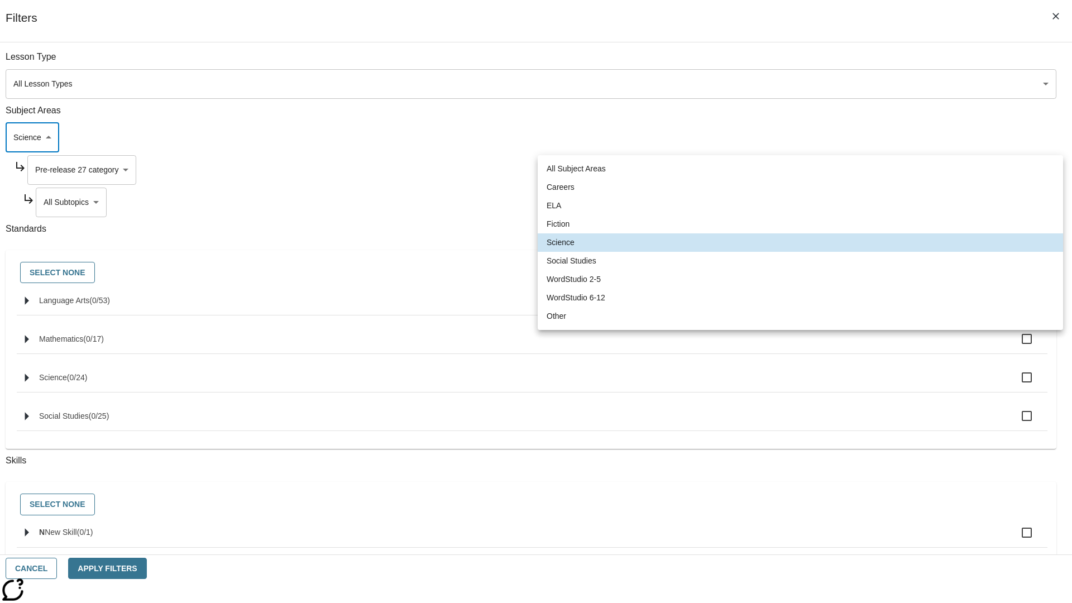
type input "6"
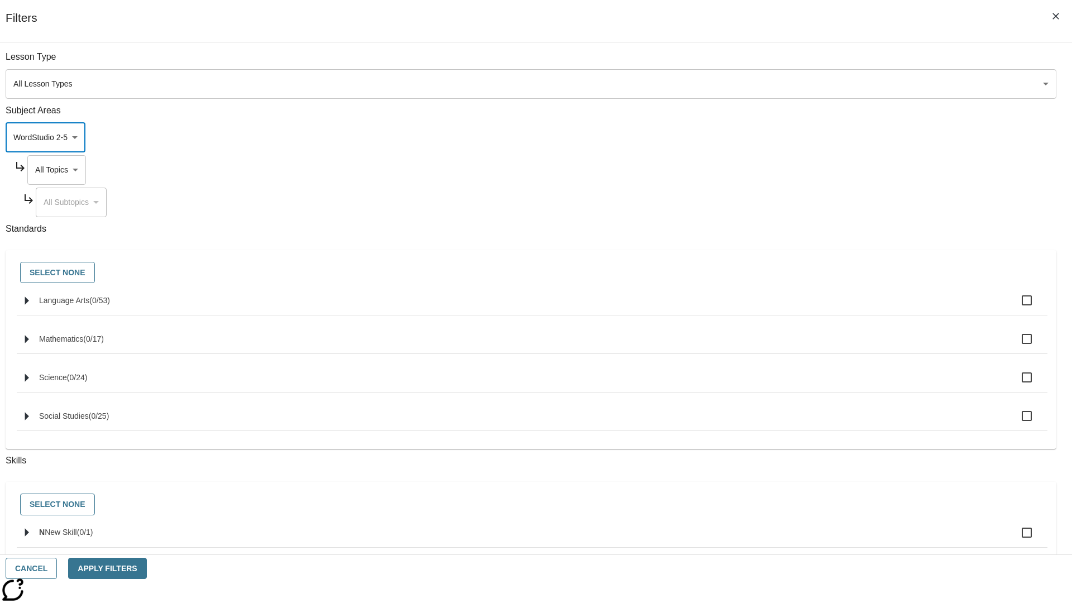
click at [814, 63] on body "Skip to main content [GEOGRAPHIC_DATA] Edition EN Grade 3 2025 Auto Grade 3 Sea…" at bounding box center [535, 346] width 1063 height 616
